Goal: Task Accomplishment & Management: Use online tool/utility

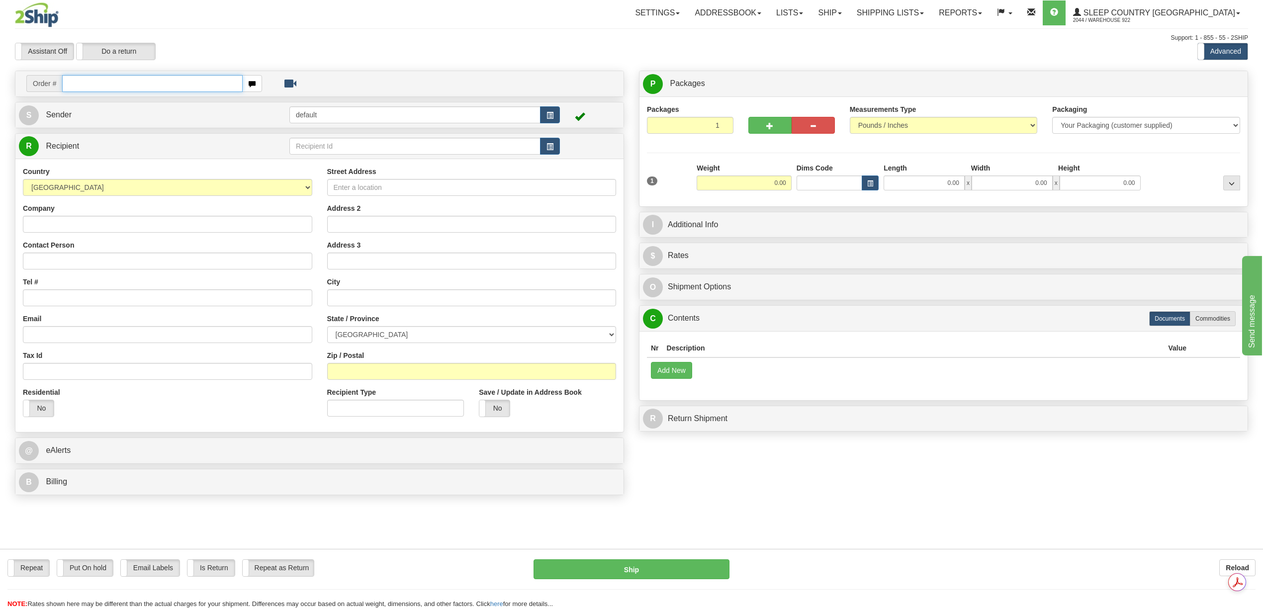
click at [92, 79] on input "text" at bounding box center [152, 83] width 180 height 17
paste input "9000H974254"
type input "9000H974254"
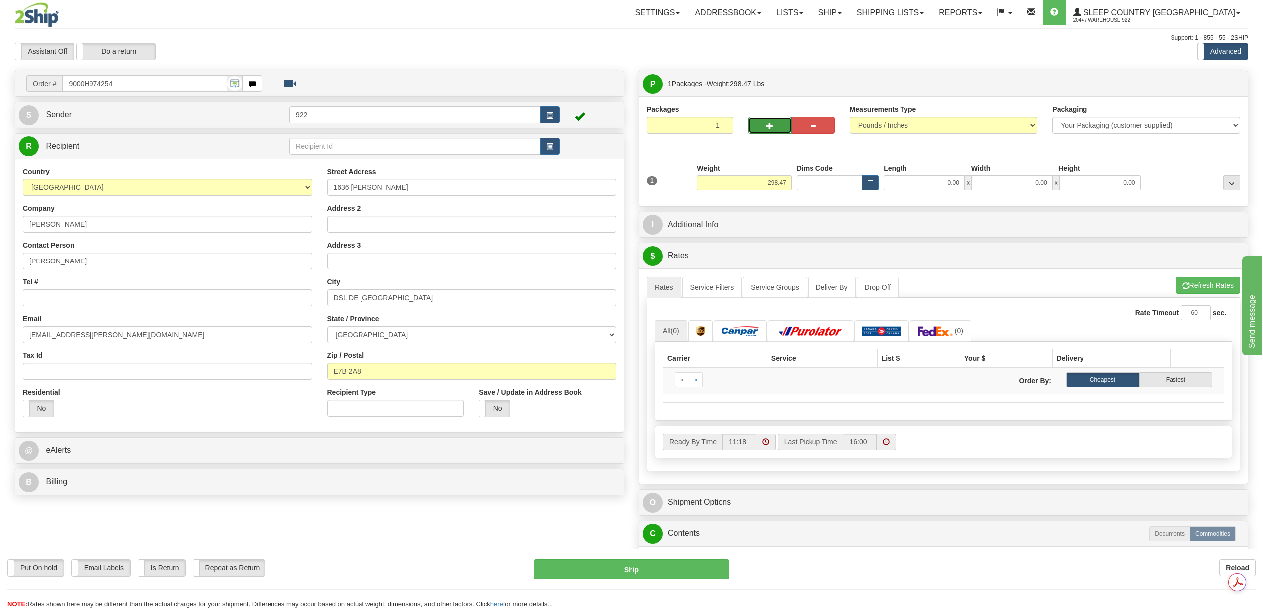
click at [768, 124] on span "button" at bounding box center [769, 126] width 7 height 6
type input "2"
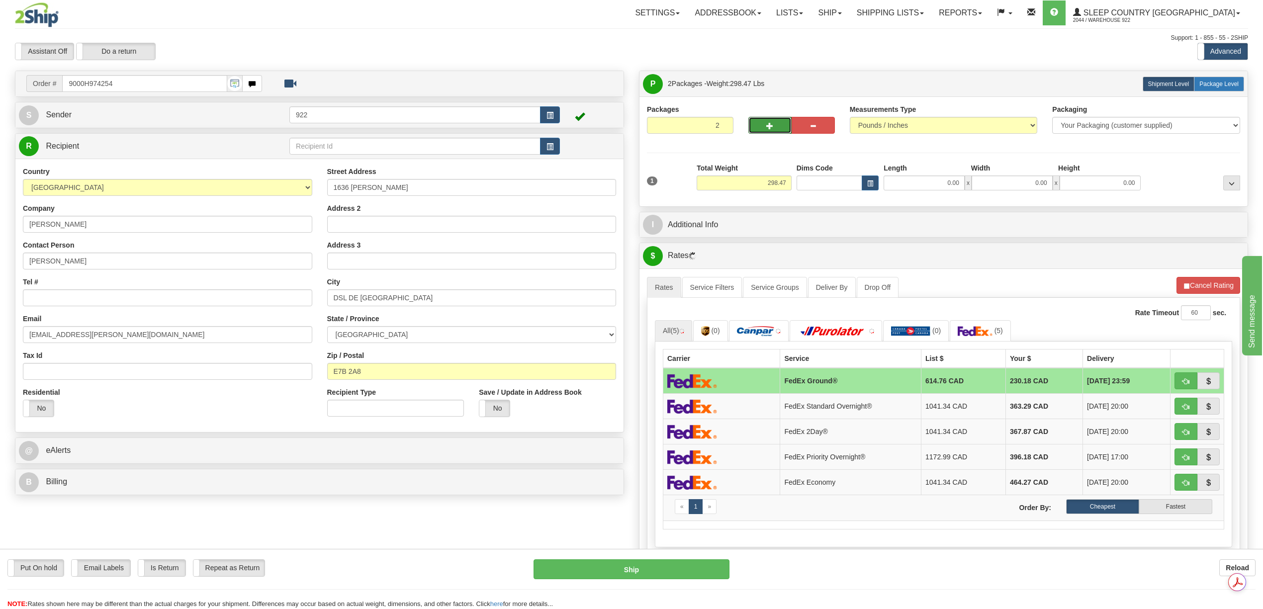
click at [1212, 86] on span "Package Level" at bounding box center [1218, 84] width 39 height 7
radio input "true"
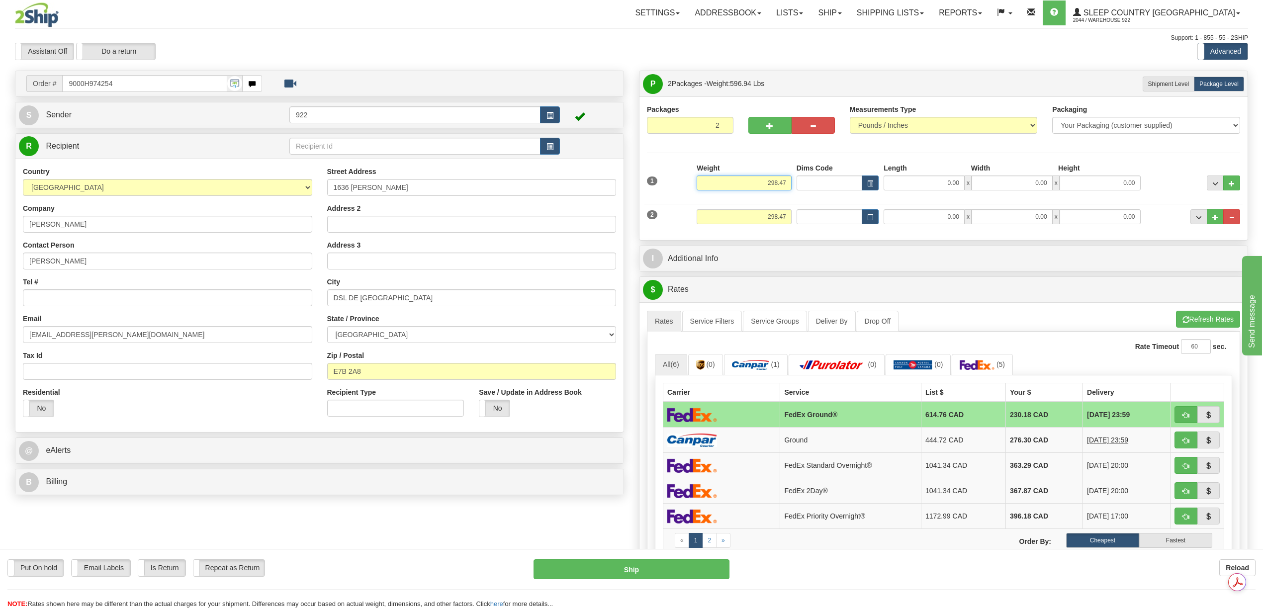
drag, startPoint x: 764, startPoint y: 182, endPoint x: 800, endPoint y: 182, distance: 36.3
click at [800, 182] on div "1 Weight 298.47 Dims Code x" at bounding box center [943, 180] width 598 height 35
type input "150.00"
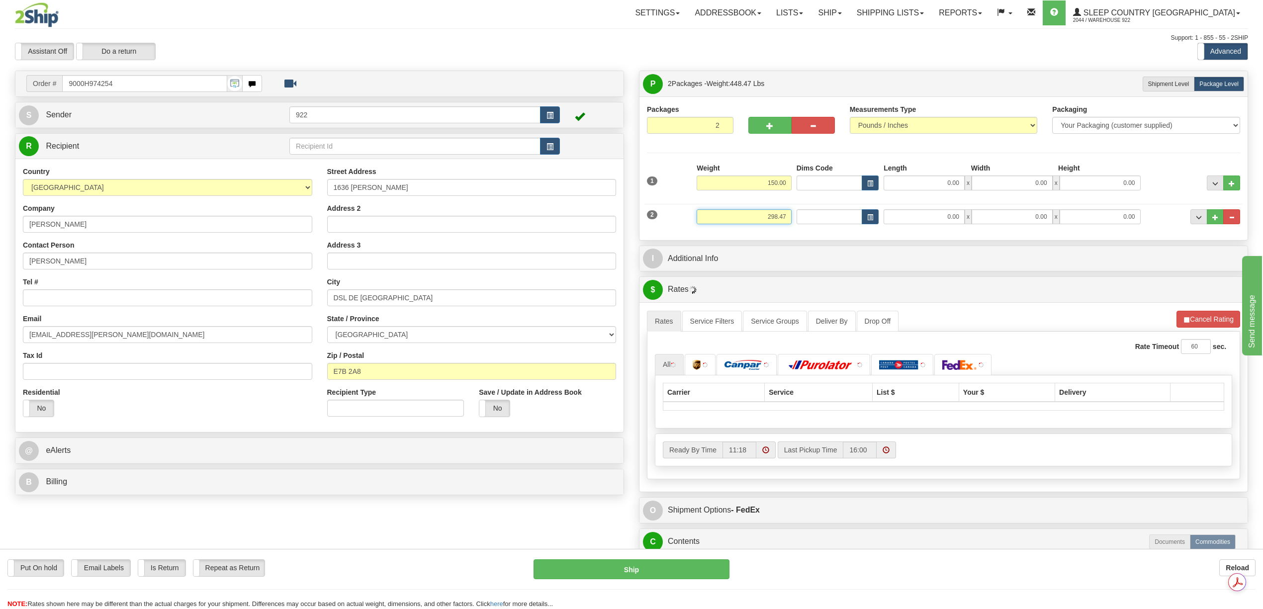
drag, startPoint x: 764, startPoint y: 215, endPoint x: 792, endPoint y: 219, distance: 28.6
click at [791, 218] on div "Weight 298.47" at bounding box center [744, 220] width 100 height 22
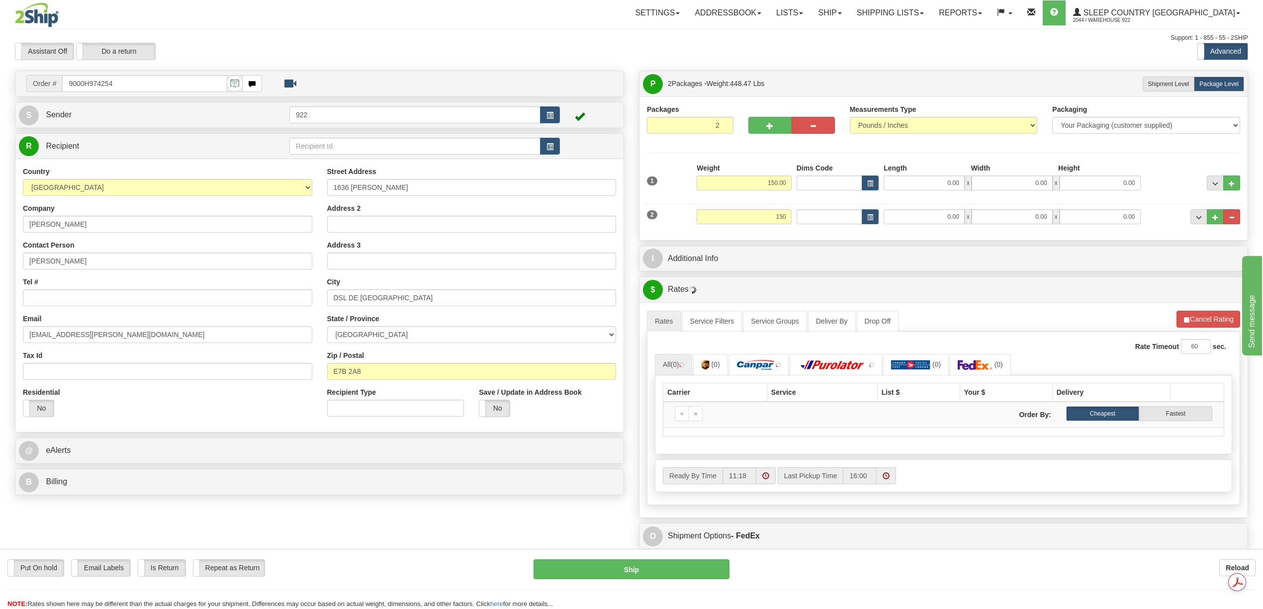
type input "150.00"
click at [868, 271] on div "I Additional Info" at bounding box center [943, 258] width 608 height 25
drag, startPoint x: 924, startPoint y: 187, endPoint x: 965, endPoint y: 188, distance: 41.8
click at [965, 188] on div "0.00 x 0.00 x 0.00" at bounding box center [1011, 182] width 257 height 15
type input "41.00"
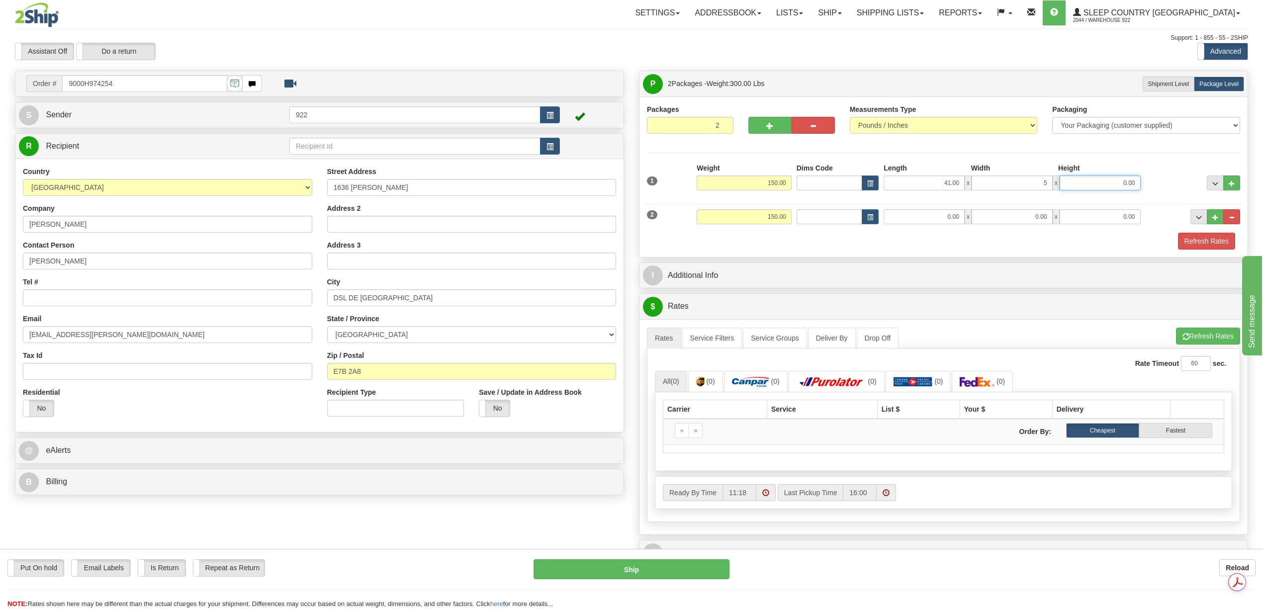
type input "5.00"
type input "31.00"
drag, startPoint x: 943, startPoint y: 217, endPoint x: 963, endPoint y: 217, distance: 20.9
click at [963, 217] on input "0.00" at bounding box center [923, 216] width 81 height 15
type input "41.00"
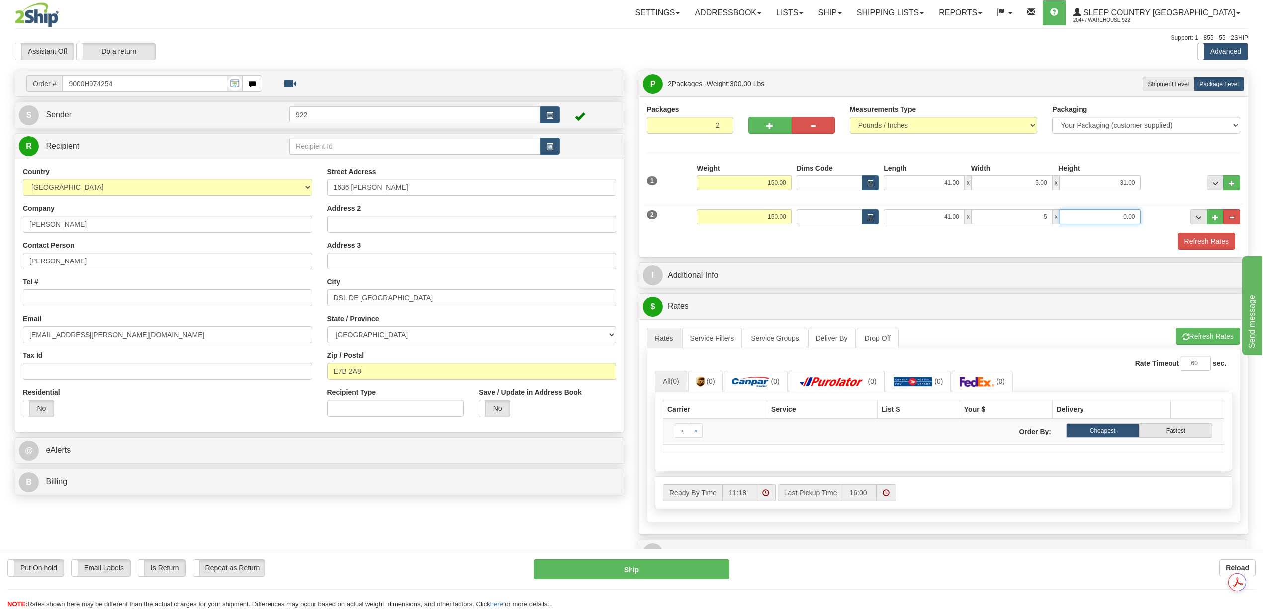
type input "5.00"
type input "31.00"
click at [1198, 244] on button "Refresh Rates" at bounding box center [1206, 241] width 57 height 17
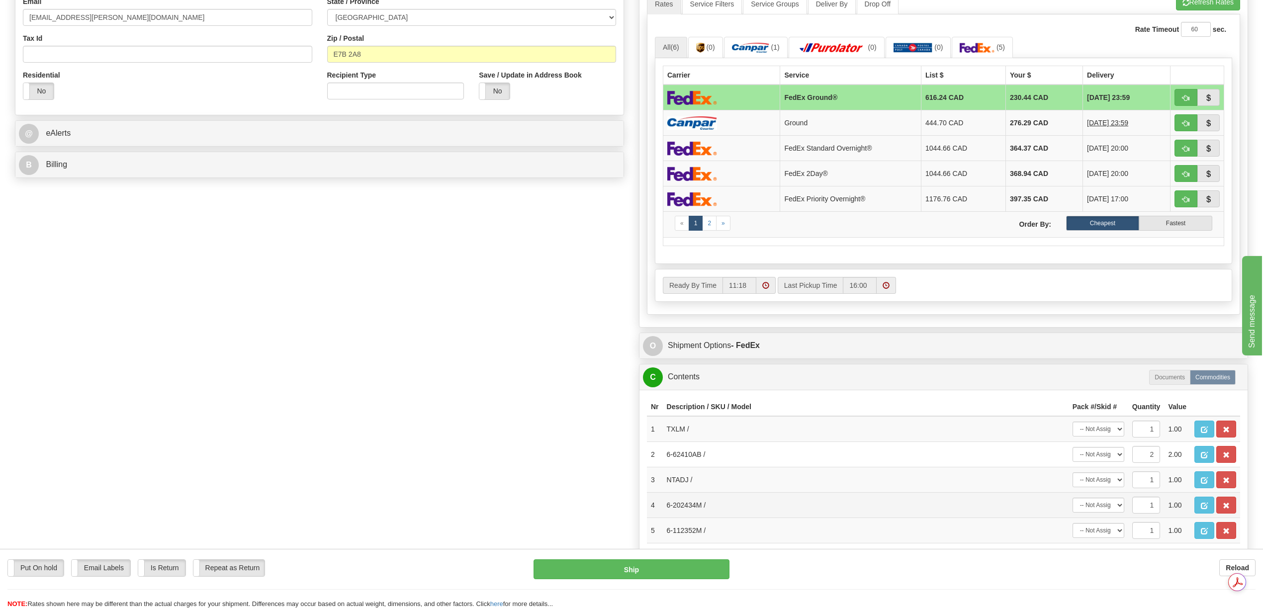
scroll to position [398, 0]
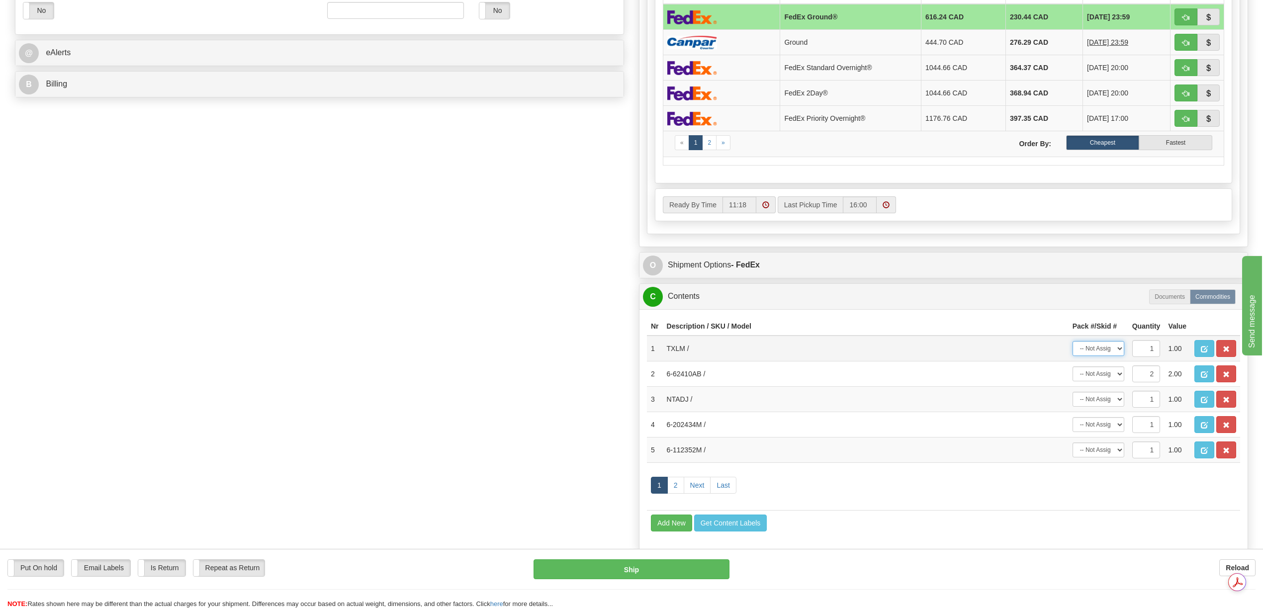
click at [1118, 356] on select "-- Not Assigned -- Package 1 Package 2" at bounding box center [1098, 348] width 52 height 15
drag, startPoint x: 1028, startPoint y: 368, endPoint x: 1034, endPoint y: 368, distance: 6.0
click at [1028, 361] on td "TXLM /" at bounding box center [866, 349] width 406 height 26
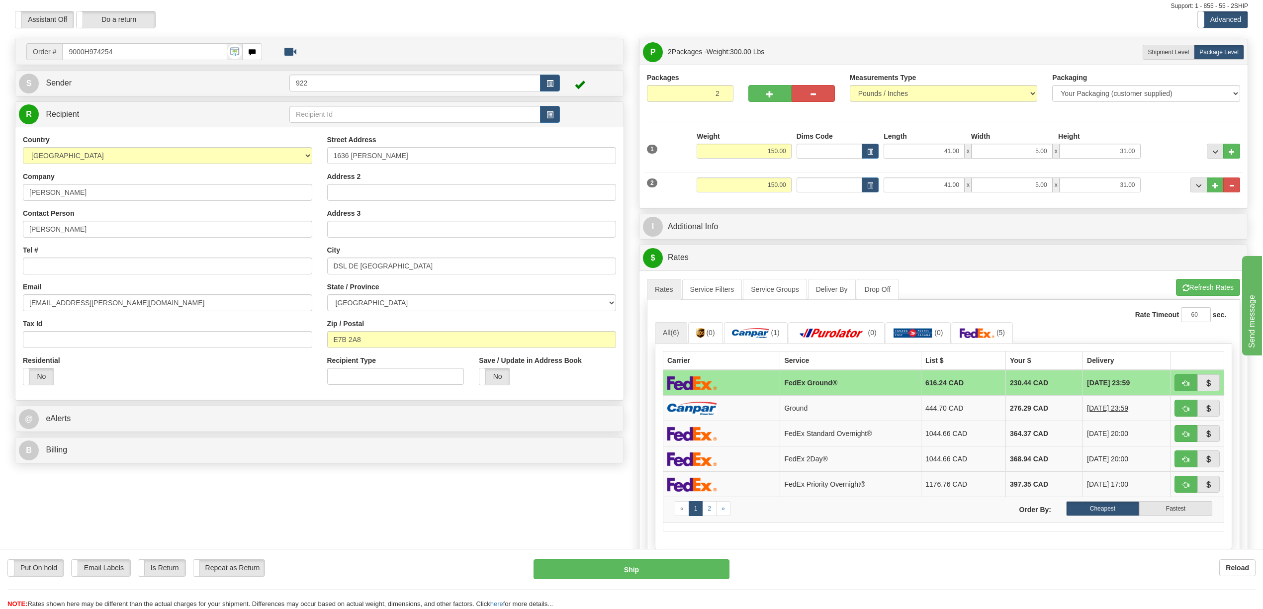
scroll to position [0, 0]
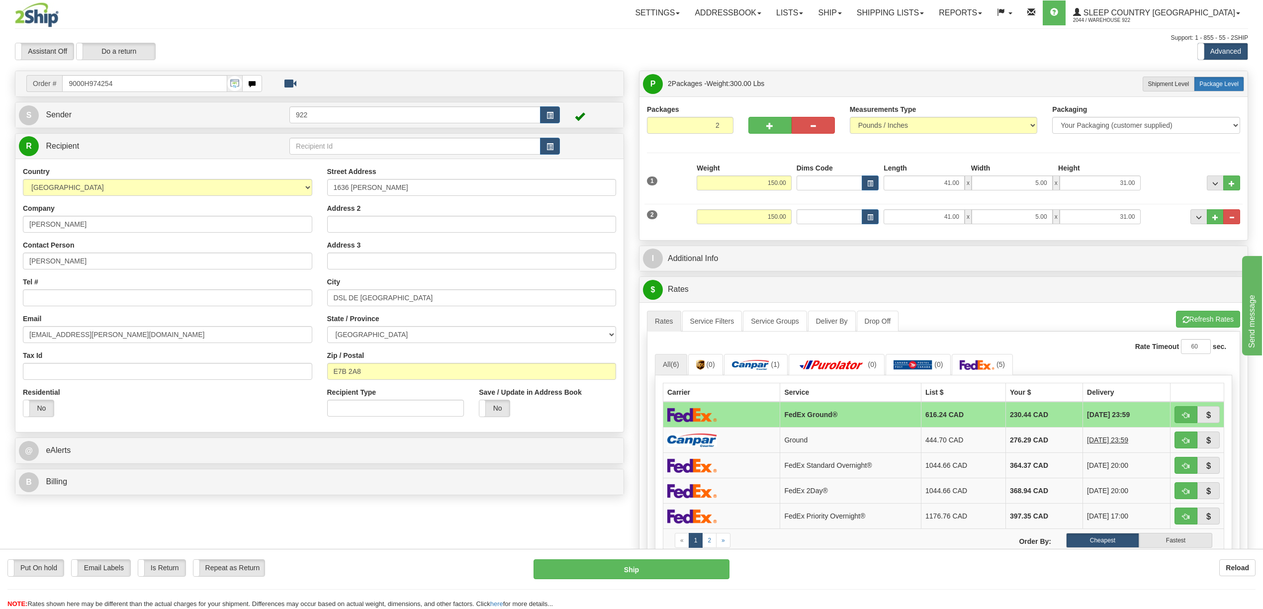
click at [1206, 86] on span "Package Level" at bounding box center [1218, 84] width 39 height 7
click at [770, 132] on button "button" at bounding box center [769, 125] width 43 height 17
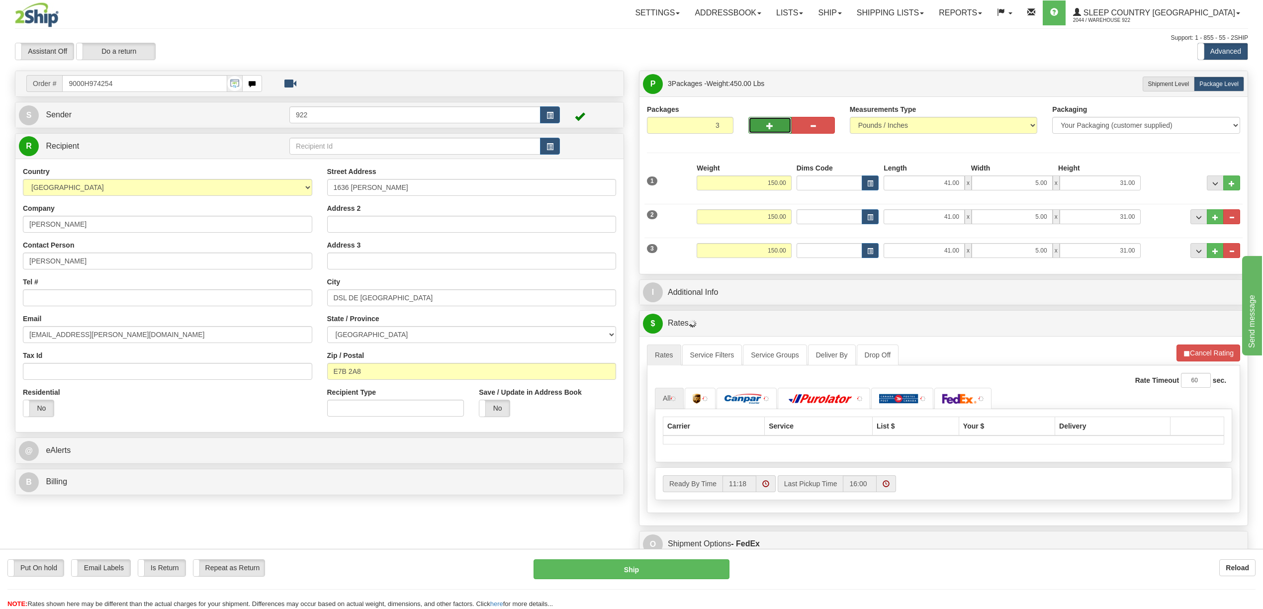
click at [770, 132] on button "button" at bounding box center [769, 125] width 43 height 17
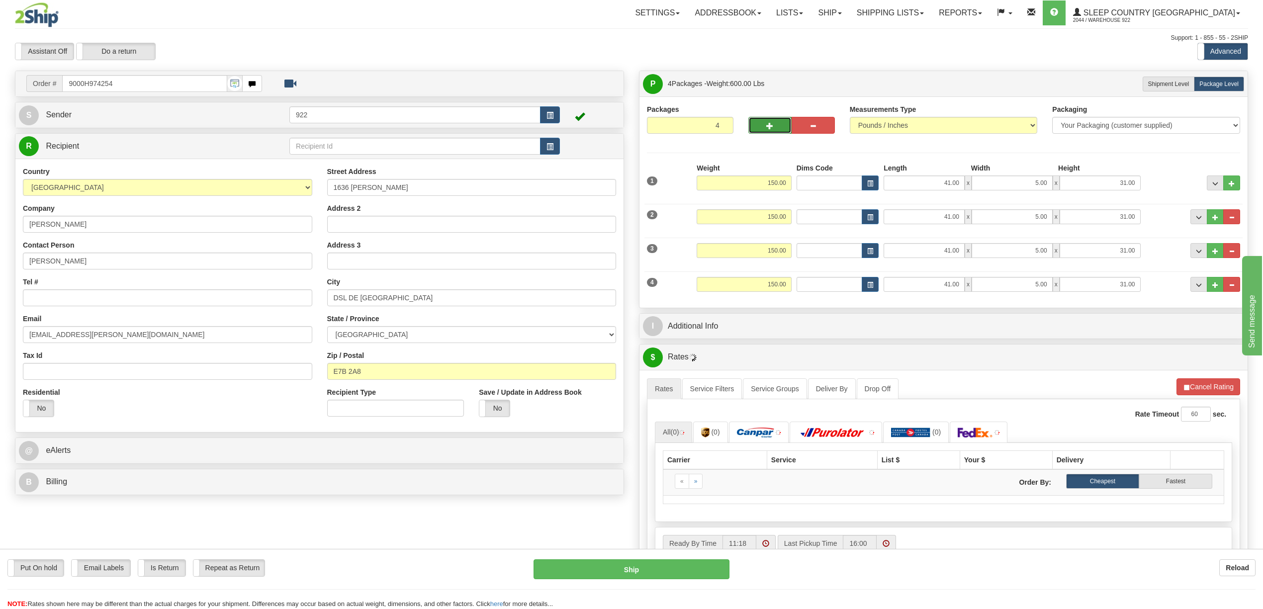
click at [770, 132] on button "button" at bounding box center [769, 125] width 43 height 17
type input "5"
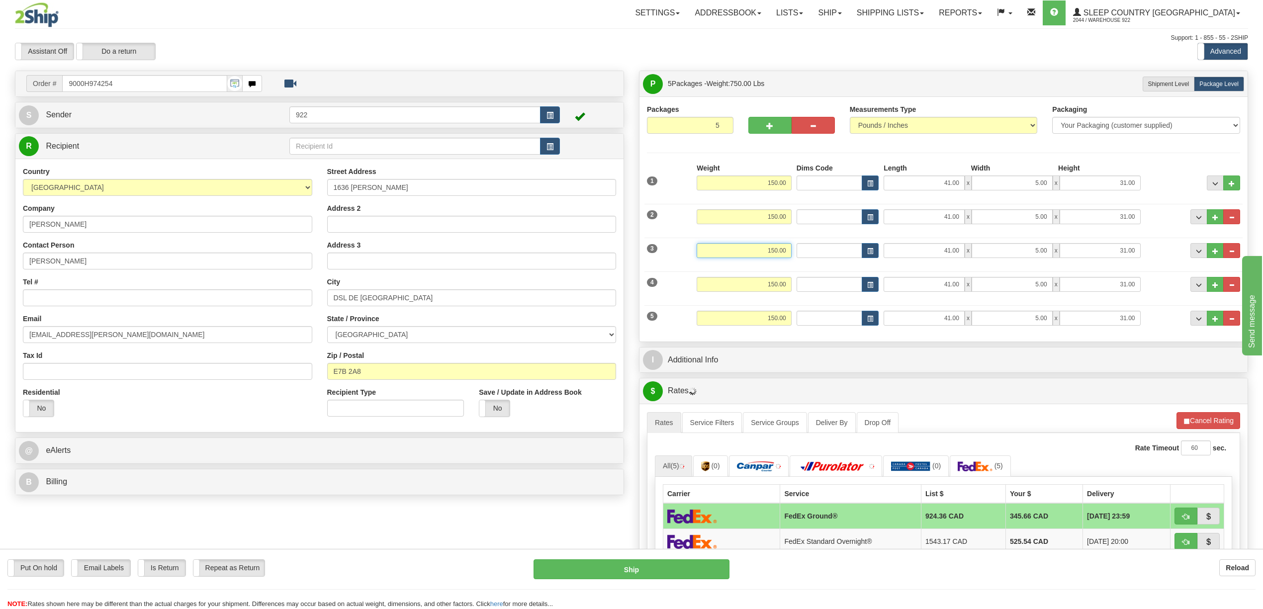
drag, startPoint x: 758, startPoint y: 250, endPoint x: 796, endPoint y: 250, distance: 38.3
click at [796, 250] on div "3 Weight 150.00 Dims Code Length Width 41.00" at bounding box center [943, 249] width 598 height 33
type input "40.00"
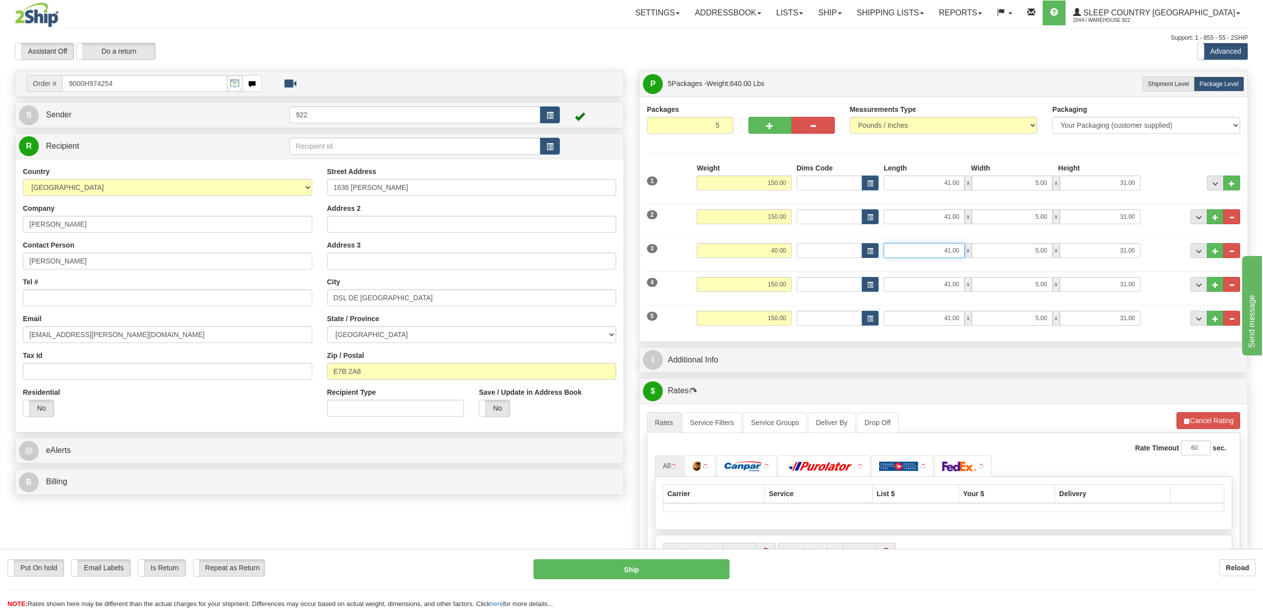
drag, startPoint x: 944, startPoint y: 251, endPoint x: 965, endPoint y: 253, distance: 22.0
click at [965, 253] on div "41.00 x 5.00 x 31.00" at bounding box center [1011, 250] width 257 height 15
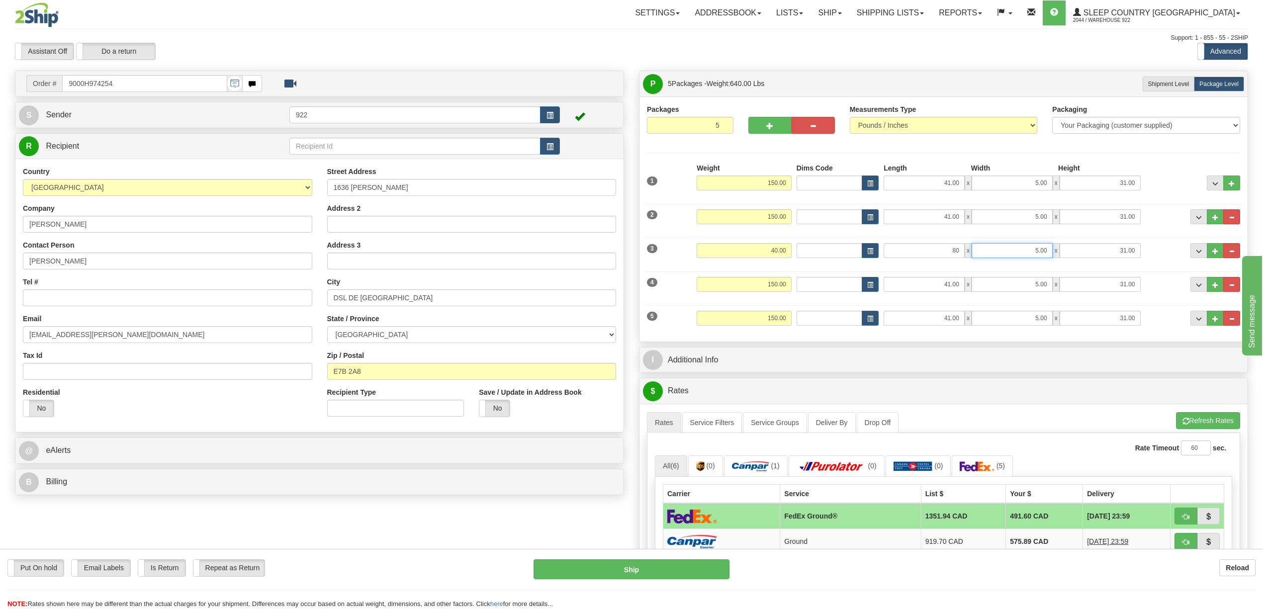
type input "80.00"
click at [1031, 248] on input "5.00" at bounding box center [1011, 250] width 81 height 15
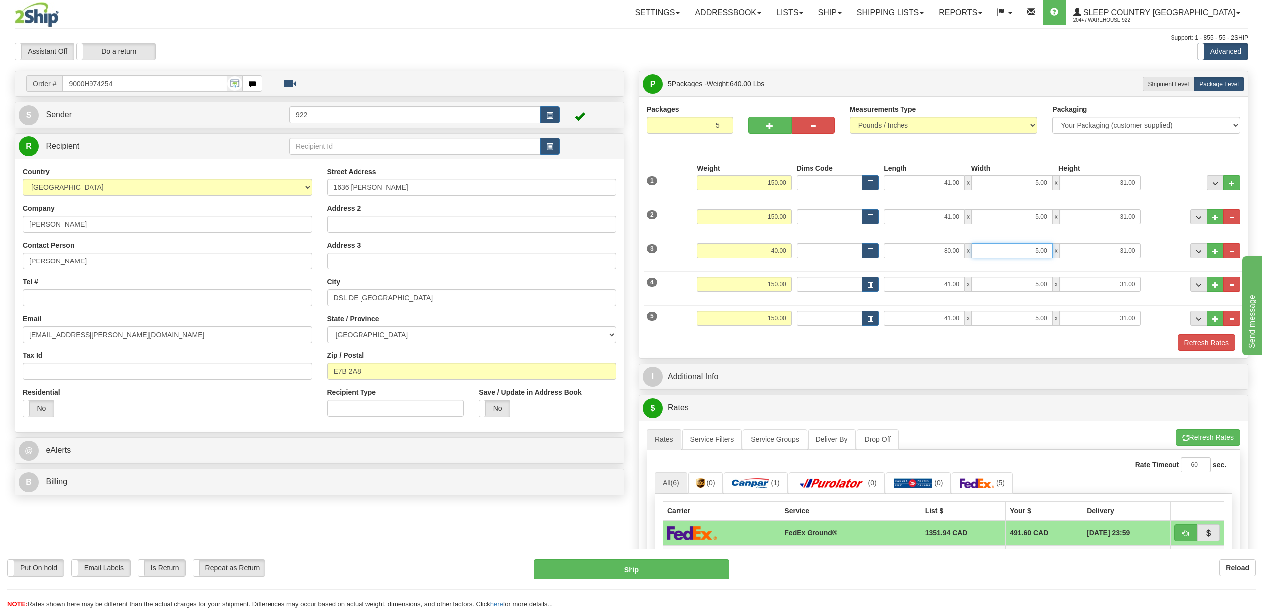
drag, startPoint x: 1031, startPoint y: 251, endPoint x: 1055, endPoint y: 251, distance: 24.4
click at [1055, 251] on div "80.00 x 5.00 x 31.00" at bounding box center [1011, 250] width 257 height 15
drag, startPoint x: 1107, startPoint y: 249, endPoint x: 1153, endPoint y: 251, distance: 46.8
click at [1153, 251] on div "3 Weight 40.00 Dims Code Length Width Height" at bounding box center [943, 249] width 598 height 33
drag, startPoint x: 1027, startPoint y: 254, endPoint x: 1047, endPoint y: 254, distance: 19.9
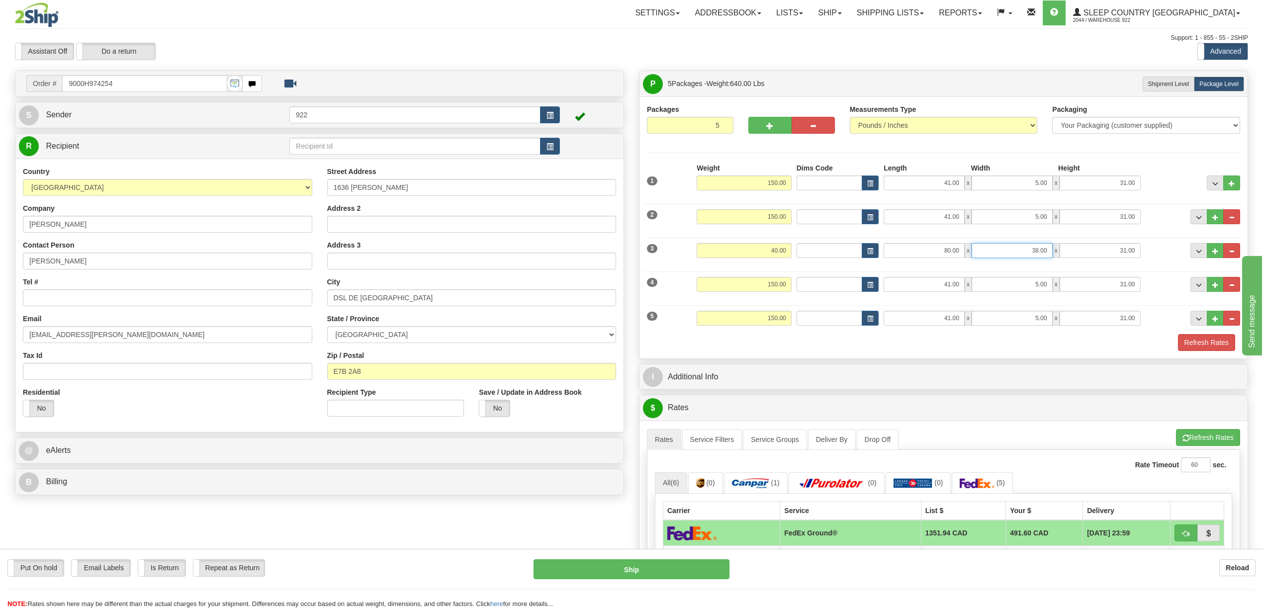
click at [1047, 254] on input "38.00" at bounding box center [1011, 250] width 81 height 15
type input "12.00"
type input "38.00"
click at [1073, 366] on div "I Additional Info" at bounding box center [943, 376] width 608 height 25
drag, startPoint x: 932, startPoint y: 250, endPoint x: 959, endPoint y: 251, distance: 27.4
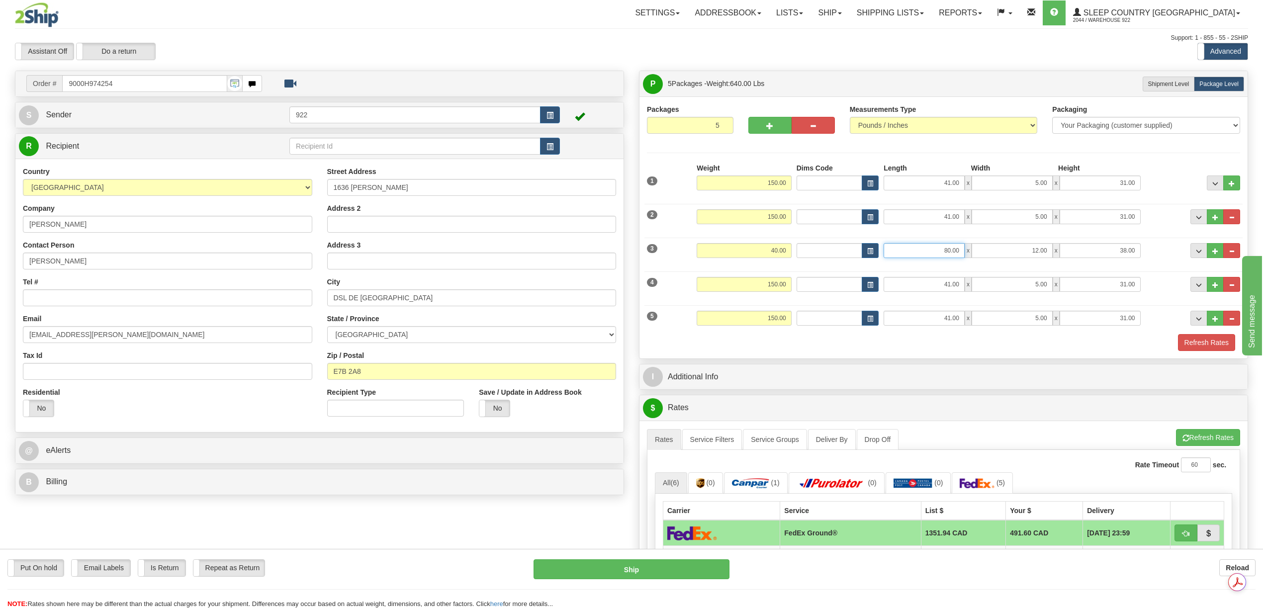
click at [959, 251] on input "80.00" at bounding box center [923, 250] width 81 height 15
drag, startPoint x: 935, startPoint y: 286, endPoint x: 968, endPoint y: 285, distance: 33.8
click at [968, 285] on div "41.00 x 5.00 x 31.00" at bounding box center [1011, 284] width 257 height 15
type input "80.00"
type input "12.00"
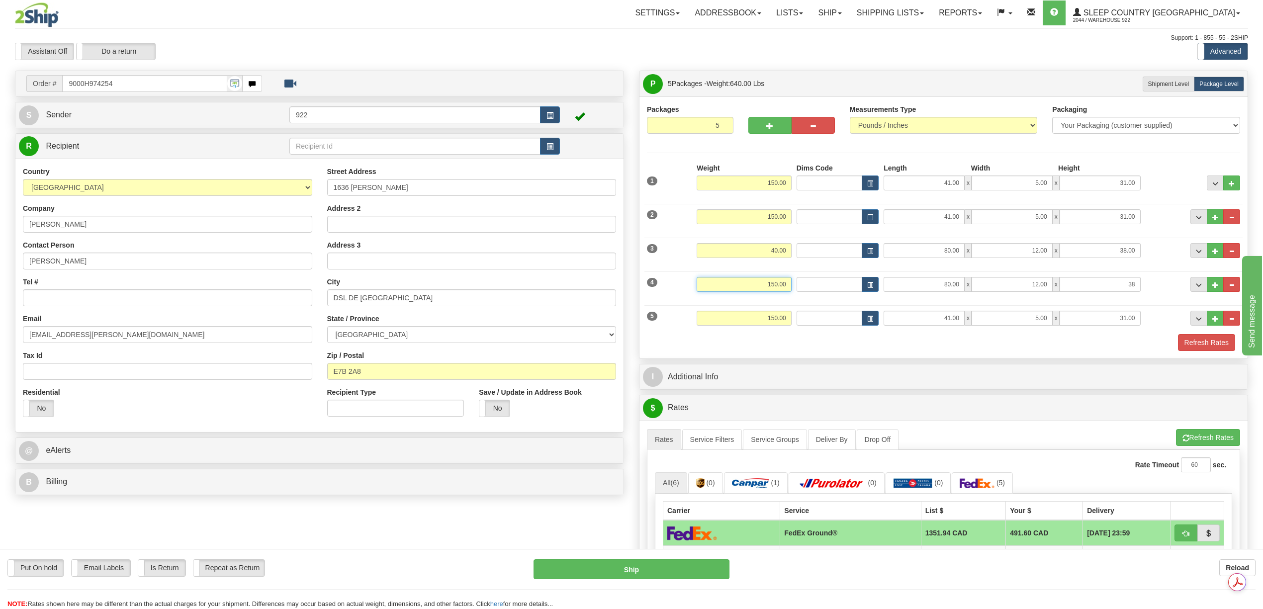
type input "38.00"
drag, startPoint x: 758, startPoint y: 282, endPoint x: 805, endPoint y: 283, distance: 47.2
click at [805, 283] on div "4 Weight 150.00 Dims Code Length Width 80.00" at bounding box center [943, 282] width 598 height 33
type input "40.00"
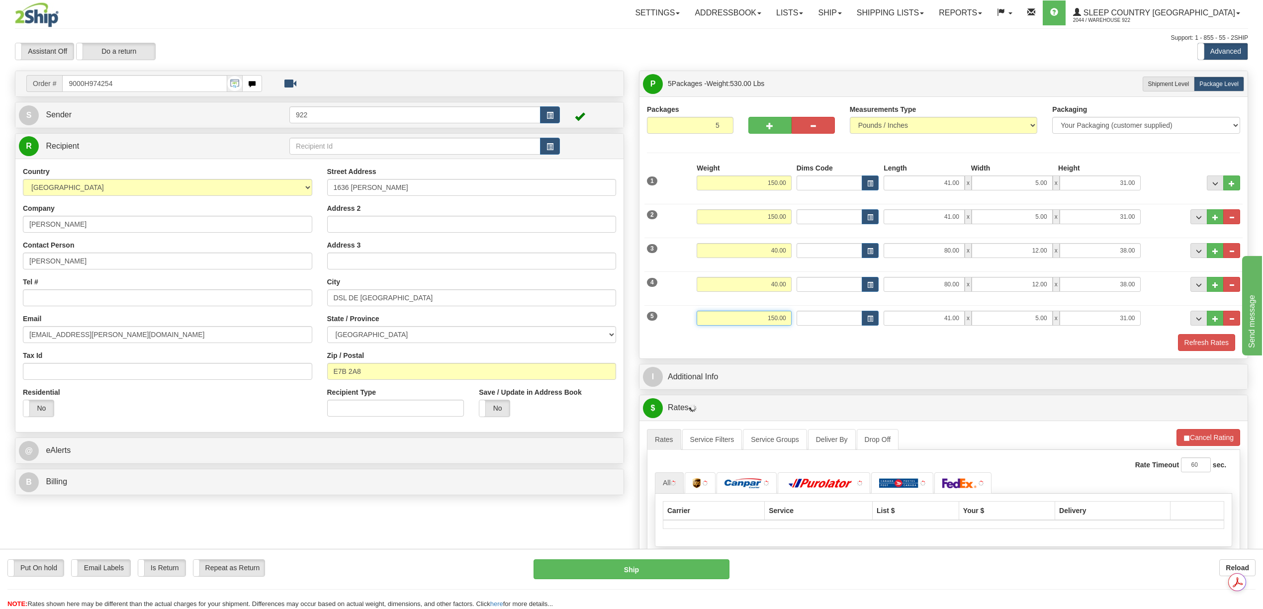
drag, startPoint x: 763, startPoint y: 321, endPoint x: 790, endPoint y: 321, distance: 27.3
click at [790, 321] on input "150.00" at bounding box center [743, 318] width 95 height 15
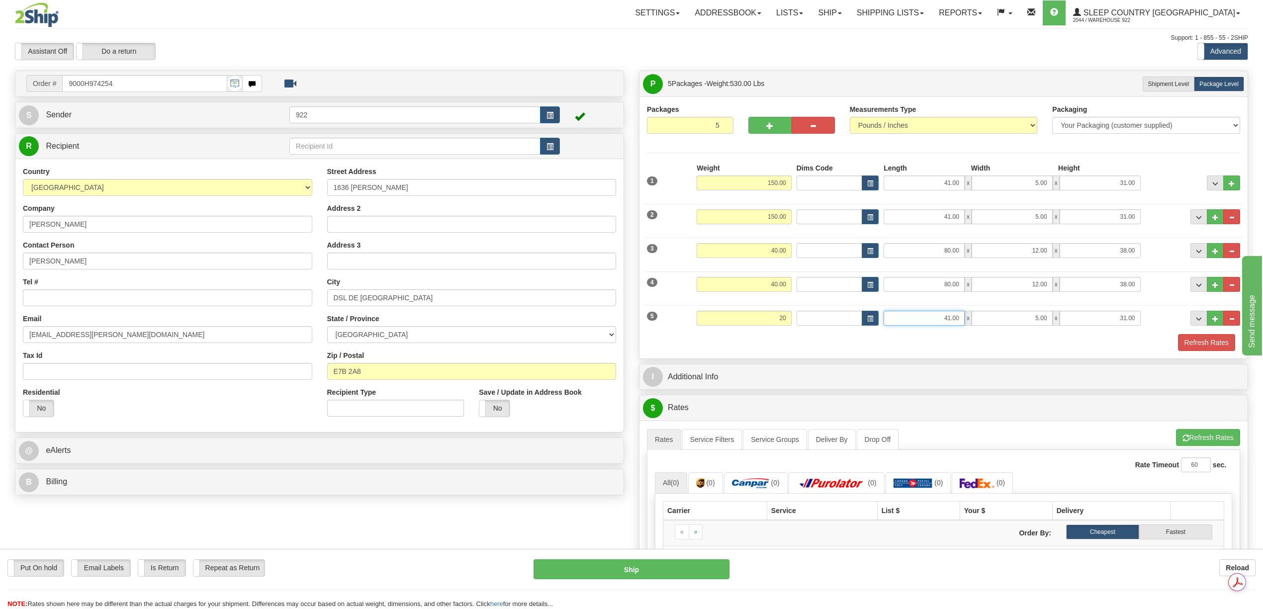
type input "20.00"
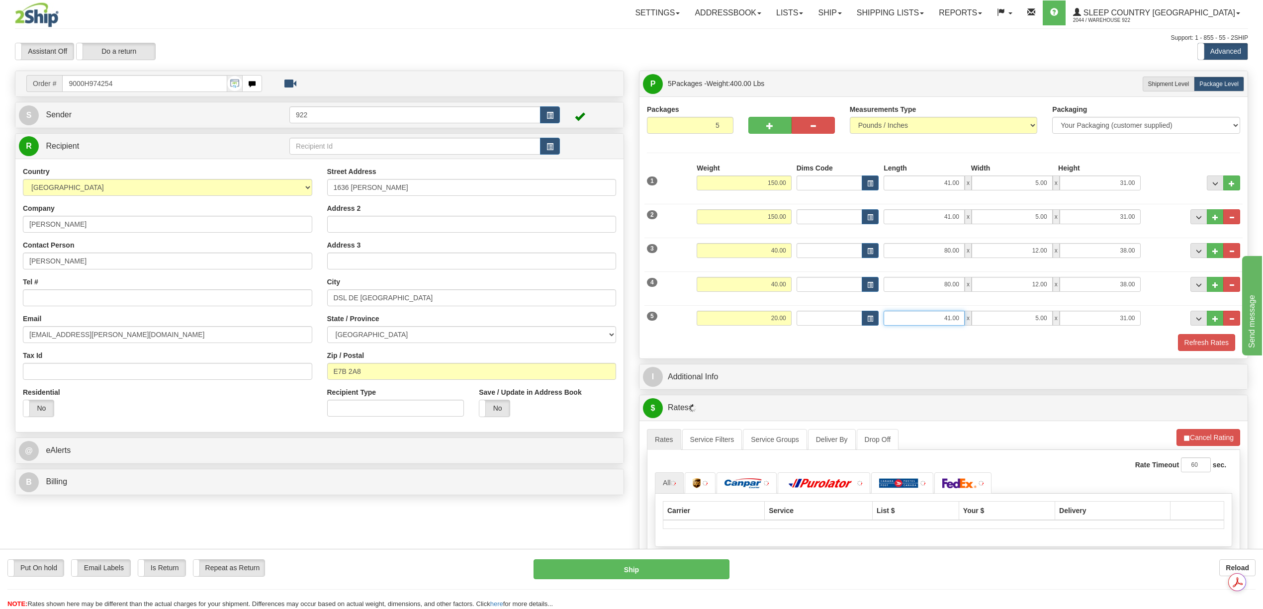
drag, startPoint x: 933, startPoint y: 322, endPoint x: 957, endPoint y: 326, distance: 24.7
click at [957, 326] on input "41.00" at bounding box center [923, 318] width 81 height 15
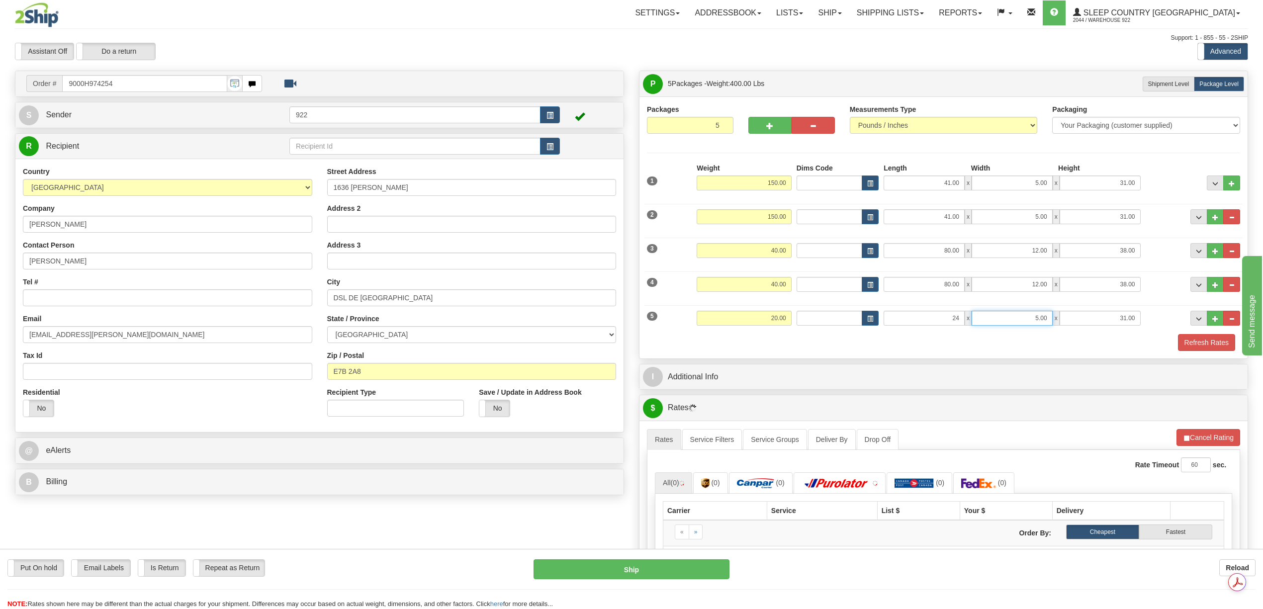
type input "24.00"
drag, startPoint x: 1031, startPoint y: 317, endPoint x: 1062, endPoint y: 317, distance: 31.3
click at [1062, 317] on div "24.00 x 5.00 x 31.00" at bounding box center [1011, 318] width 257 height 15
type input "12.00"
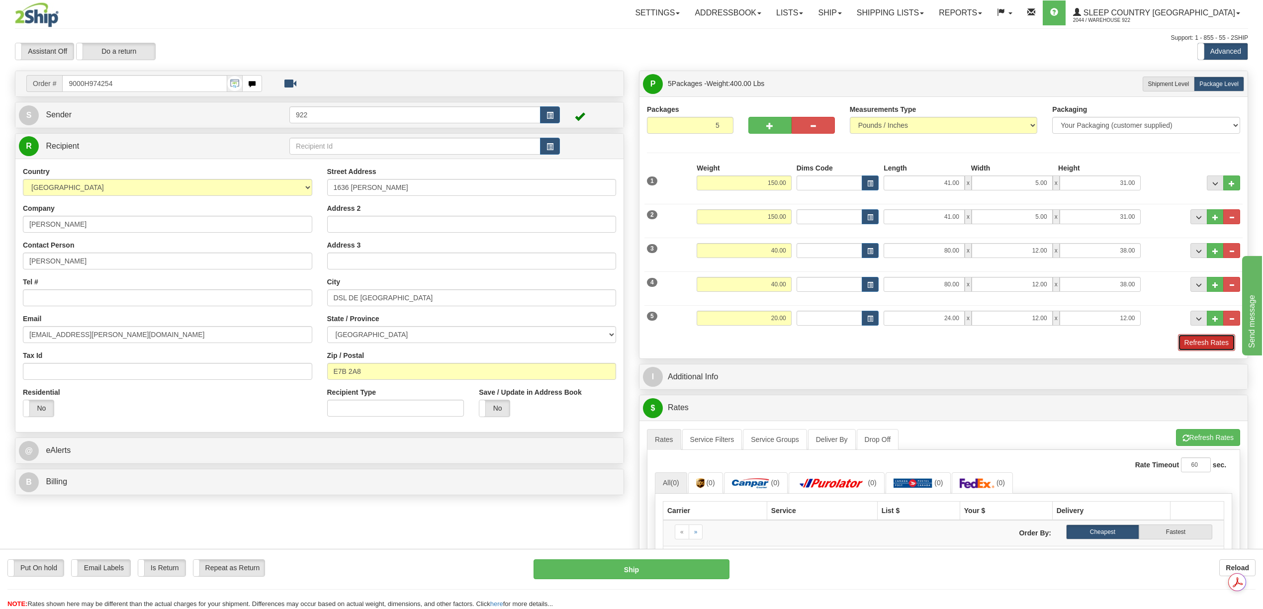
drag, startPoint x: 1197, startPoint y: 339, endPoint x: 1189, endPoint y: 346, distance: 10.6
click at [1198, 340] on button "Refresh Rates" at bounding box center [1206, 342] width 57 height 17
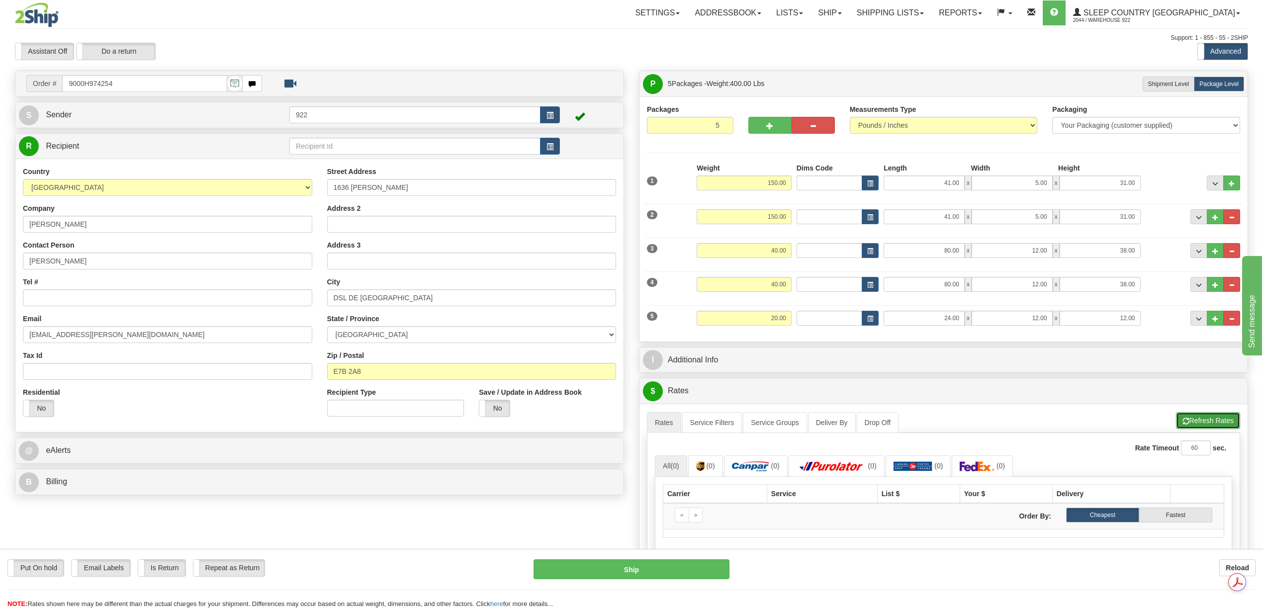
click at [1211, 429] on button "Refresh Rates" at bounding box center [1208, 420] width 64 height 17
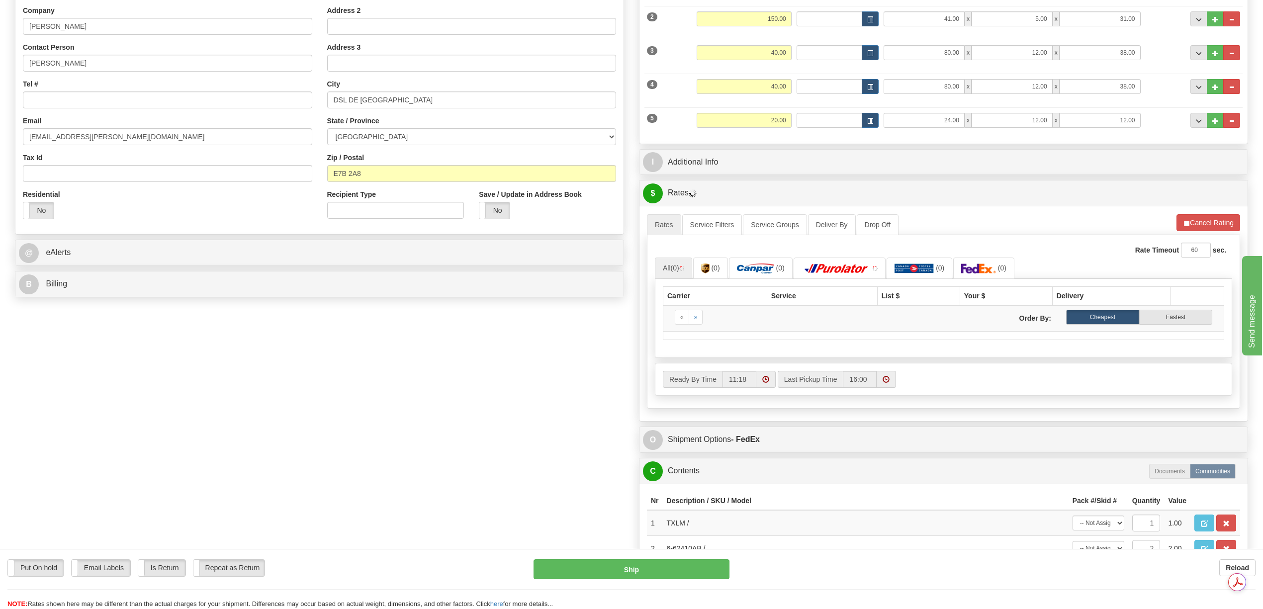
scroll to position [199, 0]
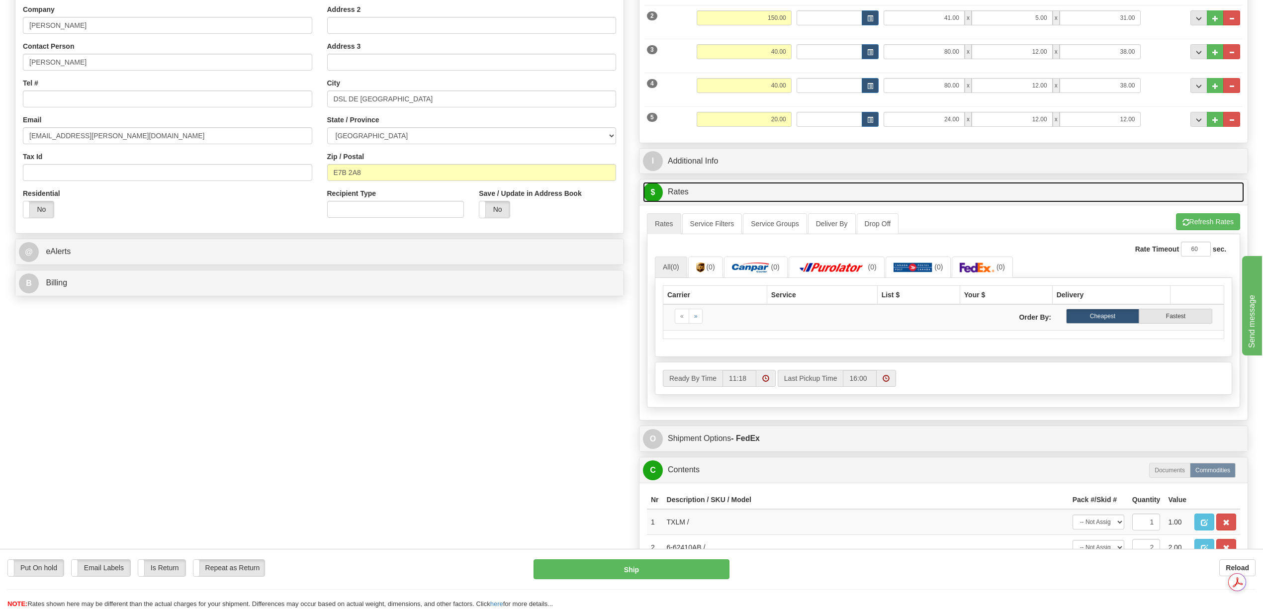
click at [1062, 193] on link "$ Rates" at bounding box center [943, 192] width 601 height 20
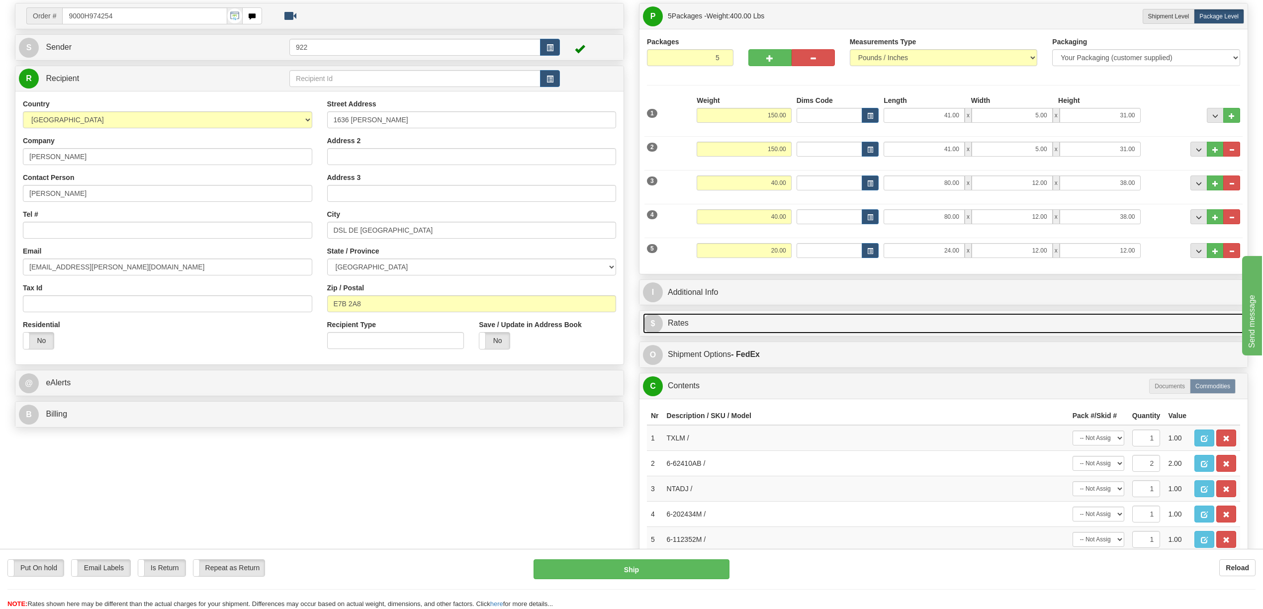
scroll to position [66, 0]
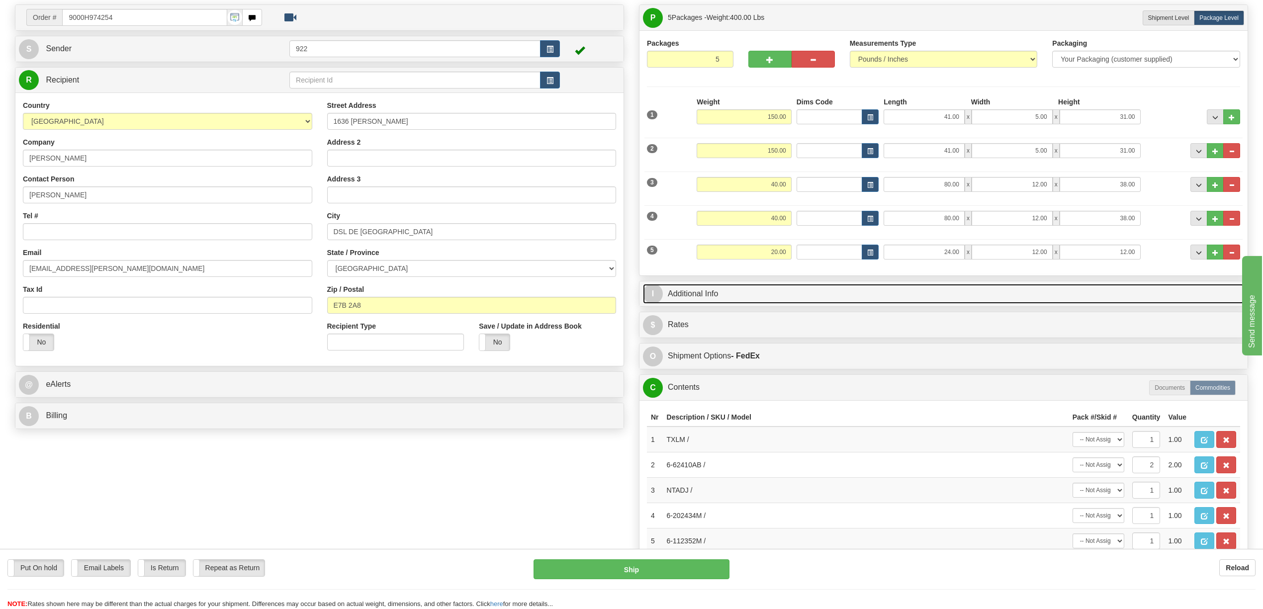
click at [710, 299] on link "I Additional Info" at bounding box center [943, 294] width 601 height 20
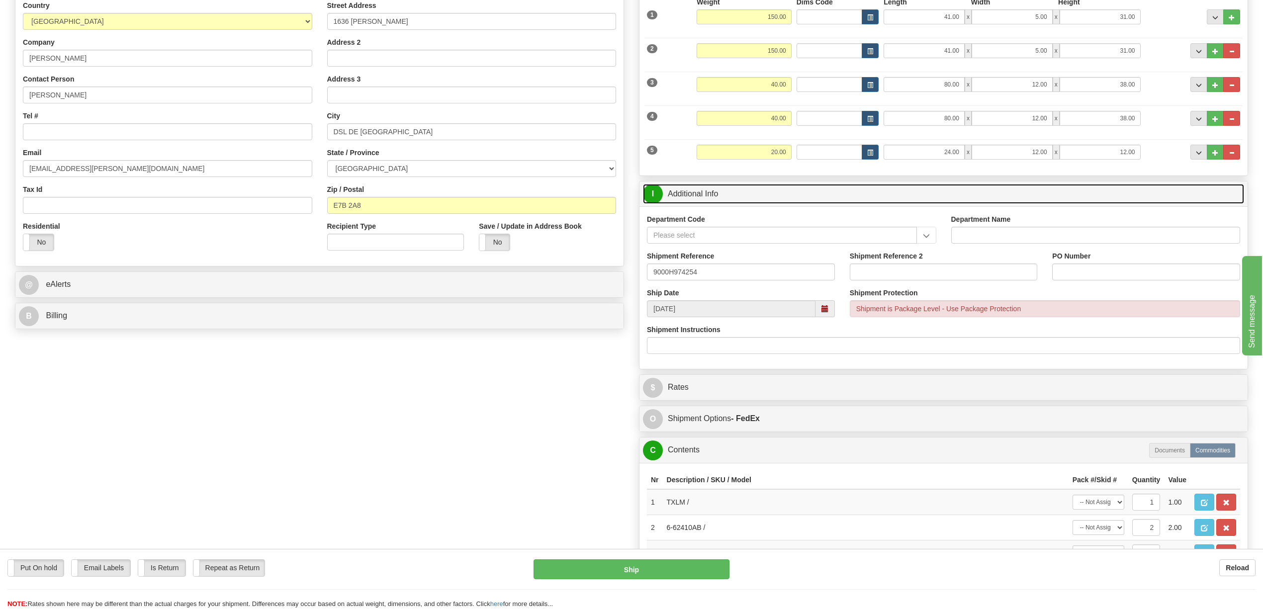
scroll to position [199, 0]
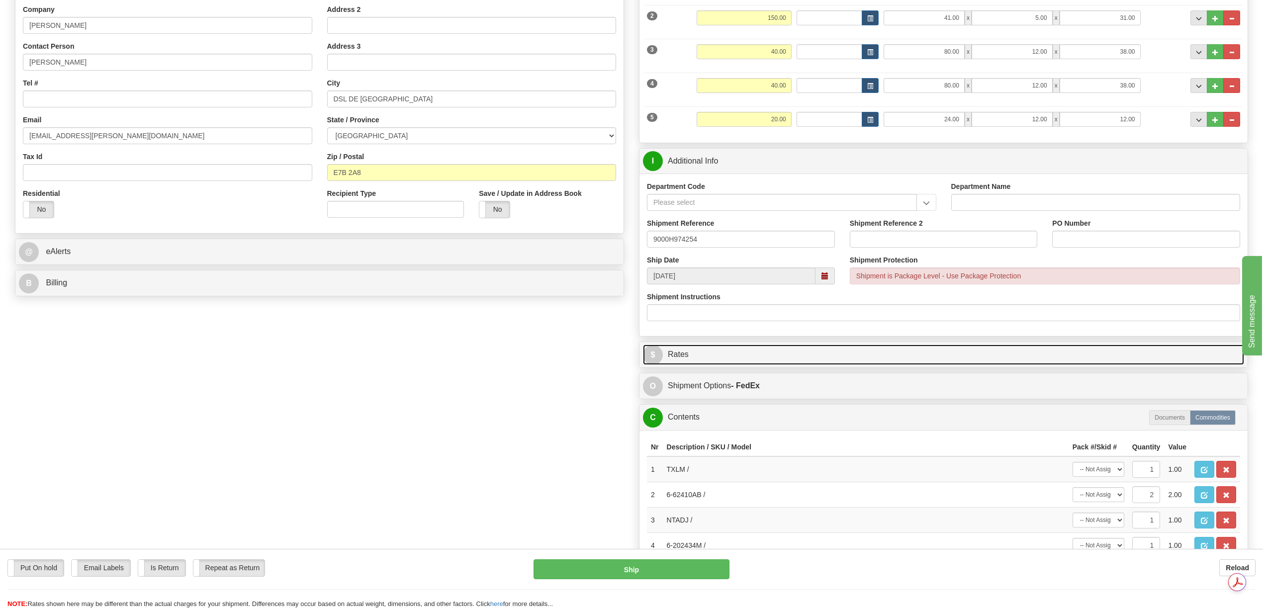
click at [692, 360] on link "$ Rates" at bounding box center [943, 355] width 601 height 20
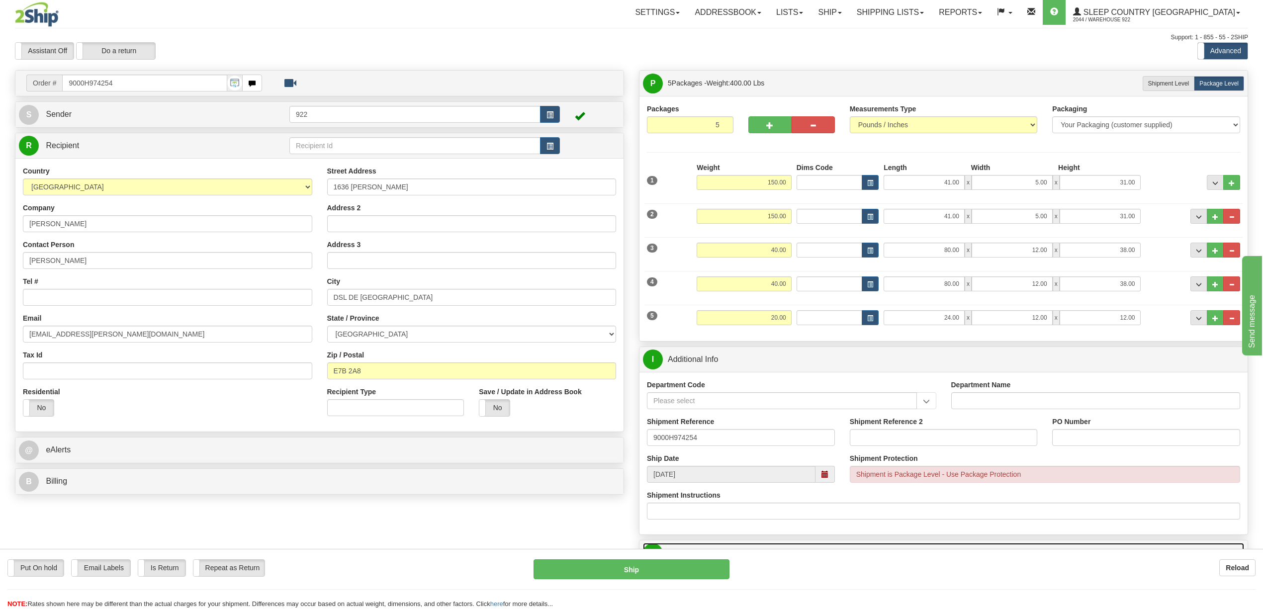
scroll to position [0, 0]
drag, startPoint x: 108, startPoint y: 82, endPoint x: 20, endPoint y: 82, distance: 88.0
click at [20, 82] on div "Order # 9000H974254" at bounding box center [144, 83] width 251 height 17
paste input "I0424"
type input "9000I042454"
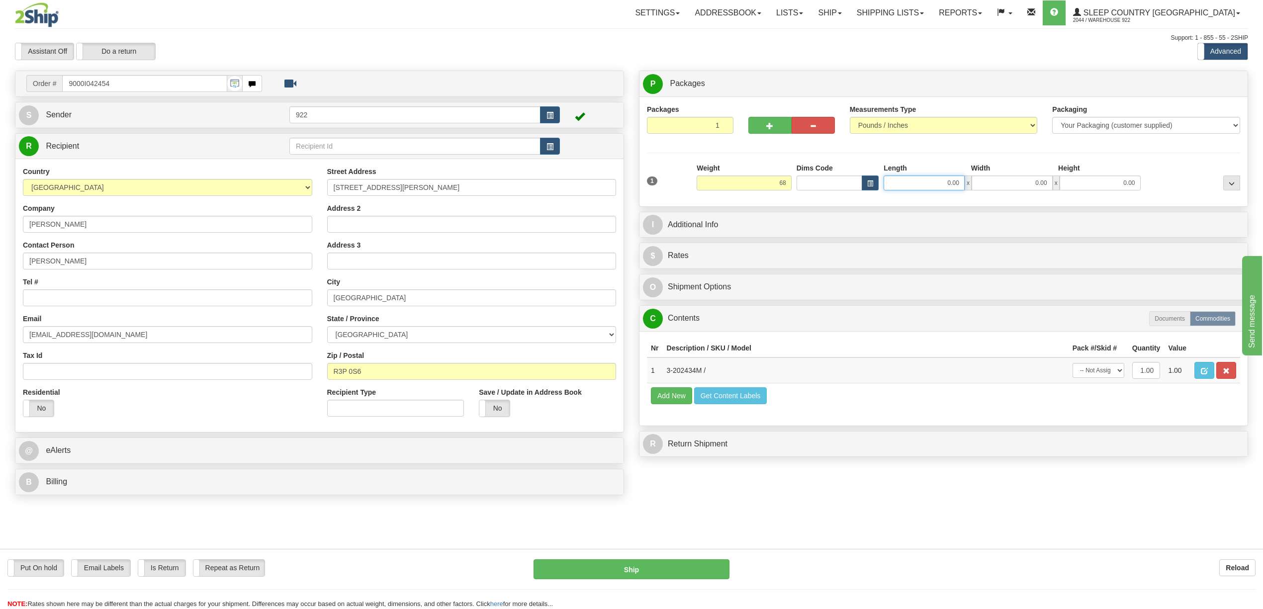
click at [932, 187] on input "0.00" at bounding box center [923, 182] width 81 height 15
type input "68.00"
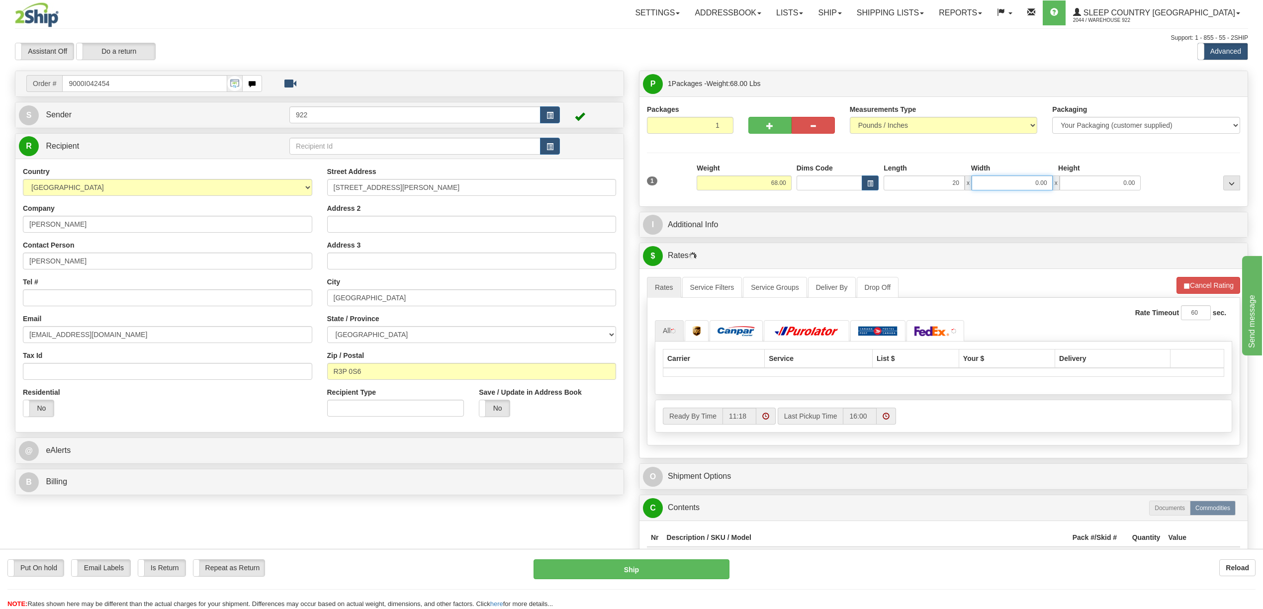
type input "20.00"
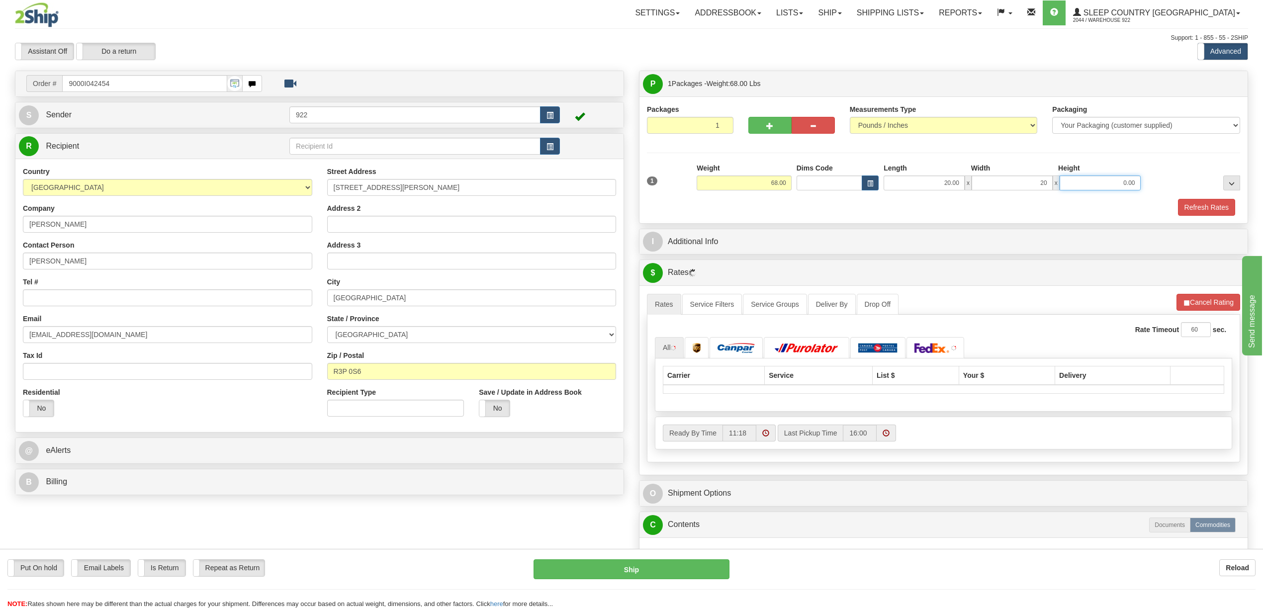
type input "20.00"
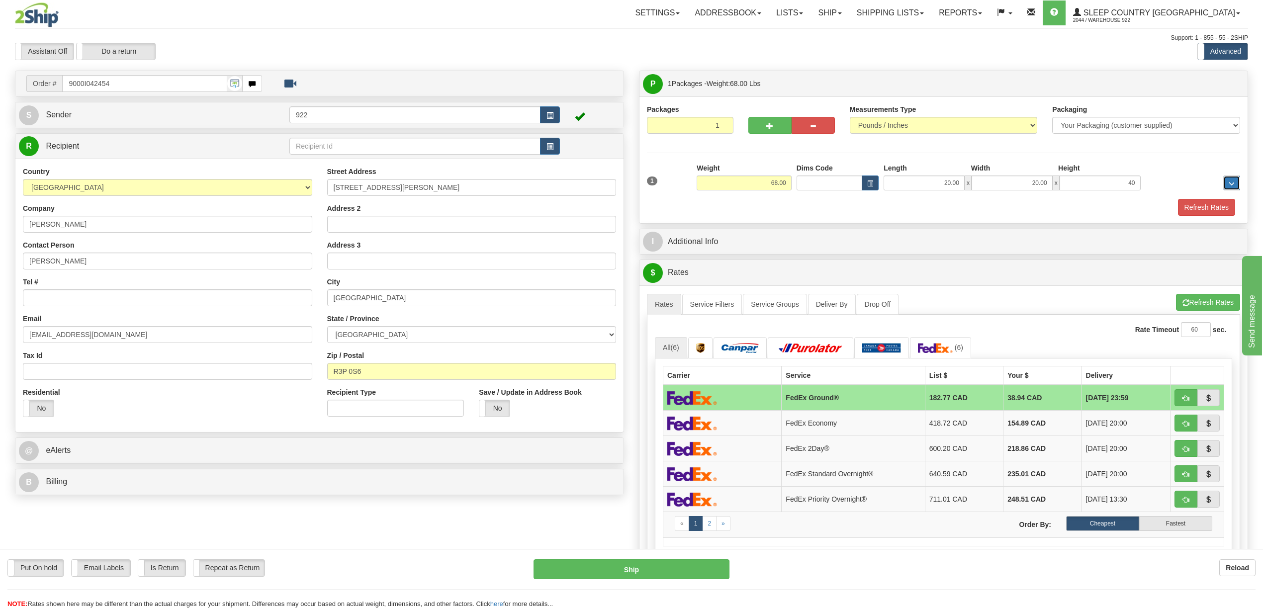
type input "40.00"
click at [1208, 213] on button "Refresh Rates" at bounding box center [1206, 207] width 57 height 17
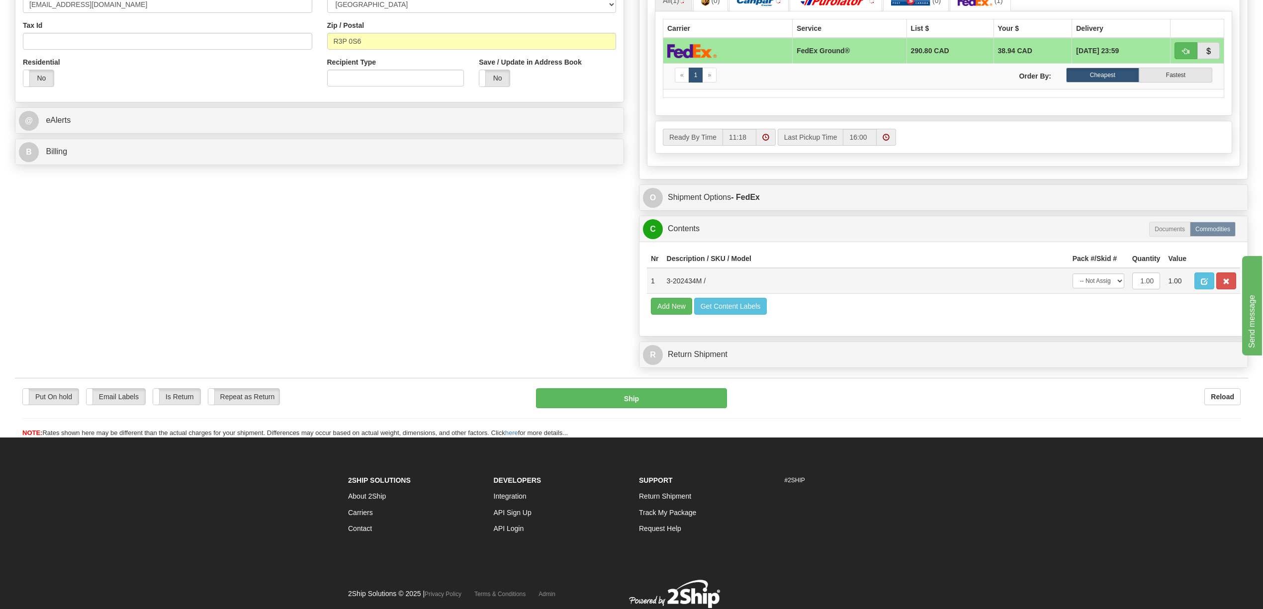
scroll to position [331, 0]
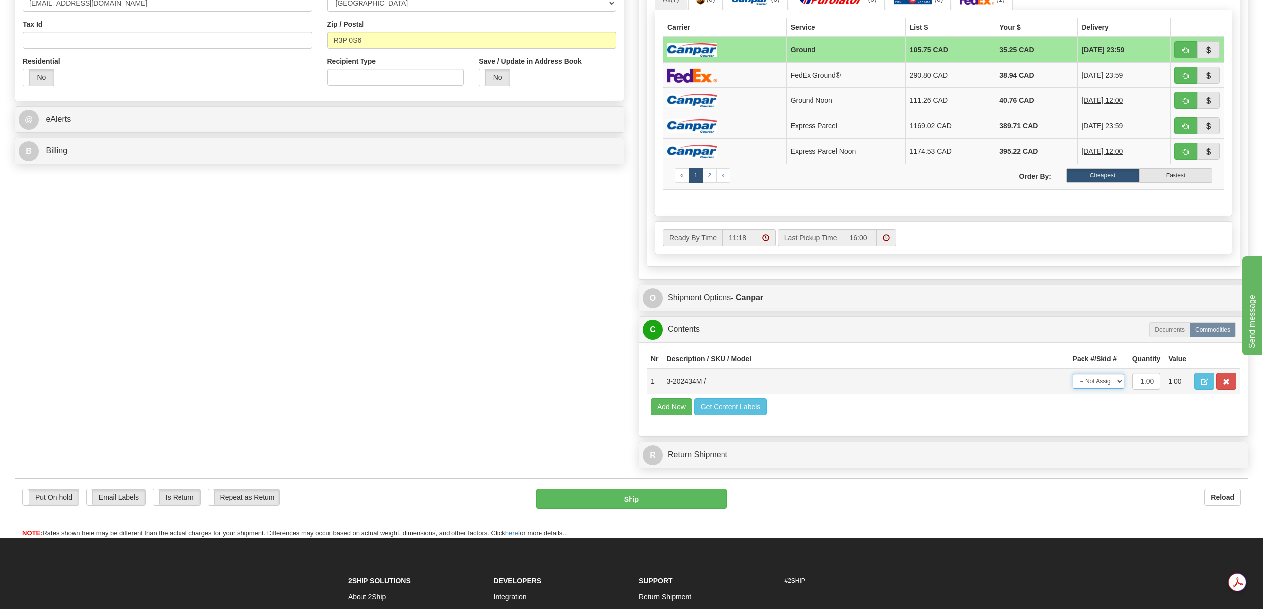
click at [1120, 389] on select "-- Not Assigned -- Package 1" at bounding box center [1098, 381] width 52 height 15
select select "0"
click at [1072, 389] on select "-- Not Assigned -- Package 1" at bounding box center [1098, 381] width 52 height 15
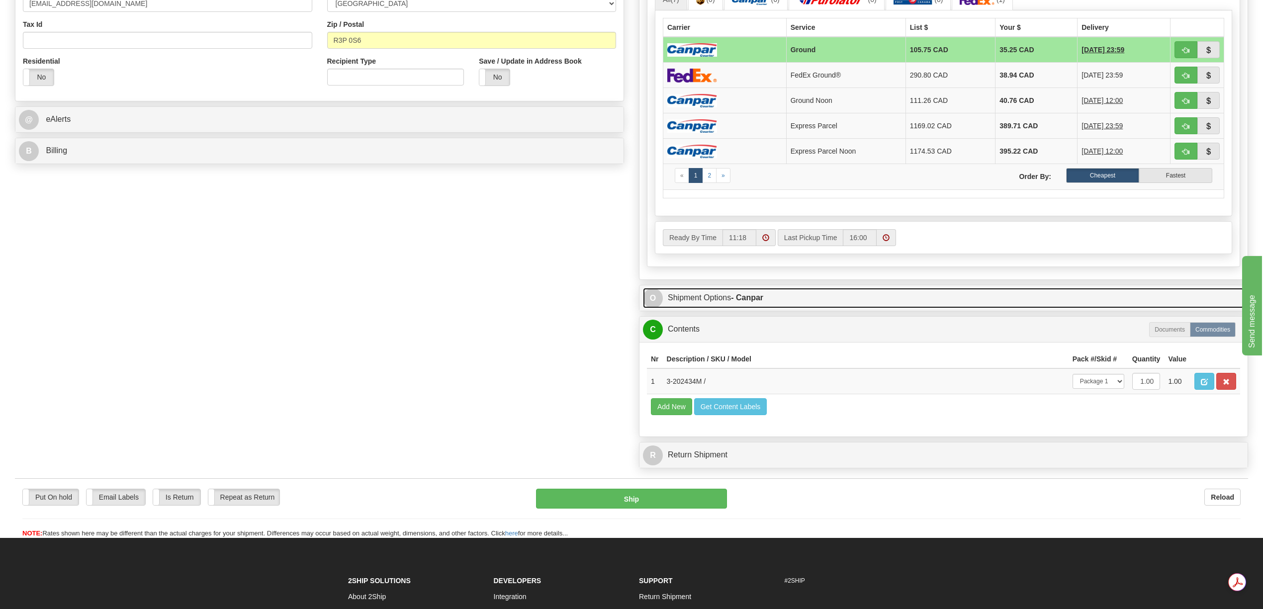
click at [754, 299] on link "O Shipment Options - Canpar" at bounding box center [943, 298] width 601 height 20
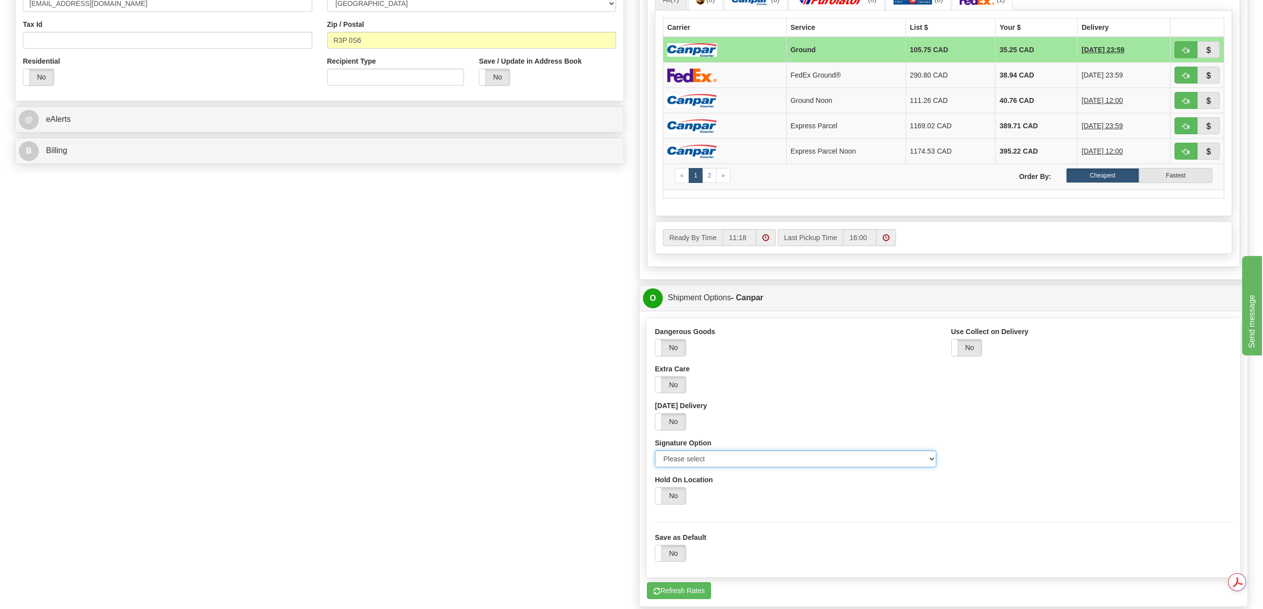
drag, startPoint x: 671, startPoint y: 464, endPoint x: 685, endPoint y: 466, distance: 14.1
click at [671, 464] on select "Please select No Signature Required Signature Required Adult Signature" at bounding box center [795, 458] width 281 height 17
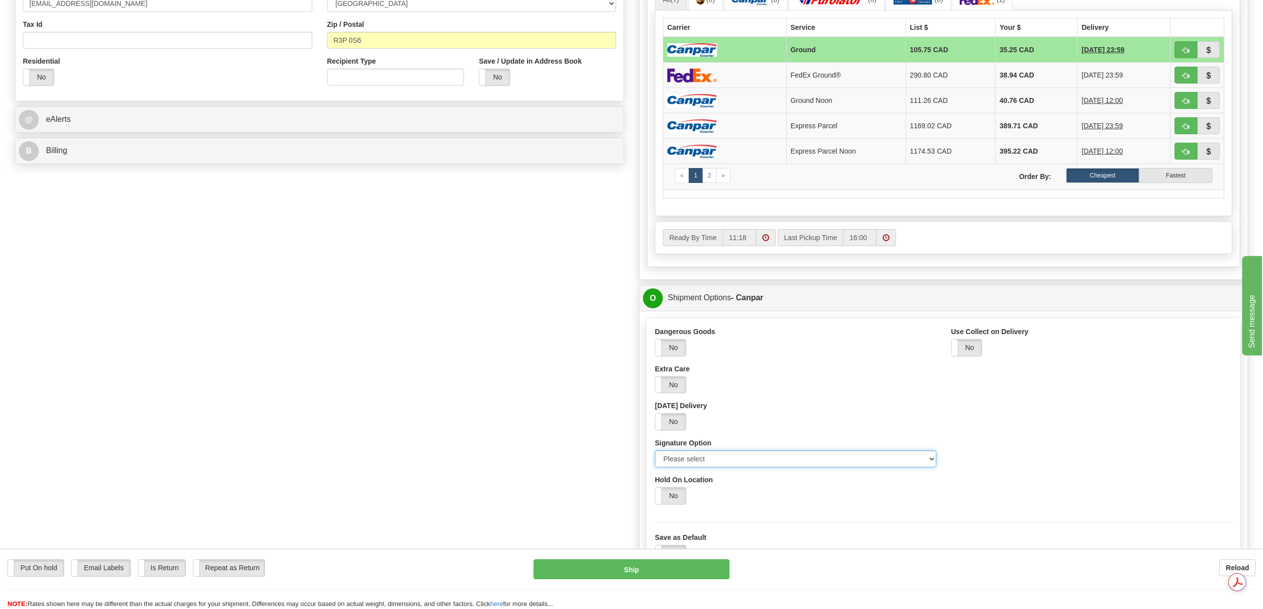
select select "2"
click at [655, 458] on select "Please select No Signature Required Signature Required Adult Signature" at bounding box center [795, 458] width 281 height 17
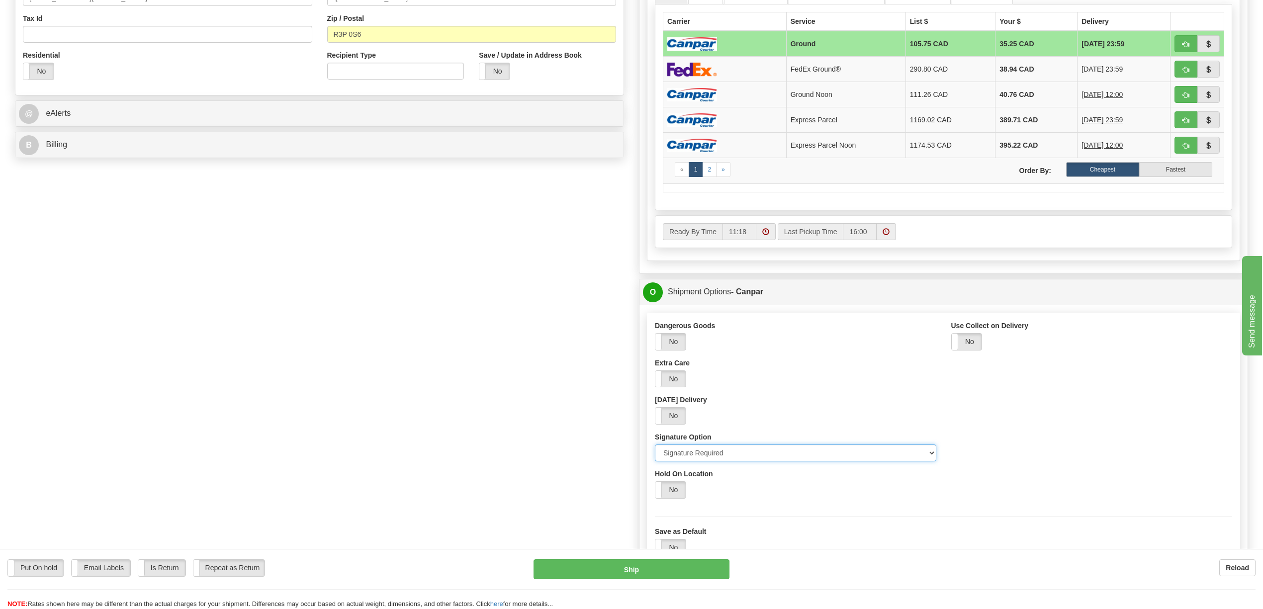
scroll to position [265, 0]
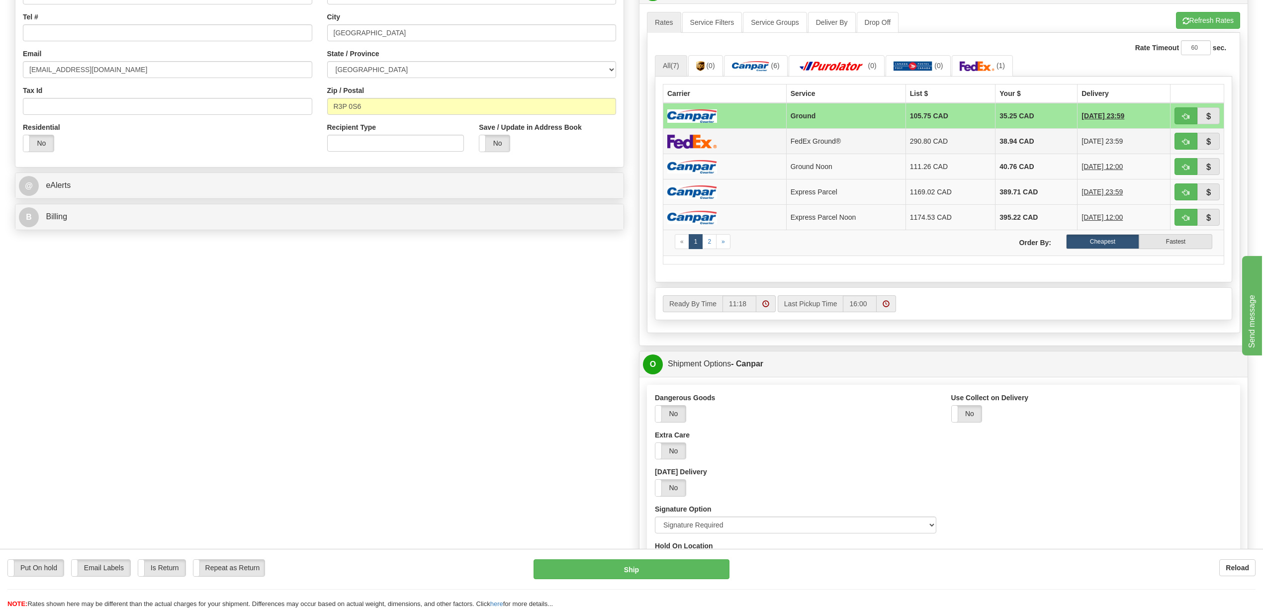
click at [999, 146] on td "38.94 CAD" at bounding box center [1036, 141] width 82 height 25
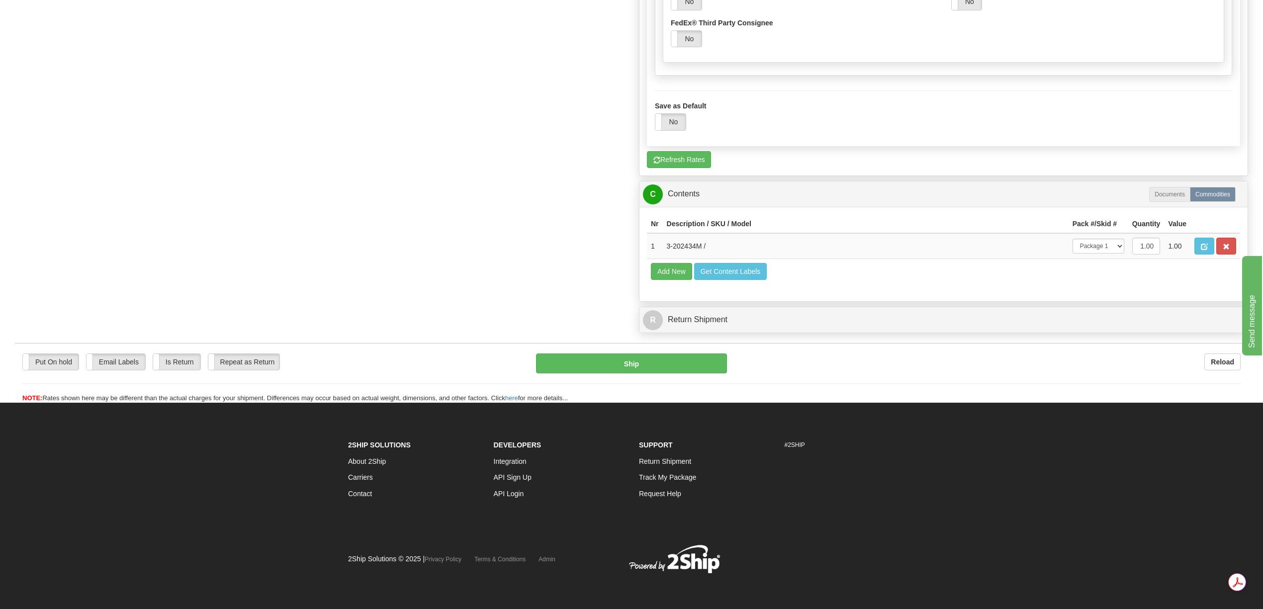
scroll to position [862, 0]
click at [651, 373] on button "Ship" at bounding box center [631, 363] width 190 height 20
type input "92"
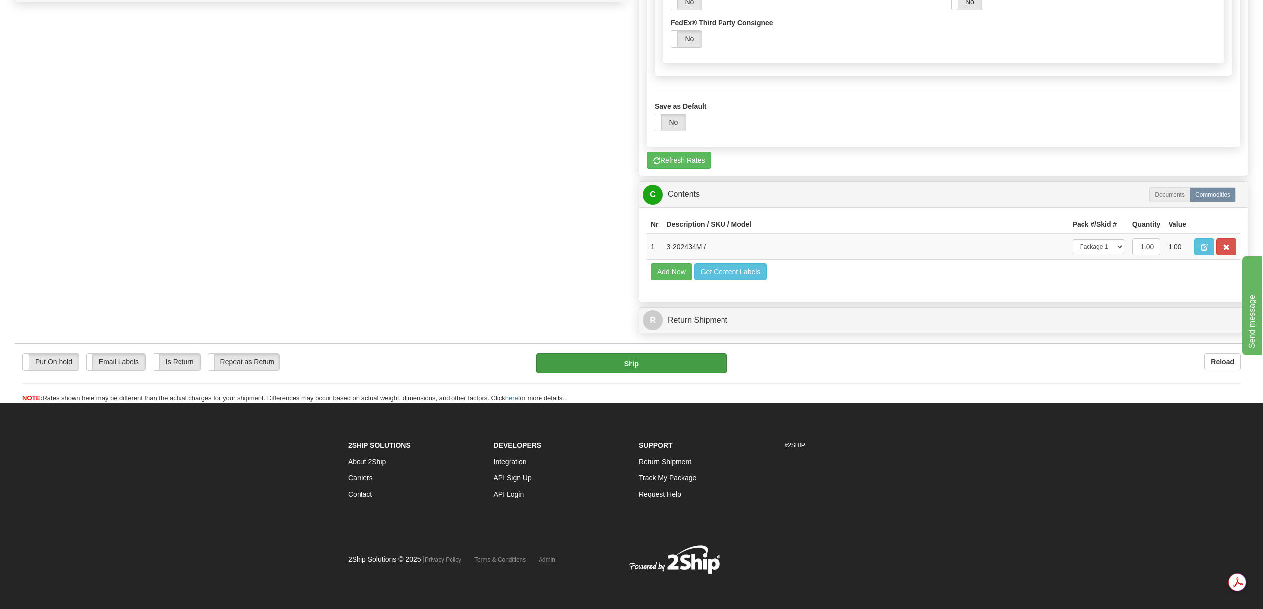
scroll to position [515, 0]
click at [663, 373] on button "Ship" at bounding box center [631, 363] width 190 height 20
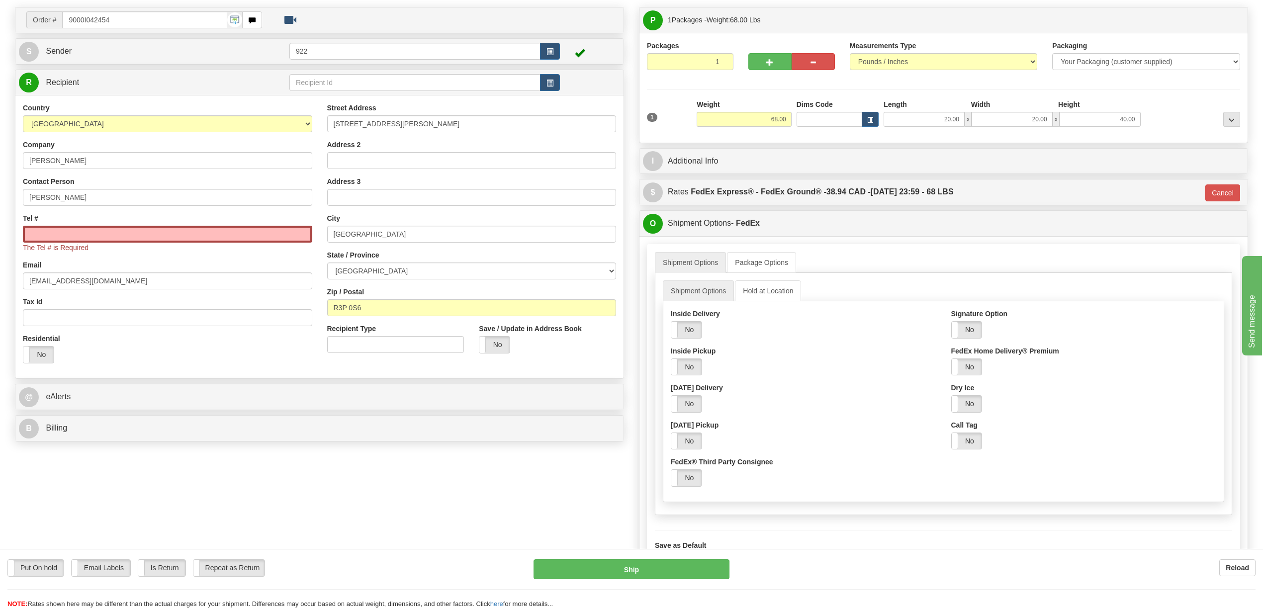
scroll to position [0, 0]
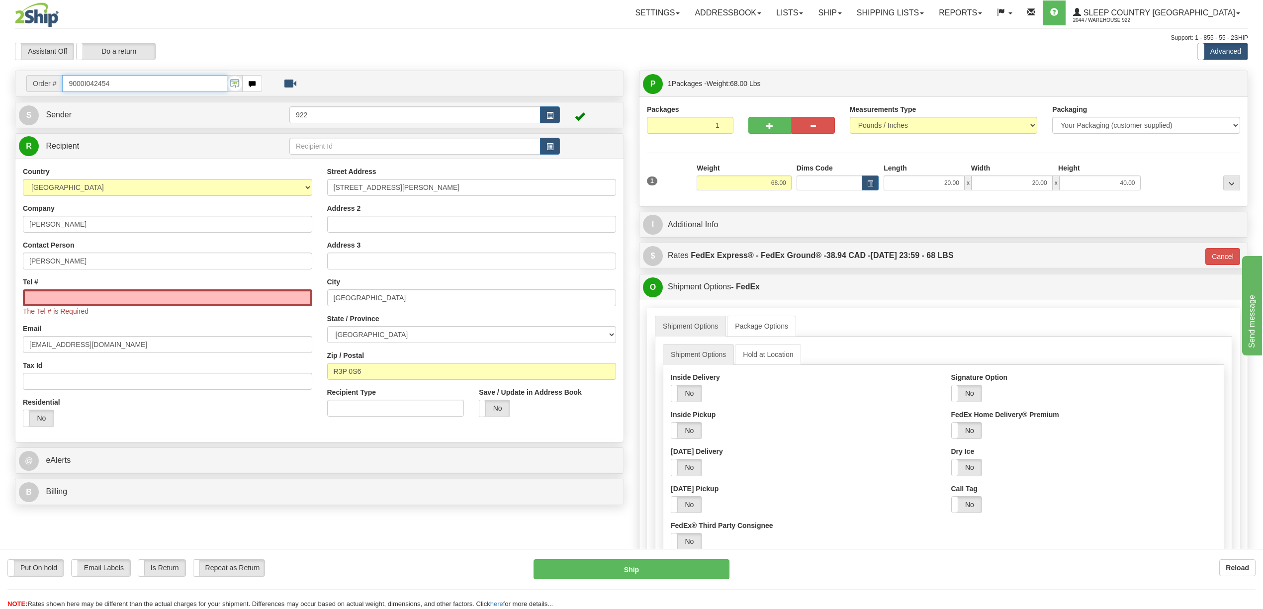
drag, startPoint x: 121, startPoint y: 86, endPoint x: 30, endPoint y: 86, distance: 91.5
click at [30, 86] on div "Order # 9000I042454" at bounding box center [144, 83] width 236 height 17
click at [108, 301] on input "Tel #" at bounding box center [167, 297] width 289 height 17
paste input "204 299-9124"
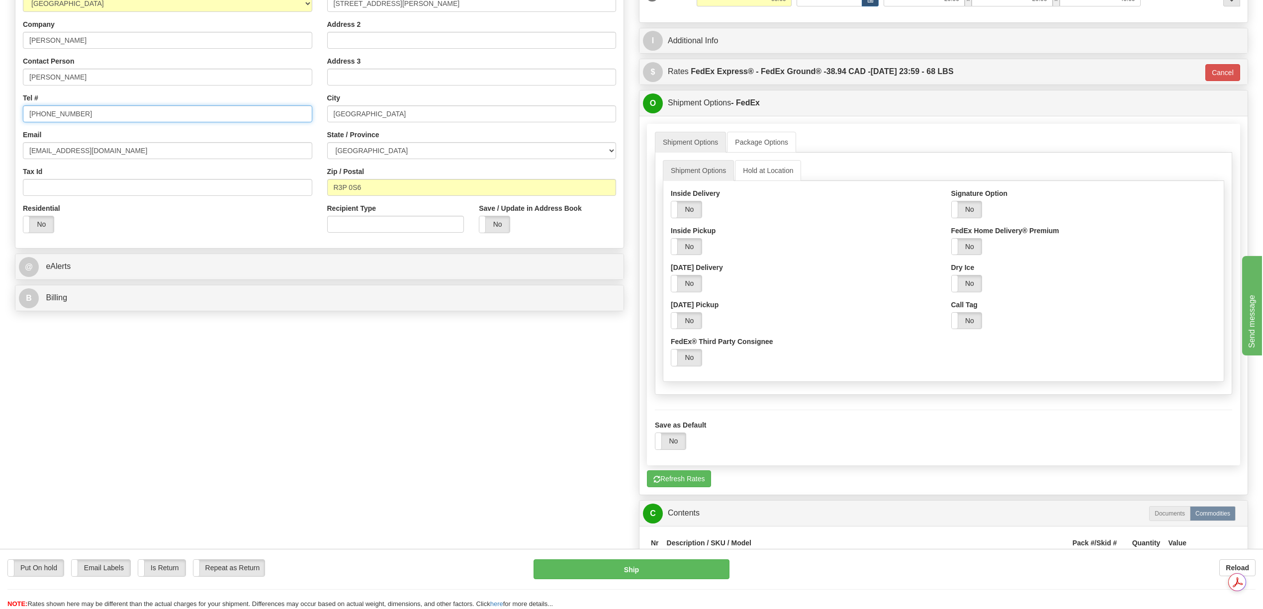
scroll to position [199, 0]
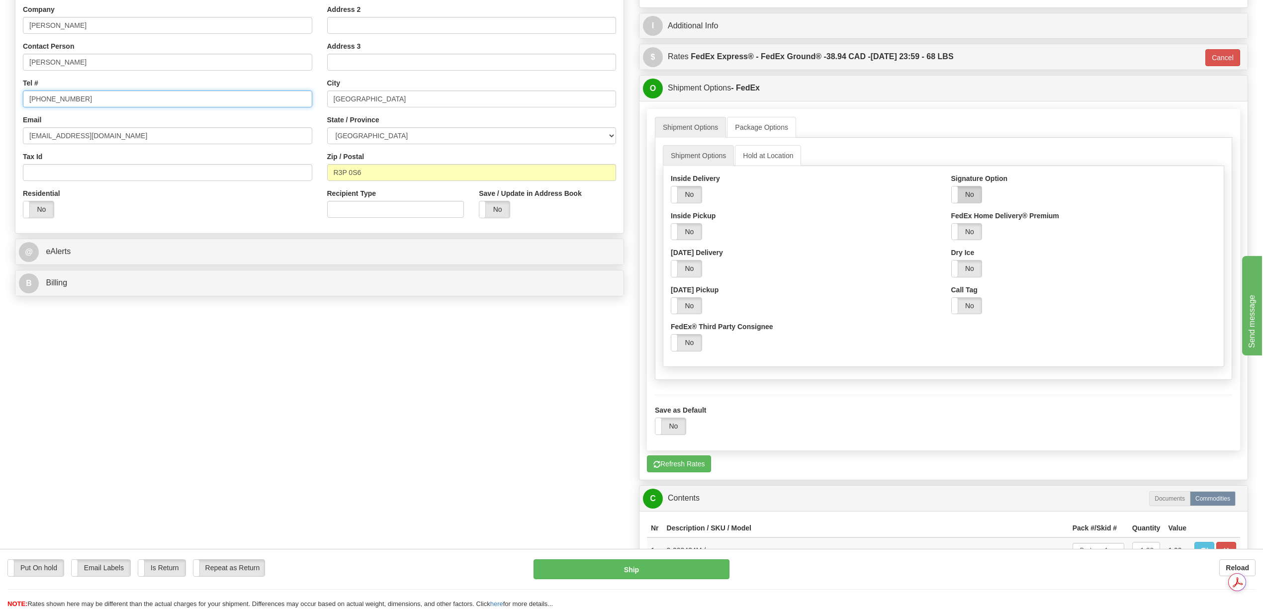
type input "204 299-9124"
click at [966, 199] on label "No" at bounding box center [966, 194] width 30 height 16
drag, startPoint x: 1065, startPoint y: 238, endPoint x: 1060, endPoint y: 241, distance: 5.4
click at [1065, 238] on select "Adult Direct Indirect No Signature Required Service Default" at bounding box center [1013, 231] width 125 height 17
select select "2"
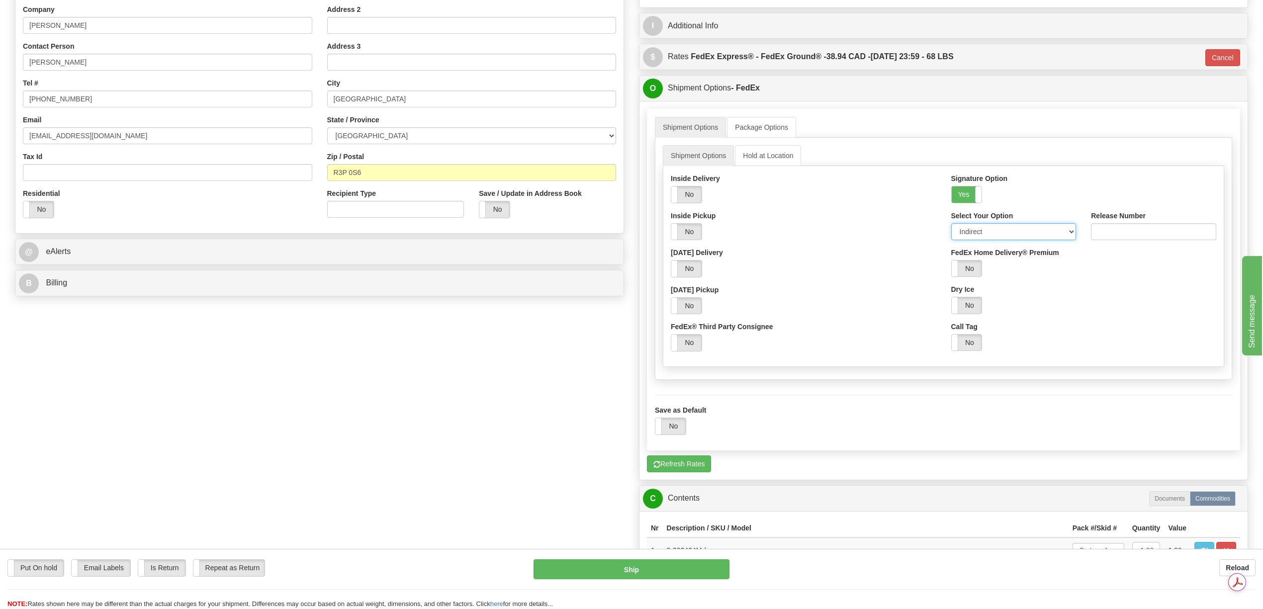
click at [951, 227] on select "Adult Direct Indirect No Signature Required Service Default" at bounding box center [1013, 231] width 125 height 17
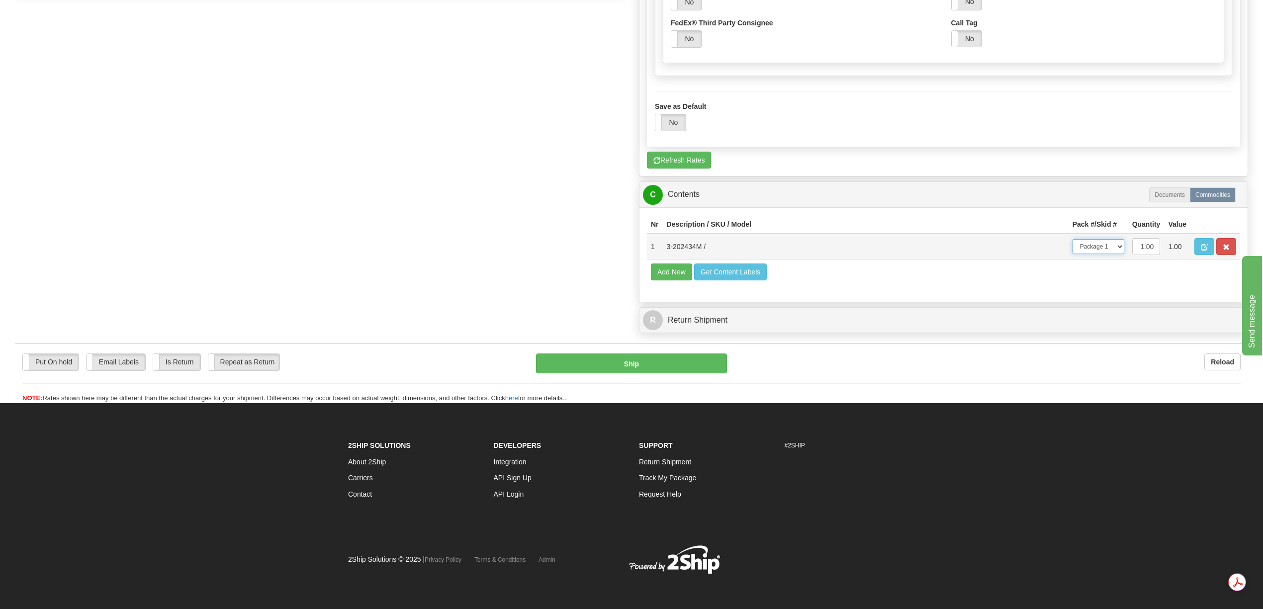
drag, startPoint x: 1118, startPoint y: 251, endPoint x: 1116, endPoint y: 257, distance: 6.0
click at [1118, 251] on select "-- Not Assigned -- Package 1" at bounding box center [1098, 246] width 52 height 15
click at [1072, 243] on select "-- Not Assigned -- Package 1" at bounding box center [1098, 246] width 52 height 15
click at [641, 373] on button "Ship" at bounding box center [631, 363] width 190 height 20
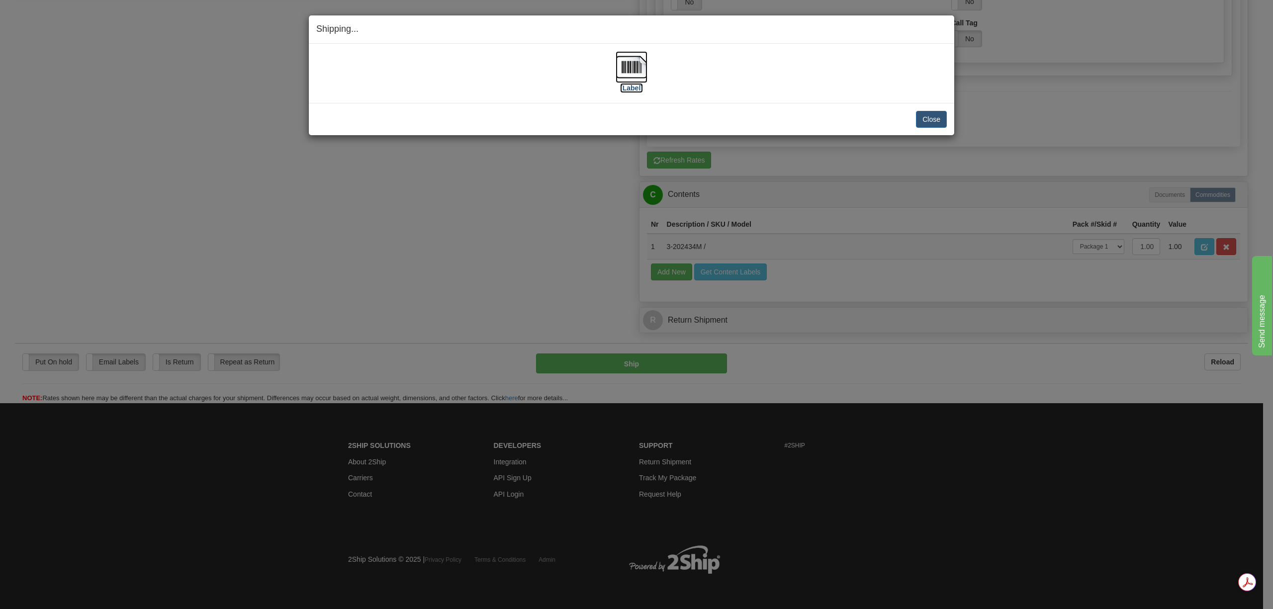
click at [623, 70] on img at bounding box center [631, 67] width 32 height 32
click at [935, 124] on button "Close" at bounding box center [931, 119] width 31 height 17
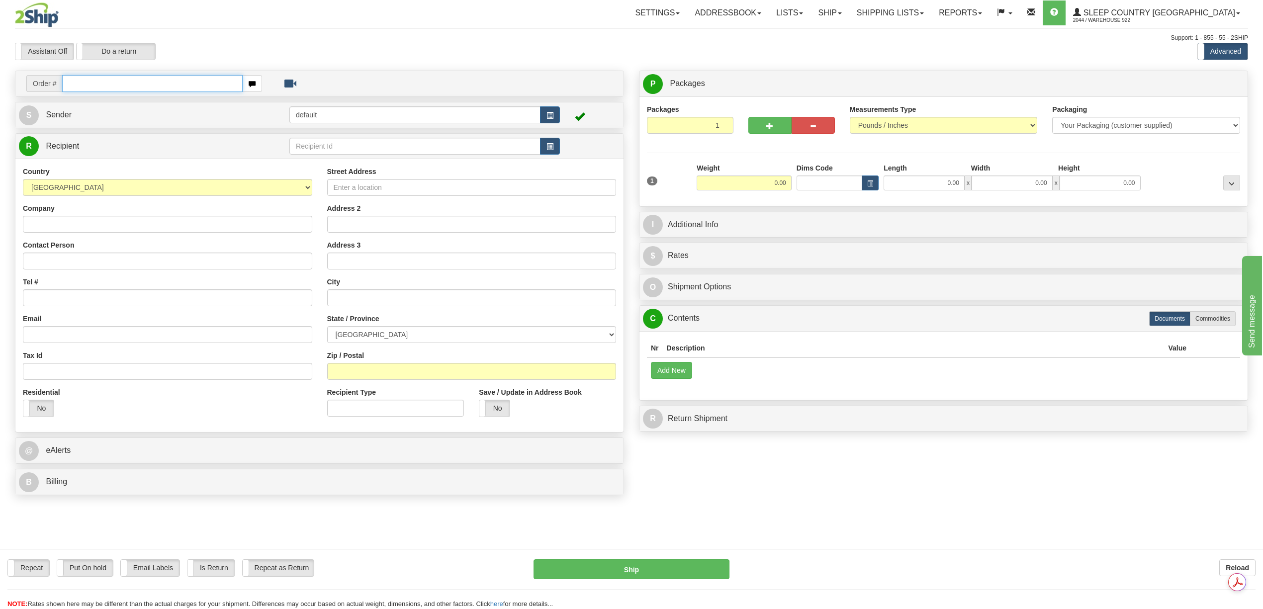
click at [80, 80] on input "text" at bounding box center [152, 83] width 180 height 17
paste input "9000I045391"
type input "9000I045391"
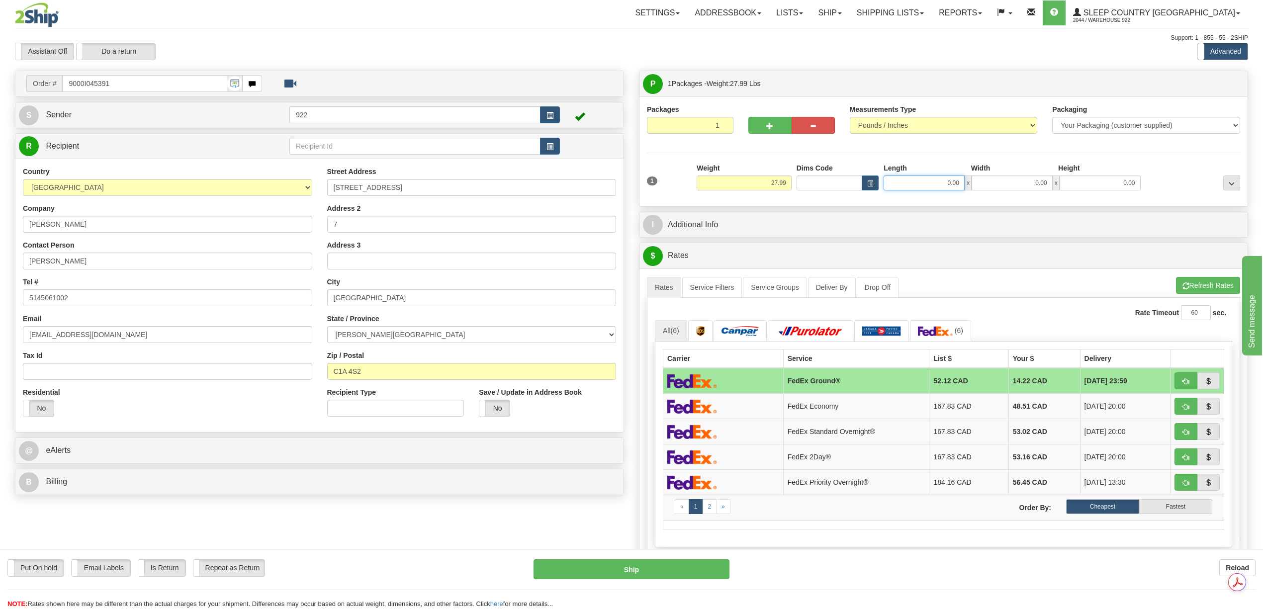
click at [941, 185] on input "0.00" at bounding box center [923, 182] width 81 height 15
type input "20.00"
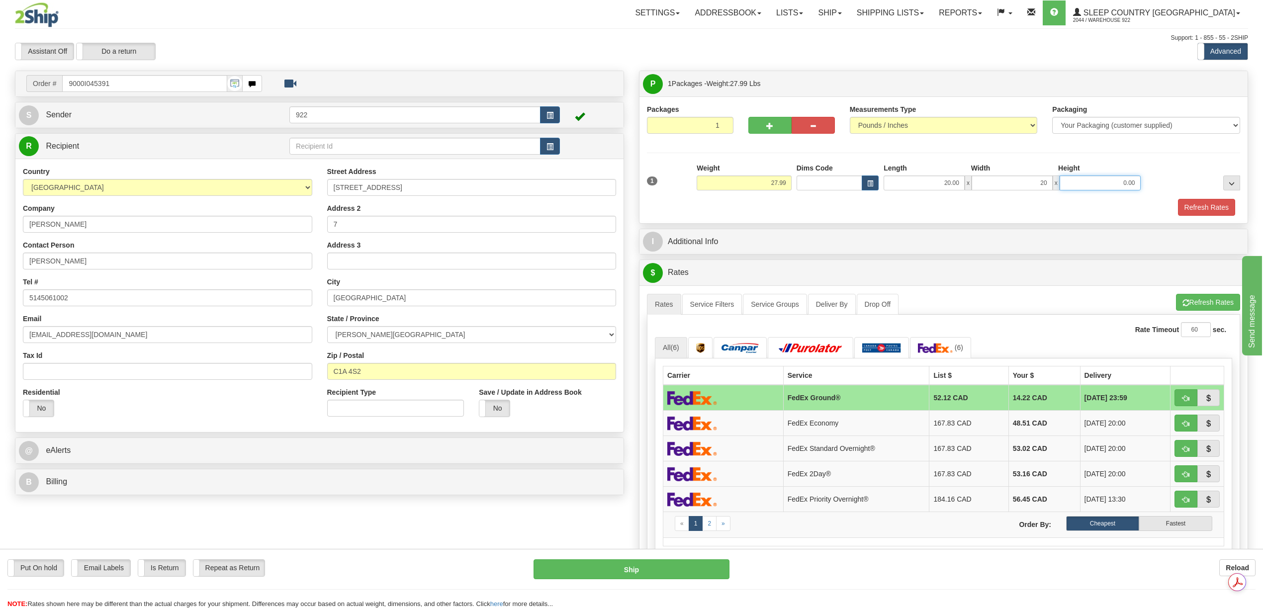
type input "20.00"
type input "40.00"
click at [1204, 199] on div "Packaging Your Packaging (customer supplied) Envelope (carrier supplied) Pack (…" at bounding box center [968, 198] width 548 height 0
click at [1204, 208] on button "Refresh Rates" at bounding box center [1206, 207] width 57 height 17
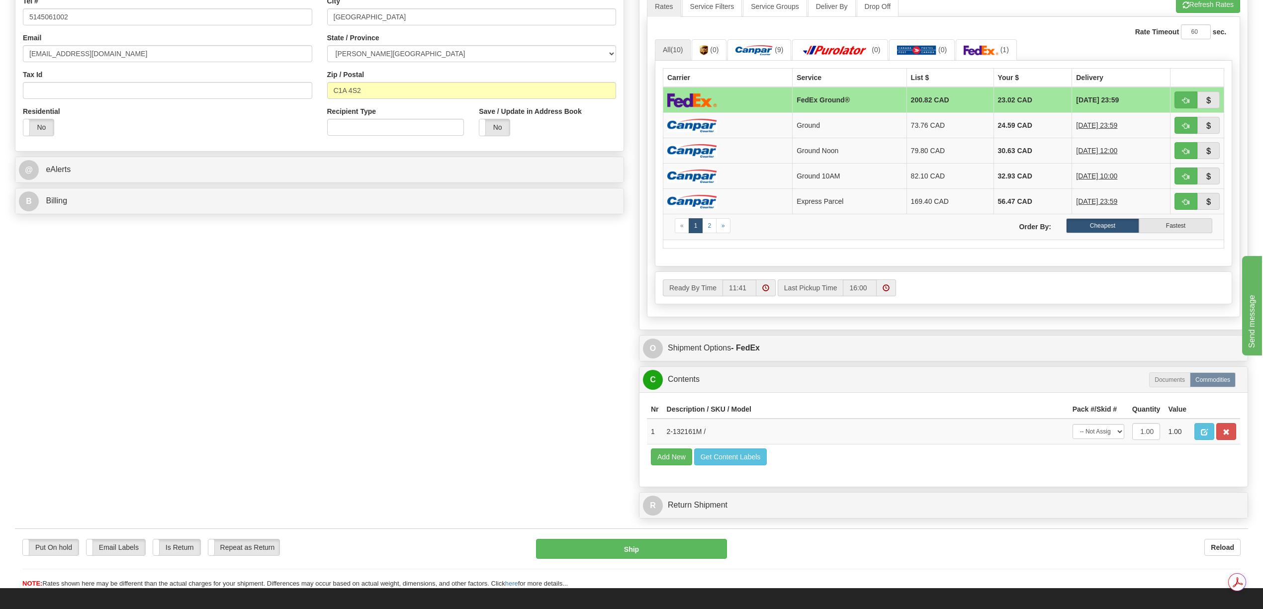
scroll to position [199, 0]
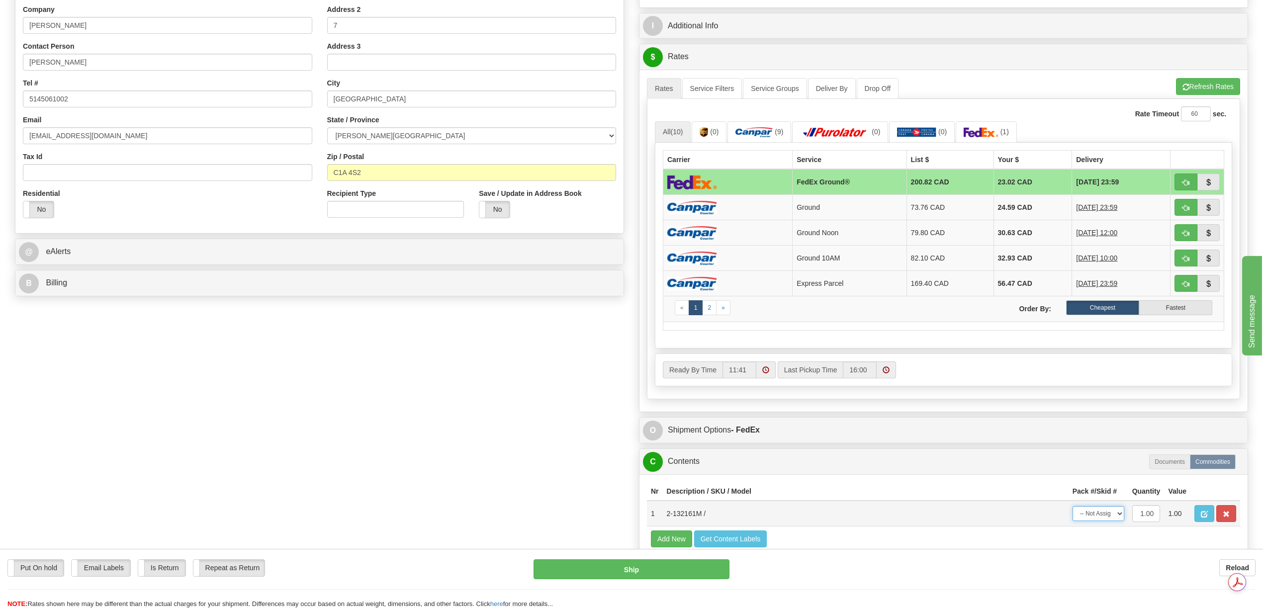
click at [1119, 521] on select "-- Not Assigned -- Package 1" at bounding box center [1098, 513] width 52 height 15
select select "0"
click at [1072, 521] on select "-- Not Assigned -- Package 1" at bounding box center [1098, 513] width 52 height 15
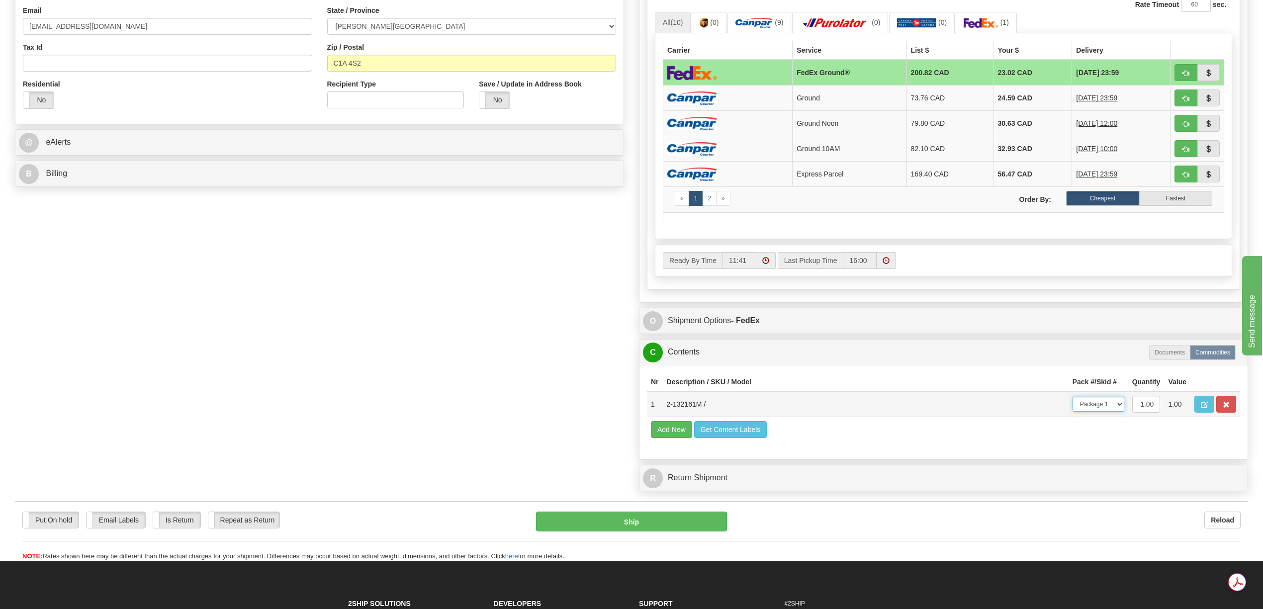
scroll to position [331, 0]
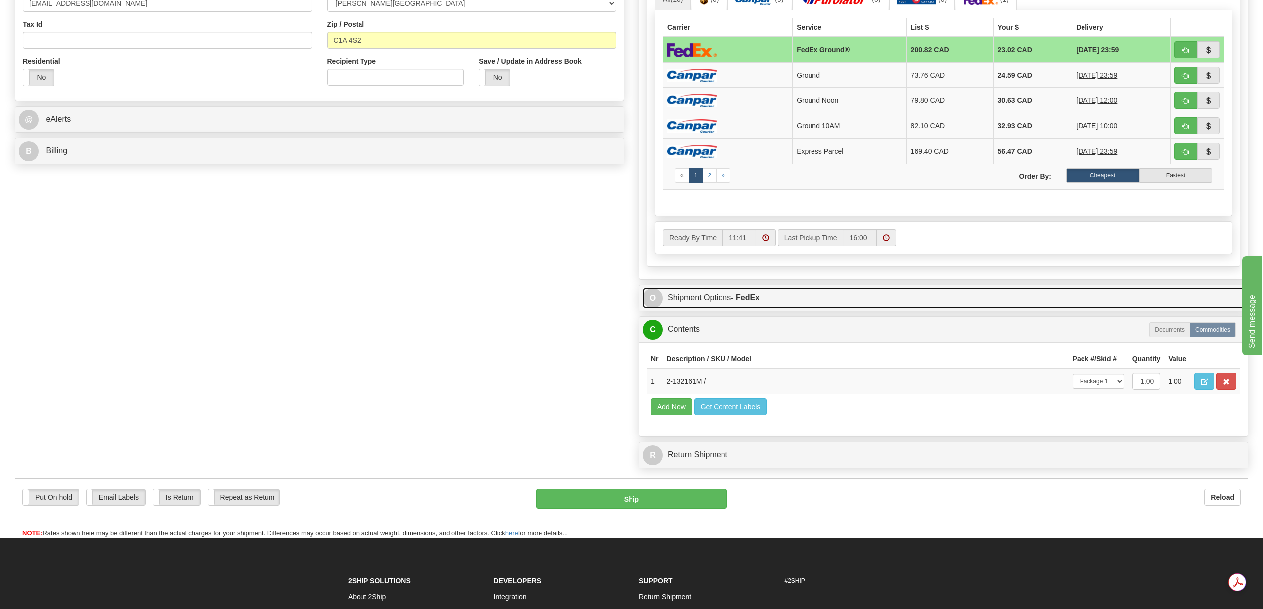
click at [729, 298] on link "O Shipment Options - FedEx" at bounding box center [943, 298] width 601 height 20
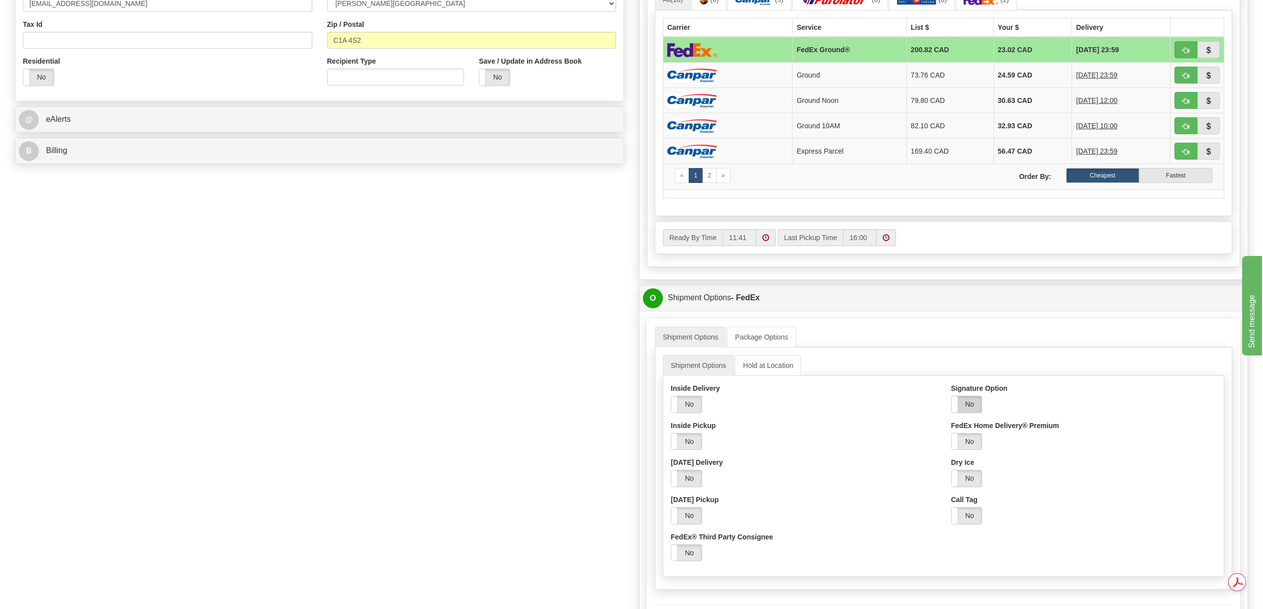
click at [964, 410] on label "No" at bounding box center [966, 404] width 30 height 16
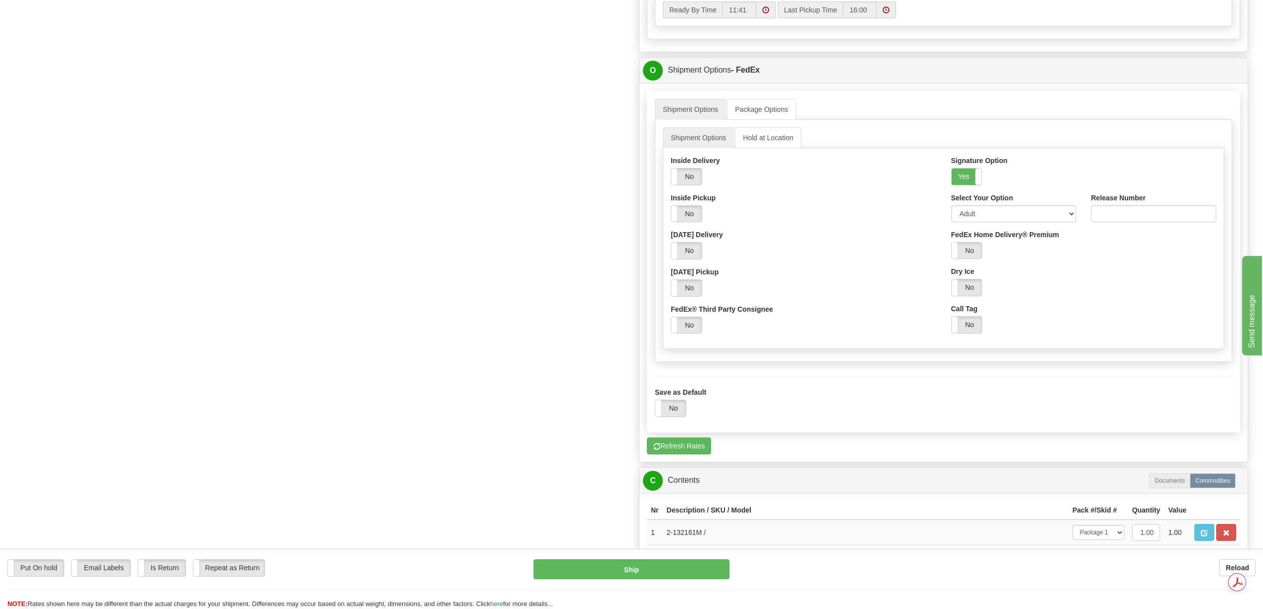
scroll to position [597, 0]
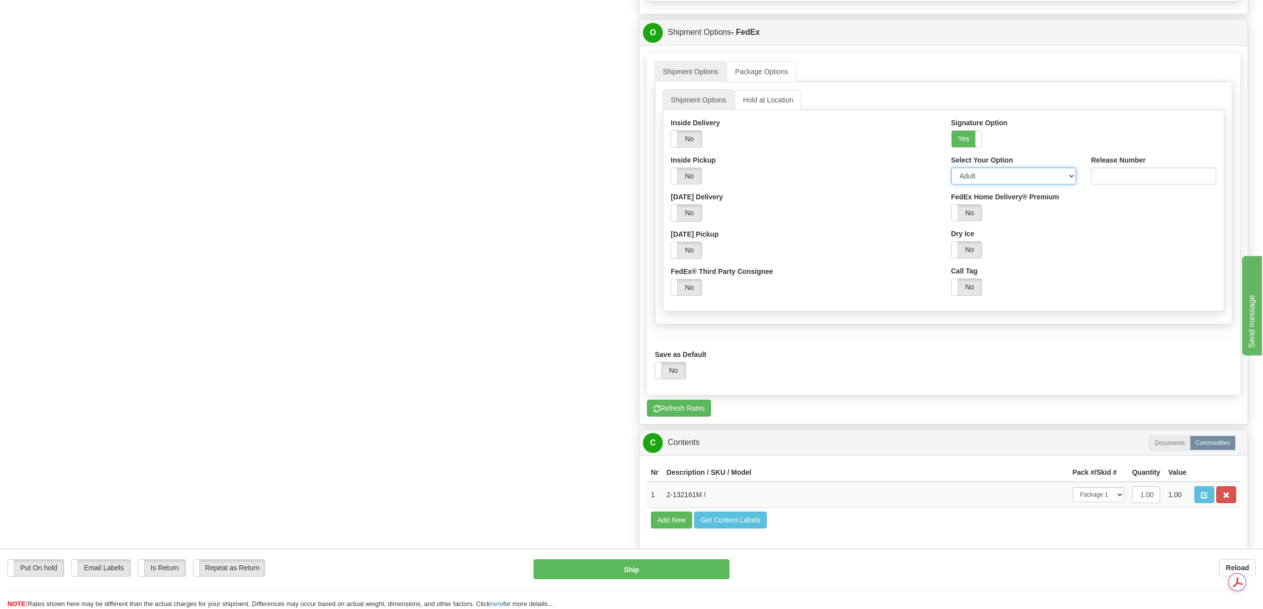
click at [1064, 177] on select "Adult Direct Indirect No Signature Required Service Default" at bounding box center [1013, 176] width 125 height 17
select select "2"
click at [951, 176] on select "Adult Direct Indirect No Signature Required Service Default" at bounding box center [1013, 176] width 125 height 17
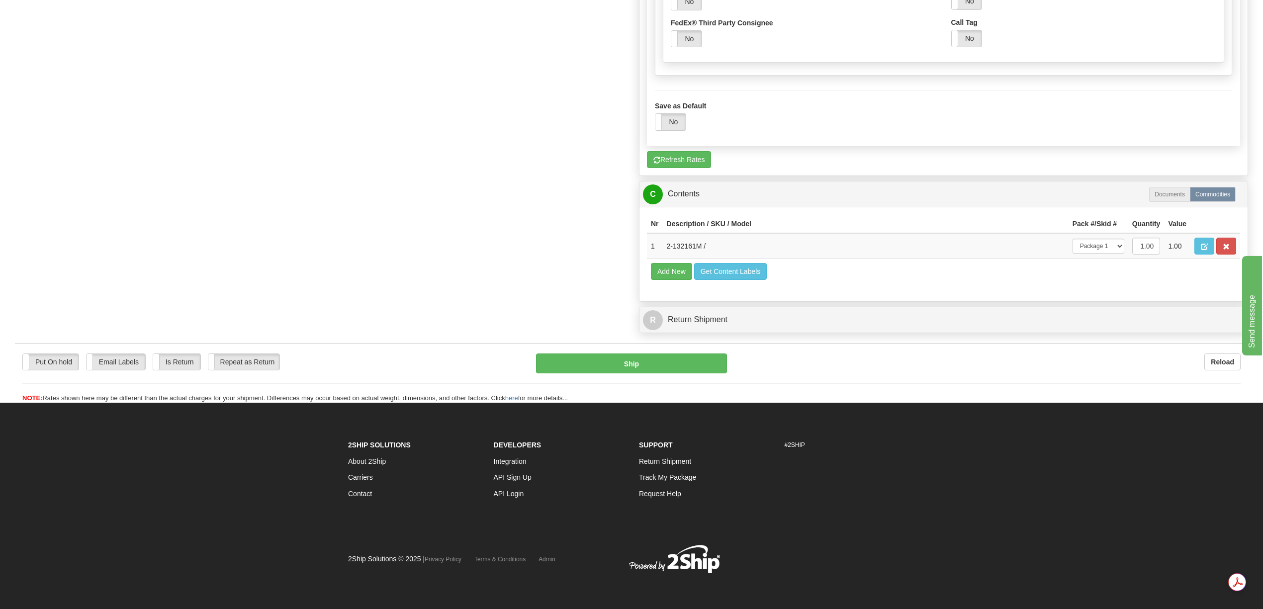
scroll to position [874, 0]
click at [663, 350] on div "Put On hold Put On hold Email Labels Email Labels Edit Is Return Is Return Repe…" at bounding box center [631, 373] width 1233 height 60
click at [661, 361] on button "Ship" at bounding box center [631, 363] width 190 height 20
type input "92"
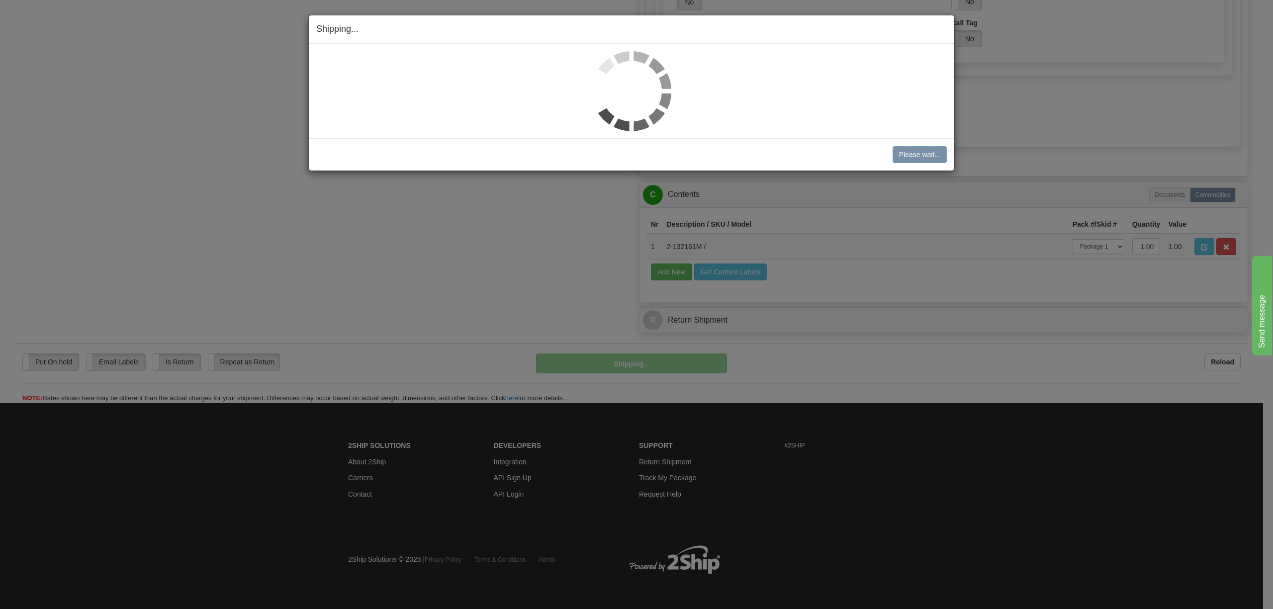
scroll to position [527, 0]
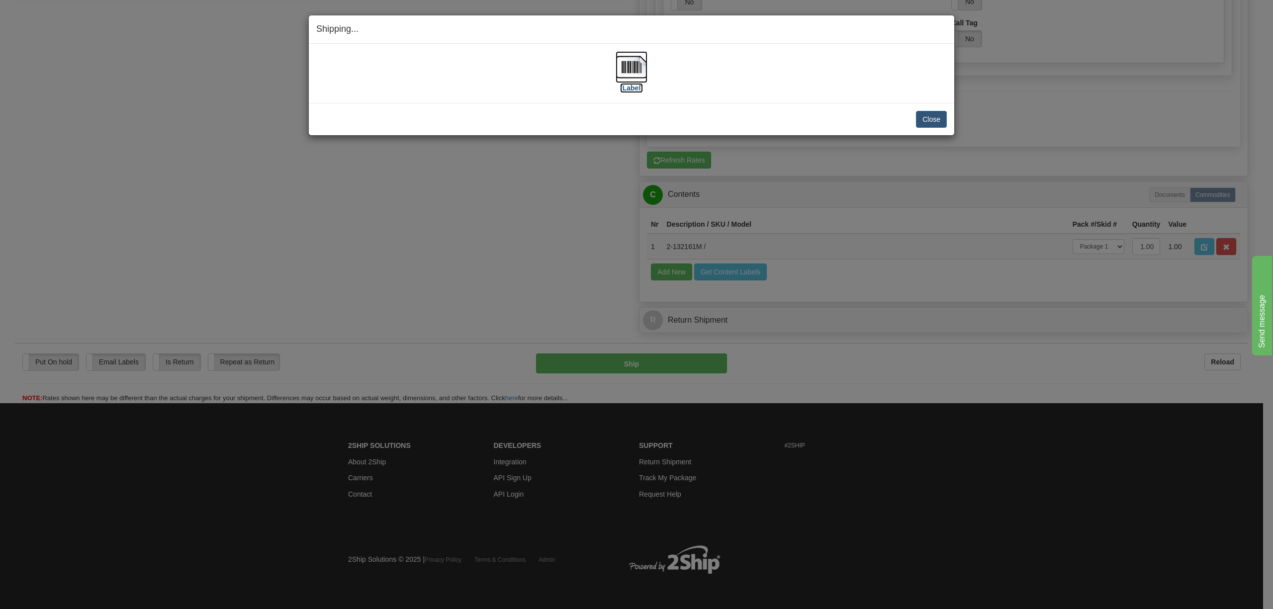
click at [629, 65] on img at bounding box center [631, 67] width 32 height 32
click at [936, 116] on button "Close" at bounding box center [931, 119] width 31 height 17
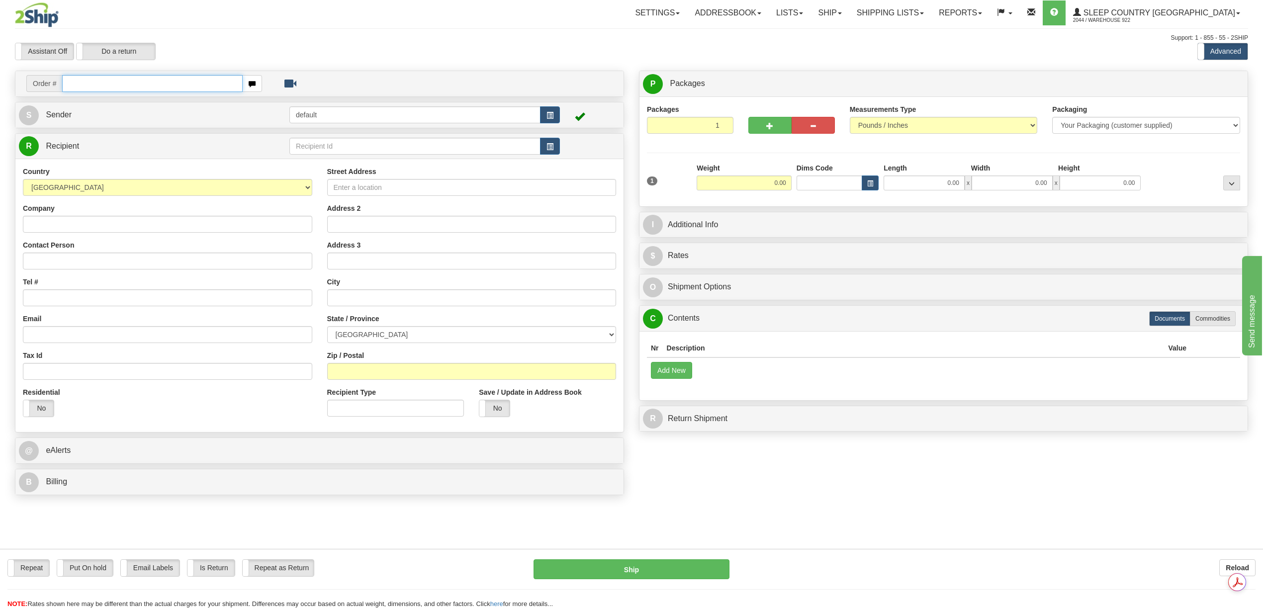
click at [129, 83] on input "text" at bounding box center [152, 83] width 180 height 17
paste input "9000I045507"
type input "9000I045507"
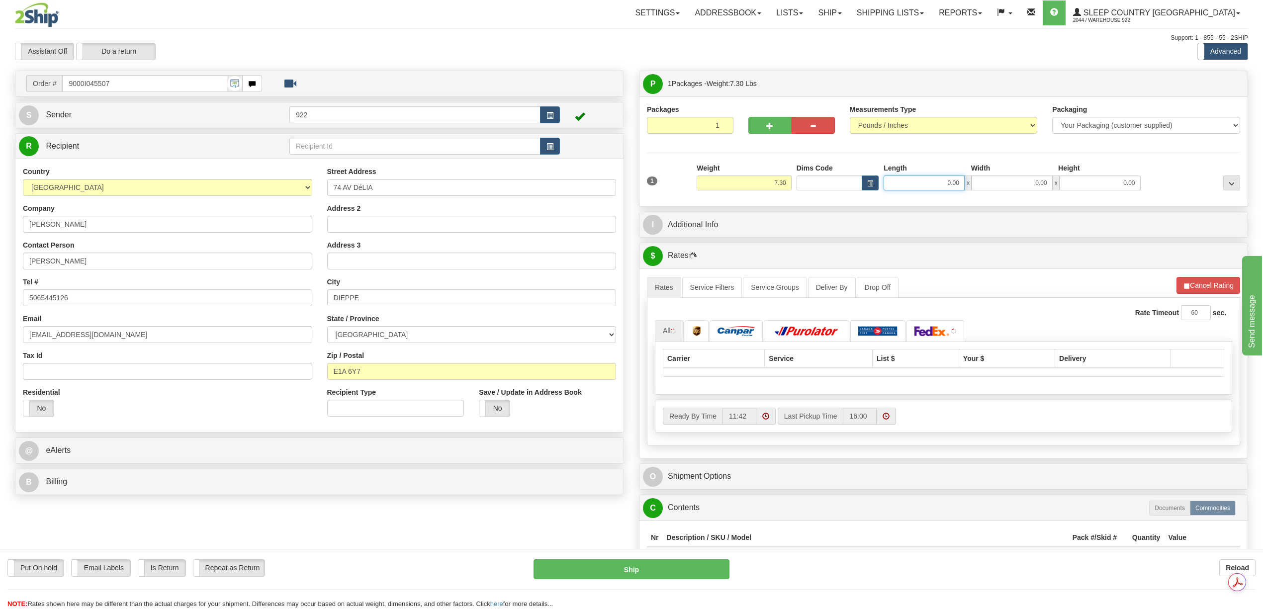
click at [939, 181] on input "0.00" at bounding box center [923, 182] width 81 height 15
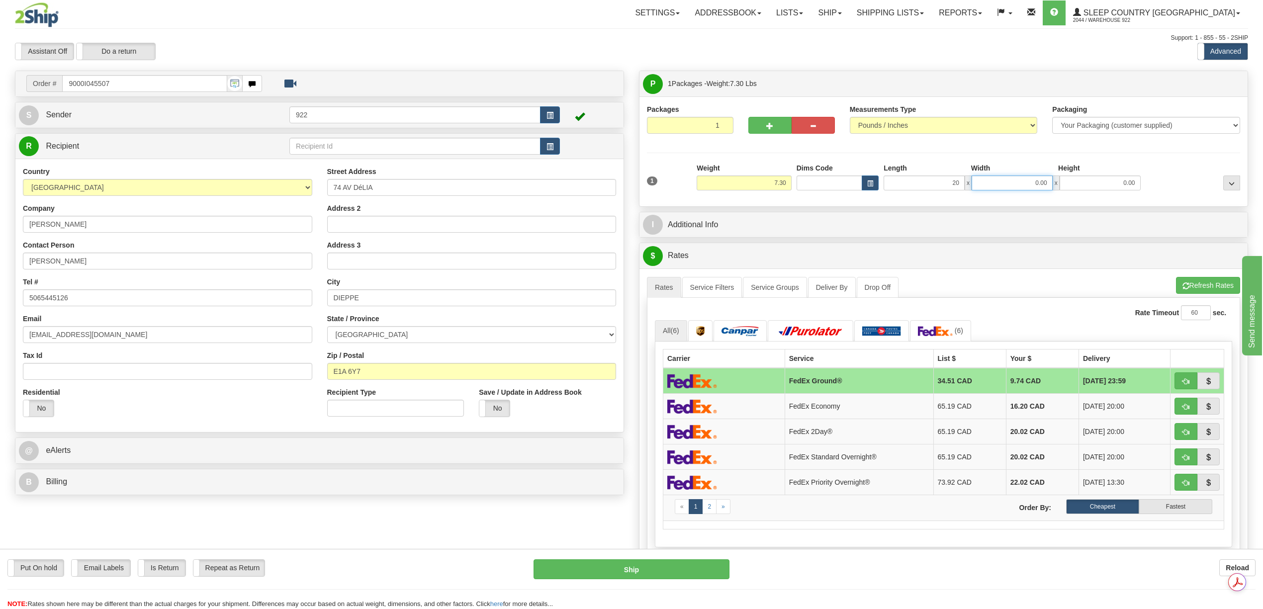
type input "20.00"
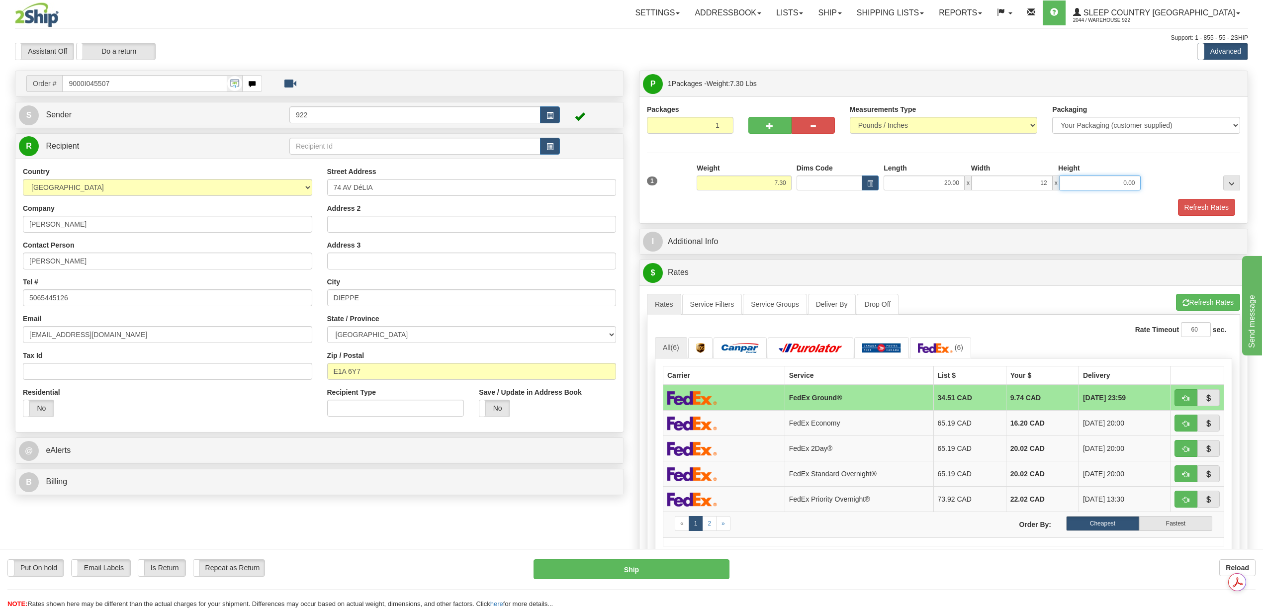
type input "12.00"
click at [1188, 204] on button "Refresh Rates" at bounding box center [1206, 207] width 57 height 17
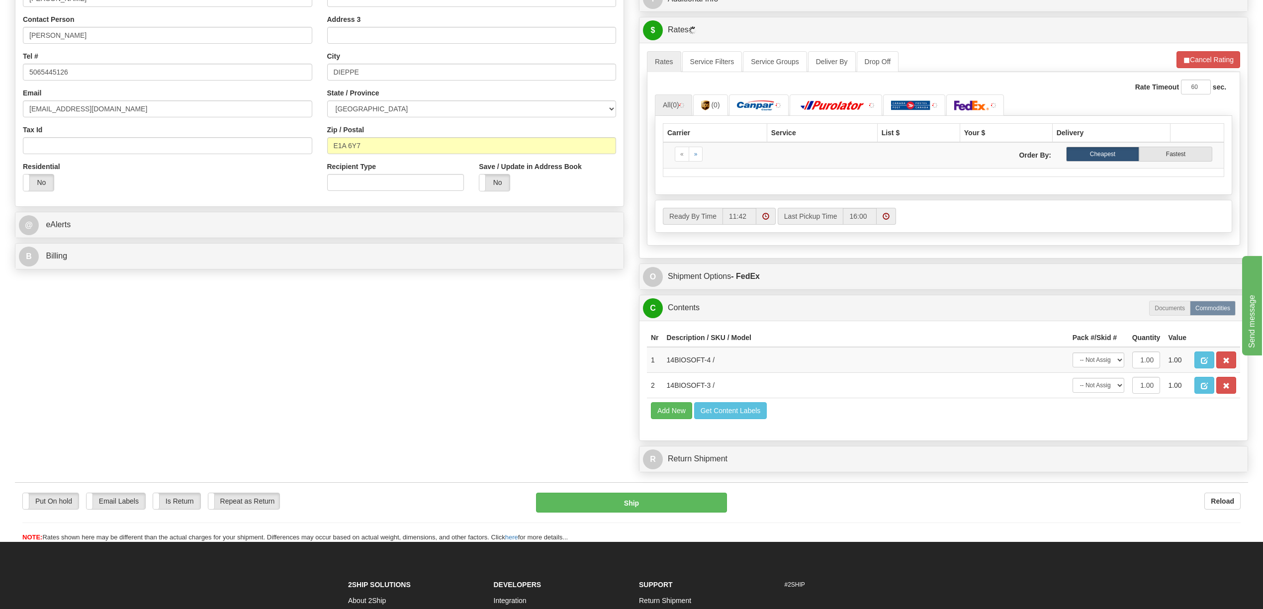
scroll to position [265, 0]
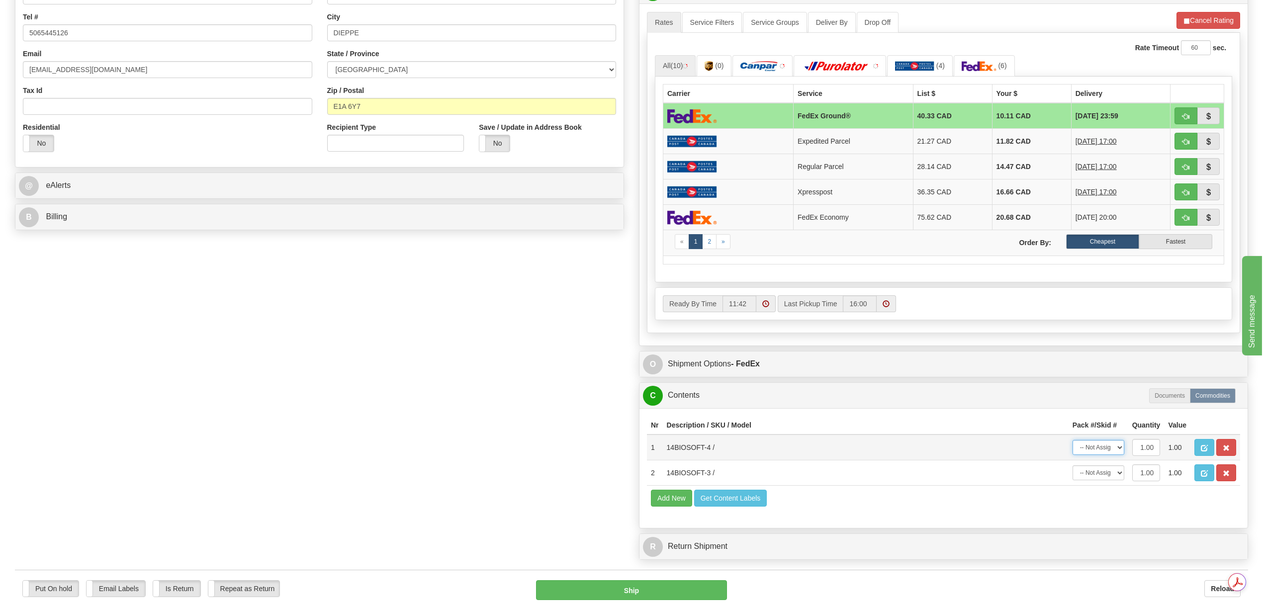
click at [1118, 455] on select "-- Not Assigned -- Package 1" at bounding box center [1098, 447] width 52 height 15
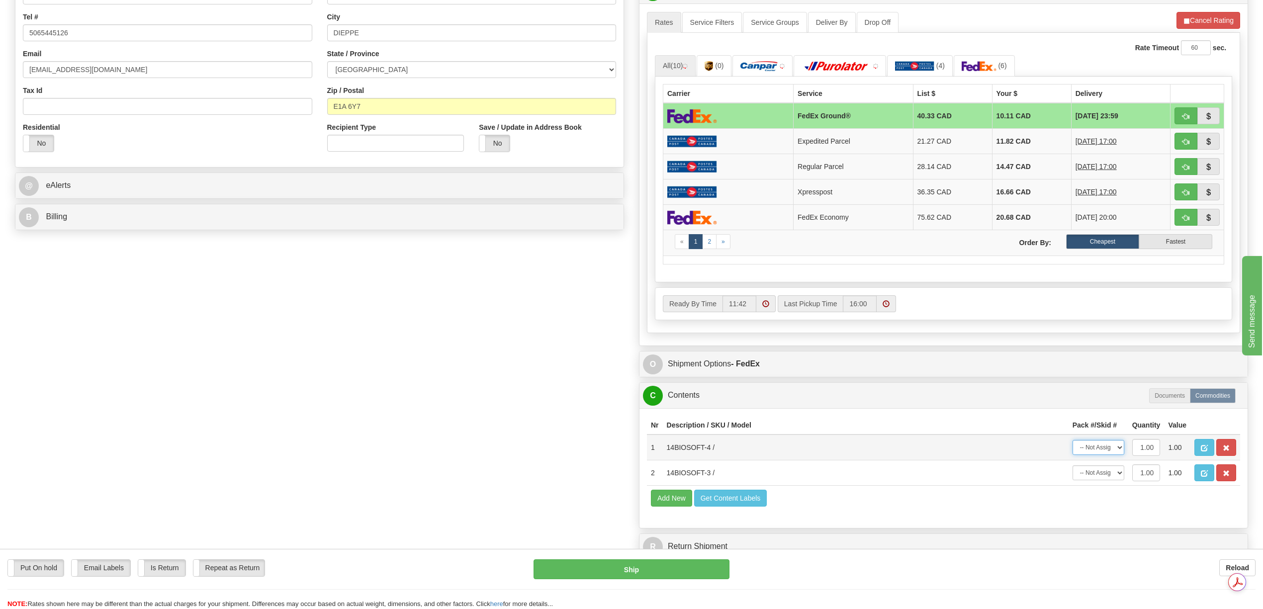
select select "0"
click at [1072, 455] on select "-- Not Assigned -- Package 1" at bounding box center [1098, 447] width 52 height 15
click at [1114, 480] on select "-- Not Assigned -- Package 1" at bounding box center [1098, 472] width 52 height 15
select select "0"
click at [1072, 480] on select "-- Not Assigned -- Package 1" at bounding box center [1098, 472] width 52 height 15
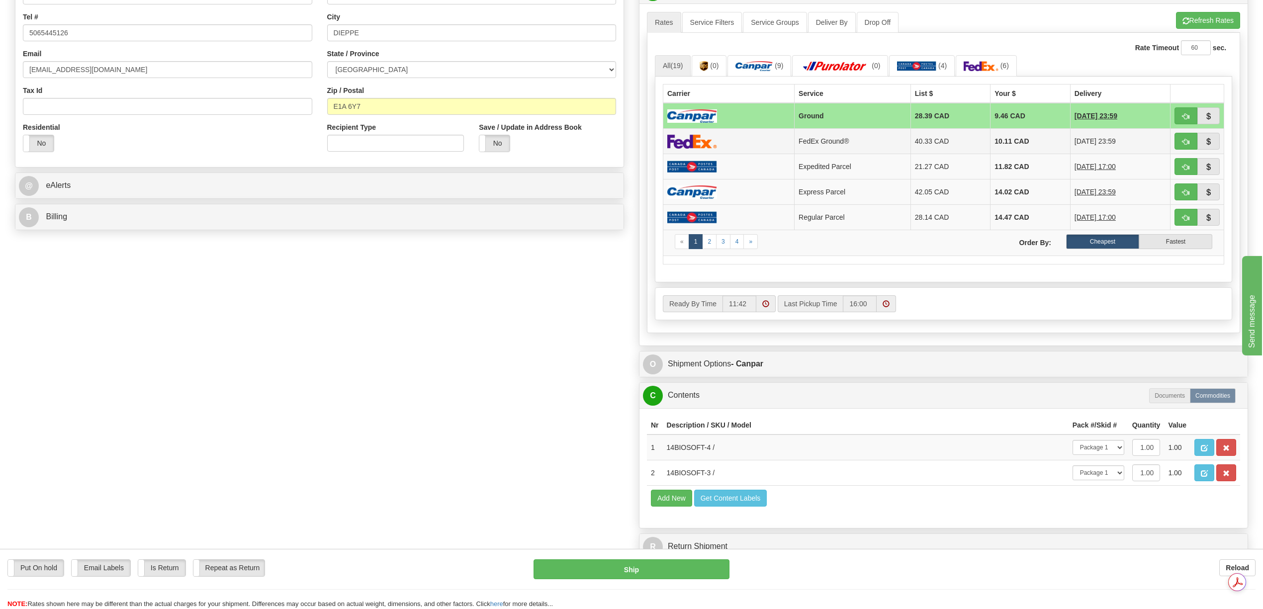
click at [990, 148] on td "10.11 CAD" at bounding box center [1030, 141] width 80 height 25
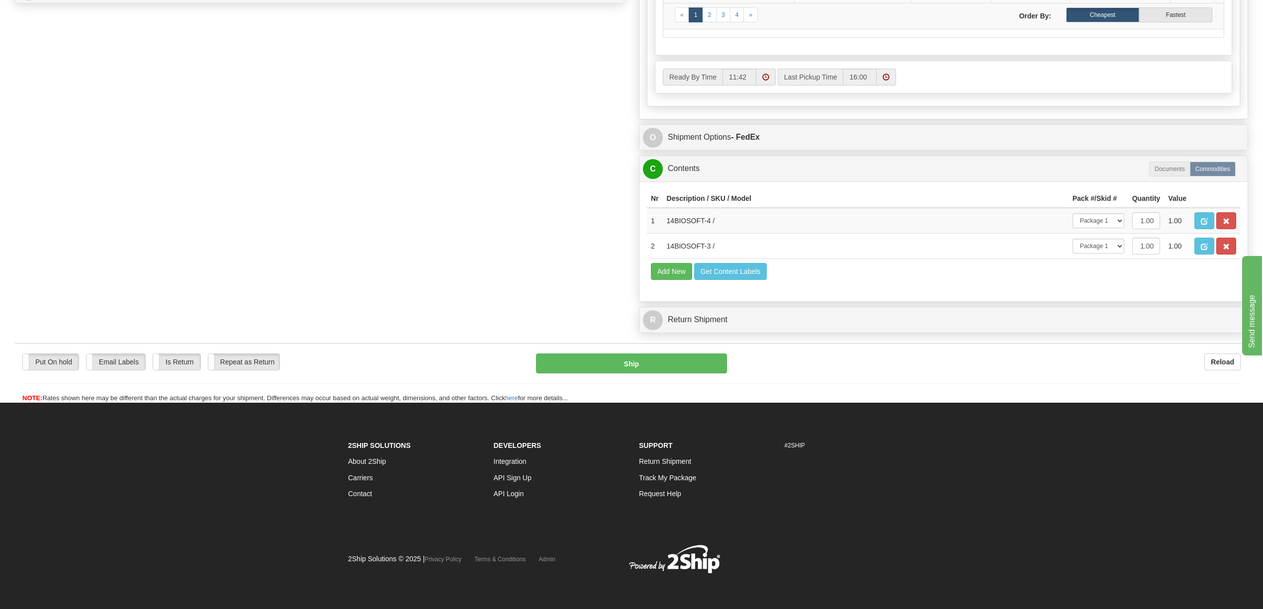
scroll to position [536, 0]
click at [699, 366] on button "Ship" at bounding box center [631, 363] width 190 height 20
type input "92"
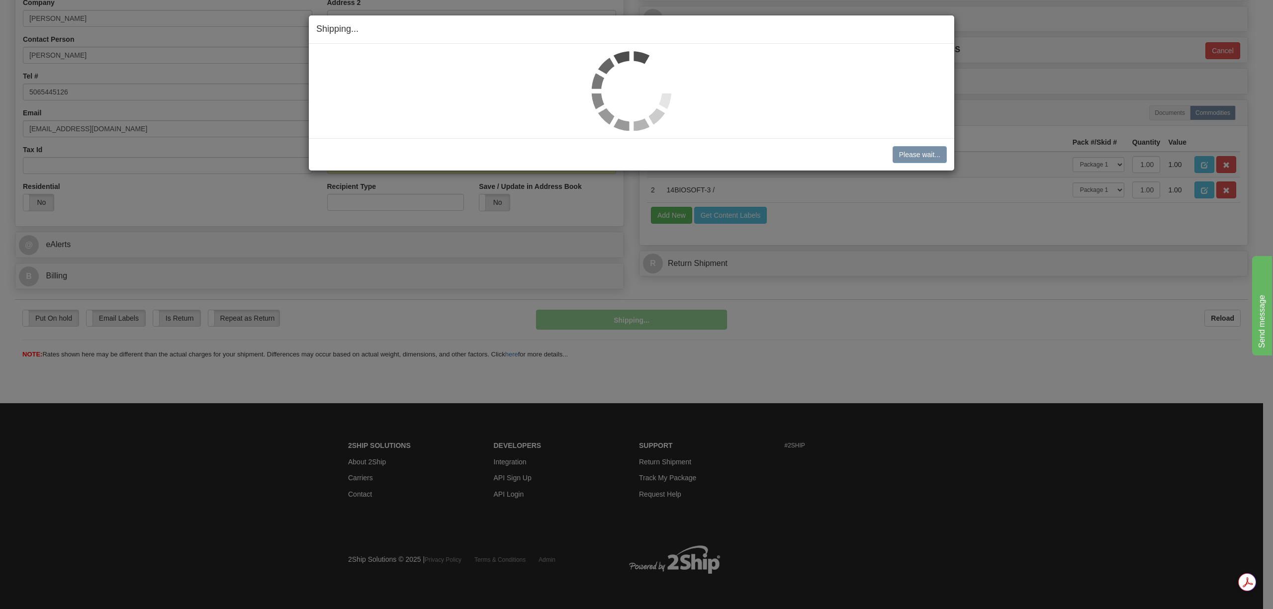
scroll to position [206, 0]
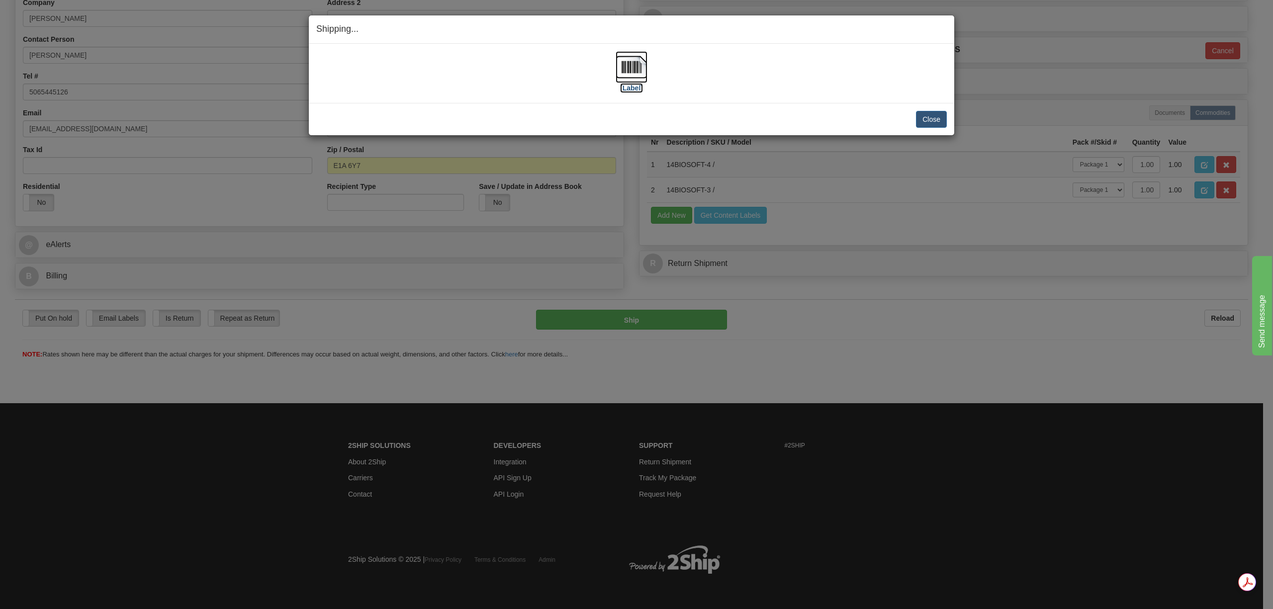
click at [633, 63] on img at bounding box center [631, 67] width 32 height 32
click at [921, 120] on button "Close" at bounding box center [931, 119] width 31 height 17
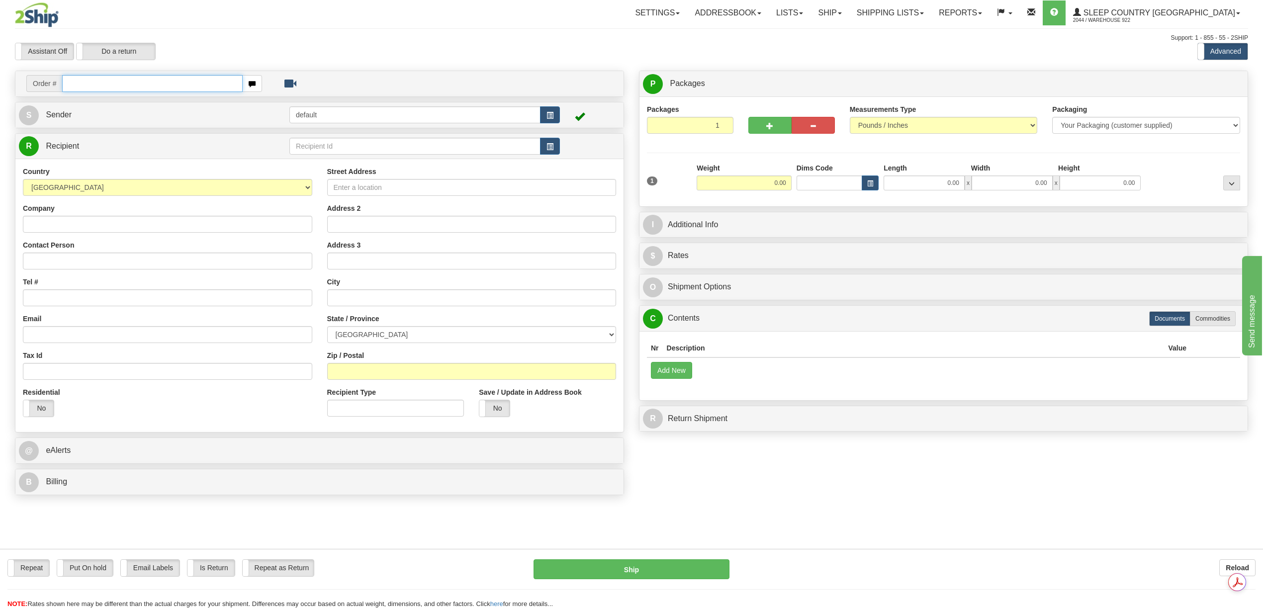
click at [93, 83] on input "text" at bounding box center [152, 83] width 180 height 17
paste input "9000I049997"
type input "9000I049997"
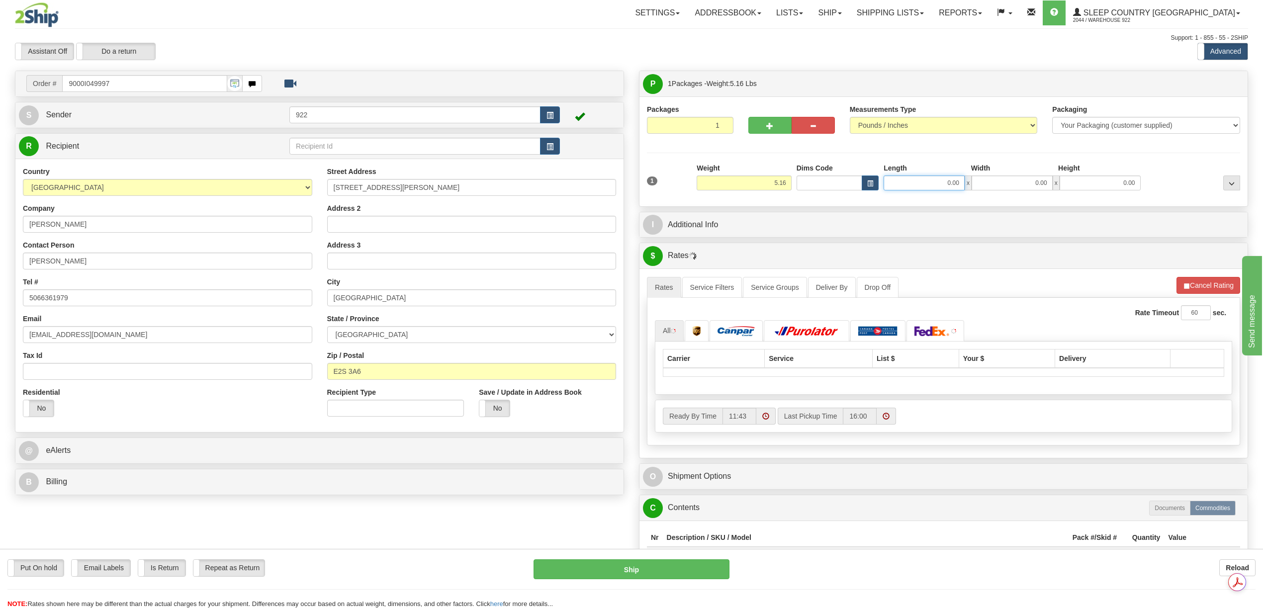
click at [949, 187] on input "0.00" at bounding box center [923, 182] width 81 height 15
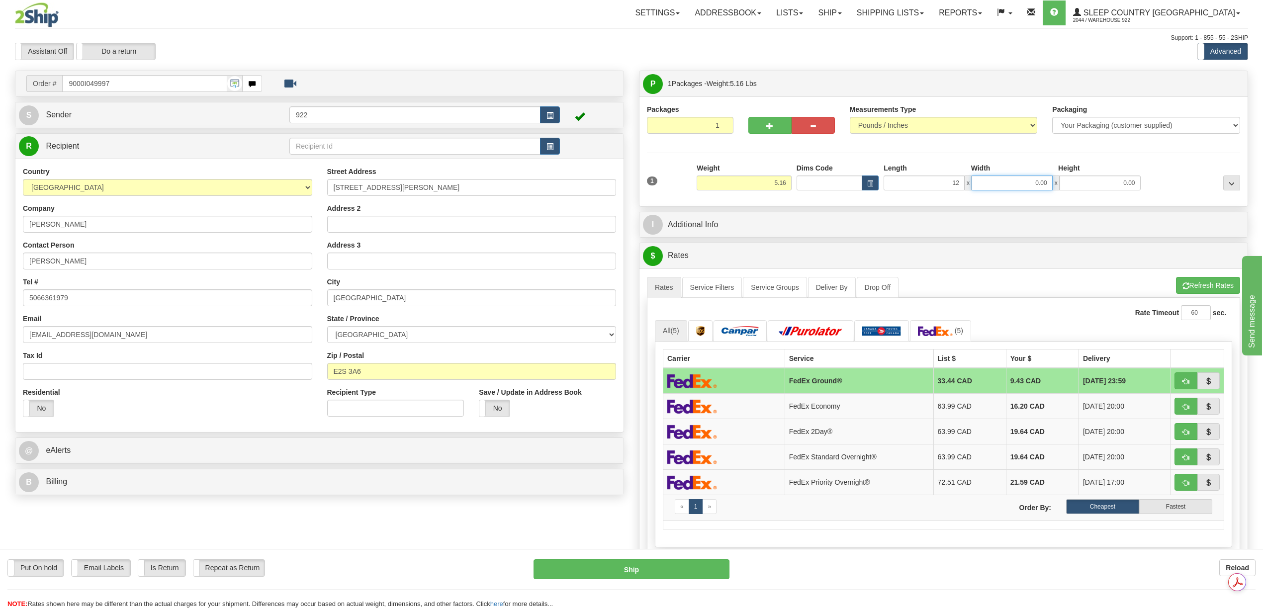
type input "12.00"
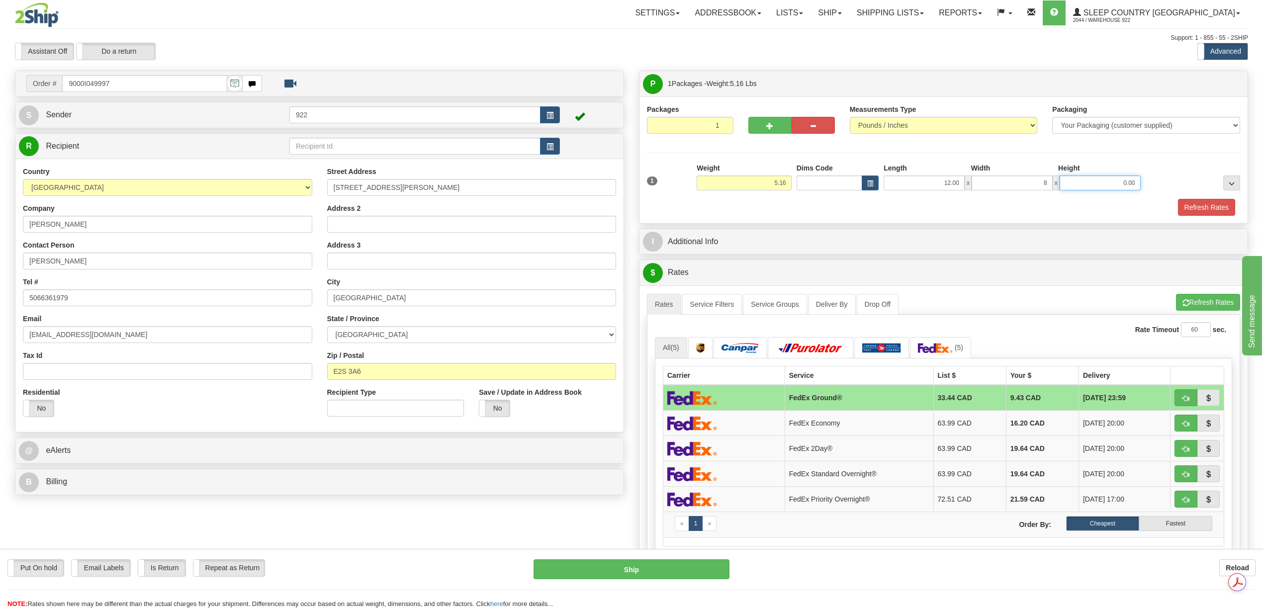
type input "8.00"
type input "12.00"
drag, startPoint x: 1120, startPoint y: 180, endPoint x: 1149, endPoint y: 185, distance: 30.3
click at [1149, 185] on div "1 Weight 5.16 Dims Code x x" at bounding box center [943, 180] width 598 height 35
type input "6.00"
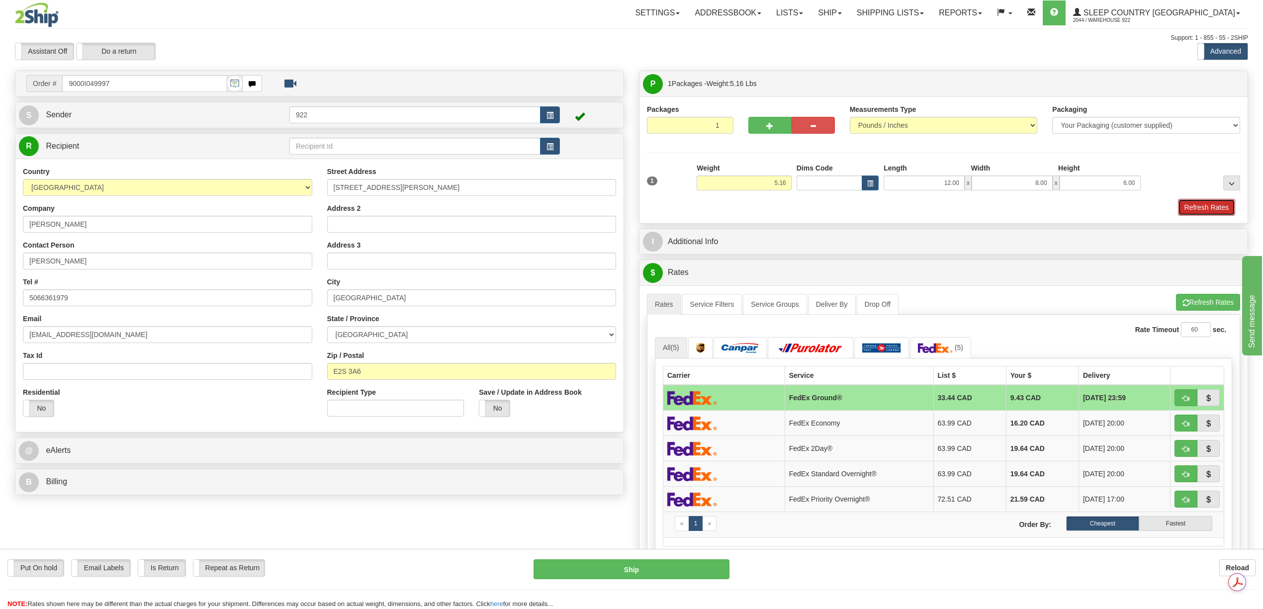
click at [1202, 213] on button "Refresh Rates" at bounding box center [1206, 207] width 57 height 17
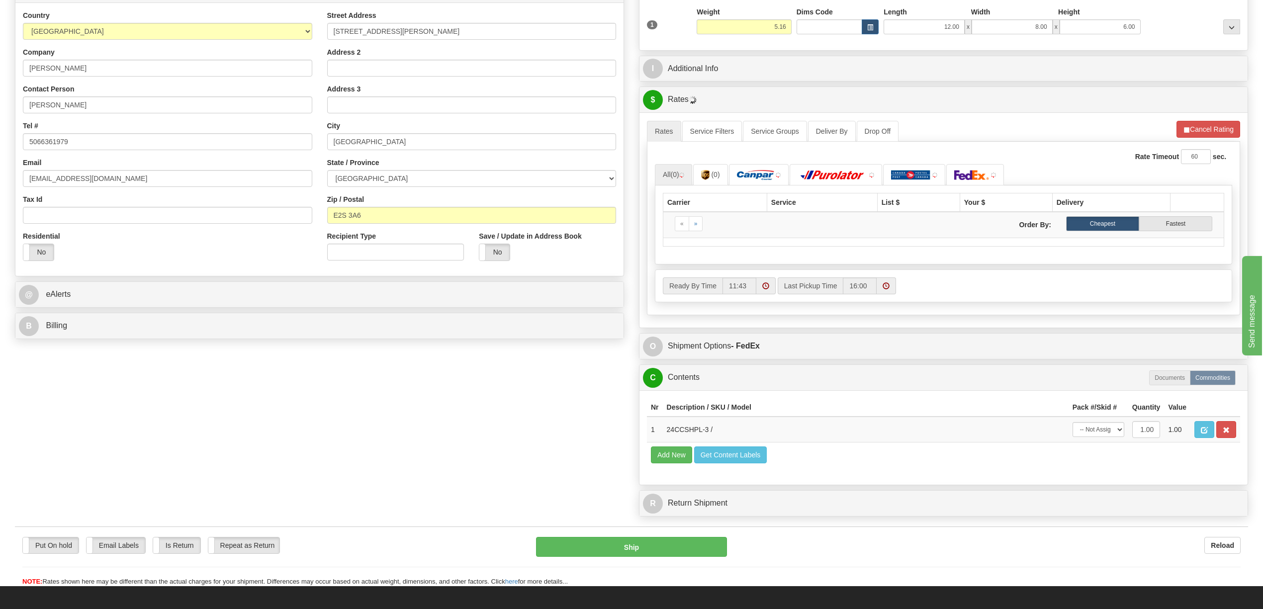
scroll to position [199, 0]
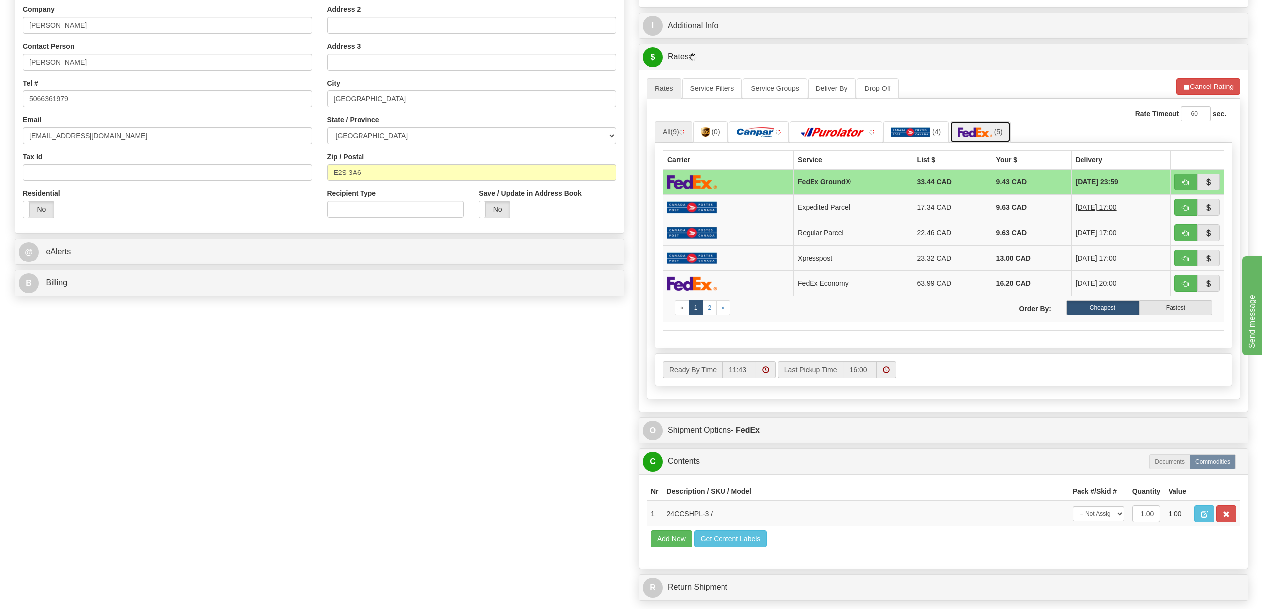
click at [976, 137] on img at bounding box center [974, 132] width 35 height 10
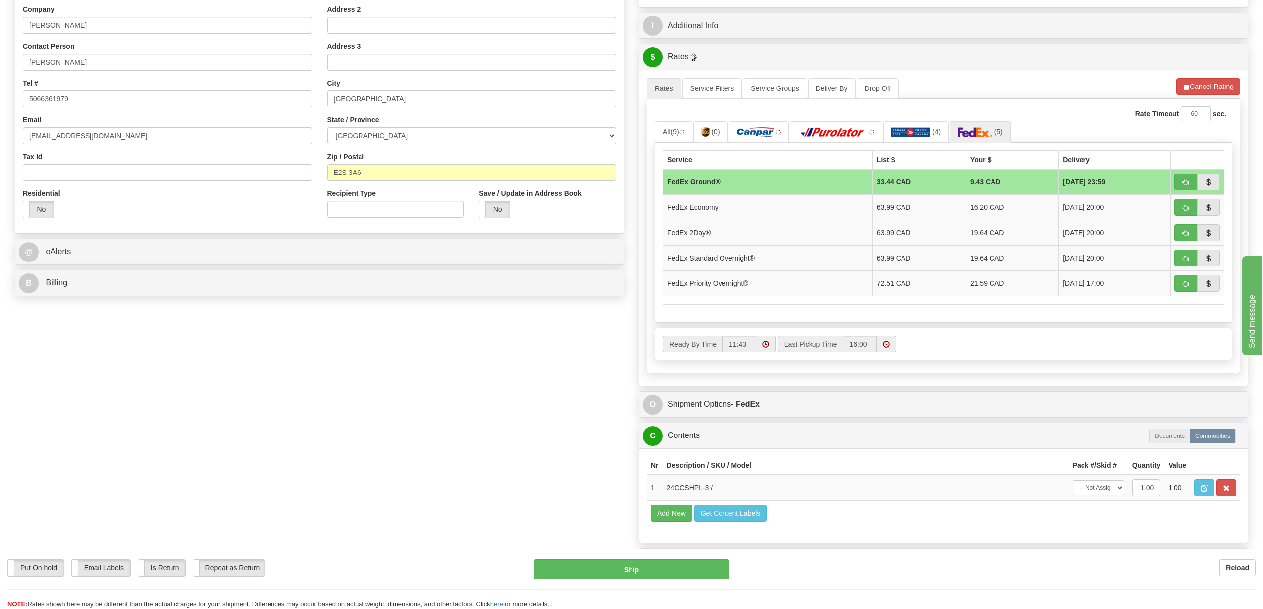
click at [973, 184] on td "9.43 CAD" at bounding box center [1011, 182] width 92 height 26
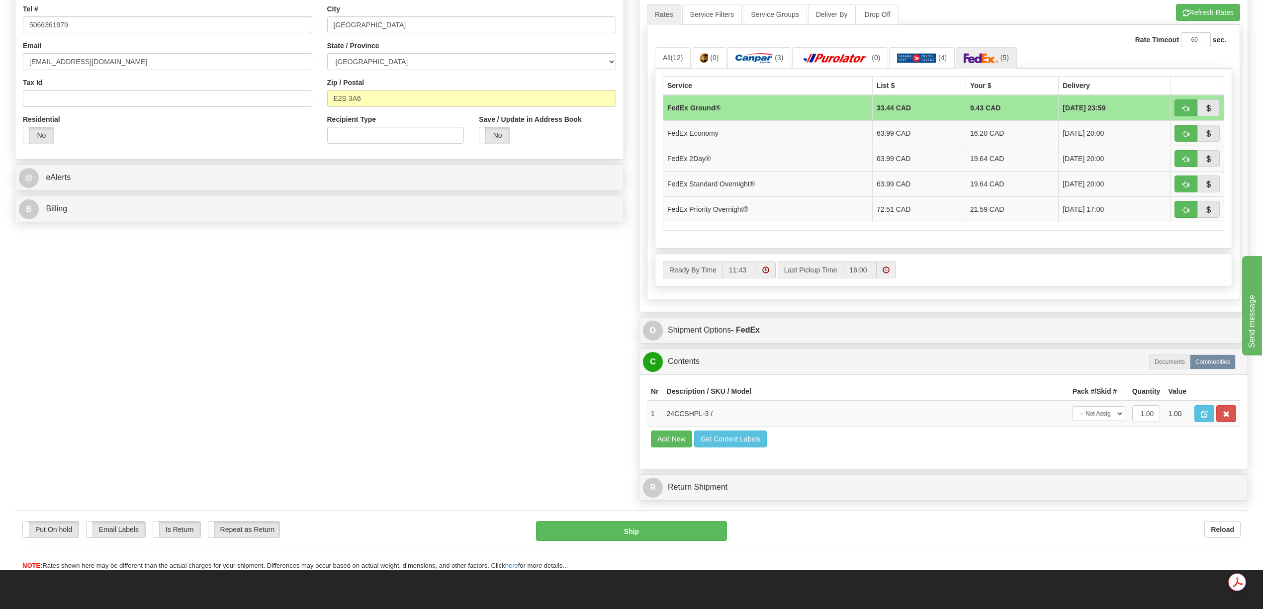
scroll to position [331, 0]
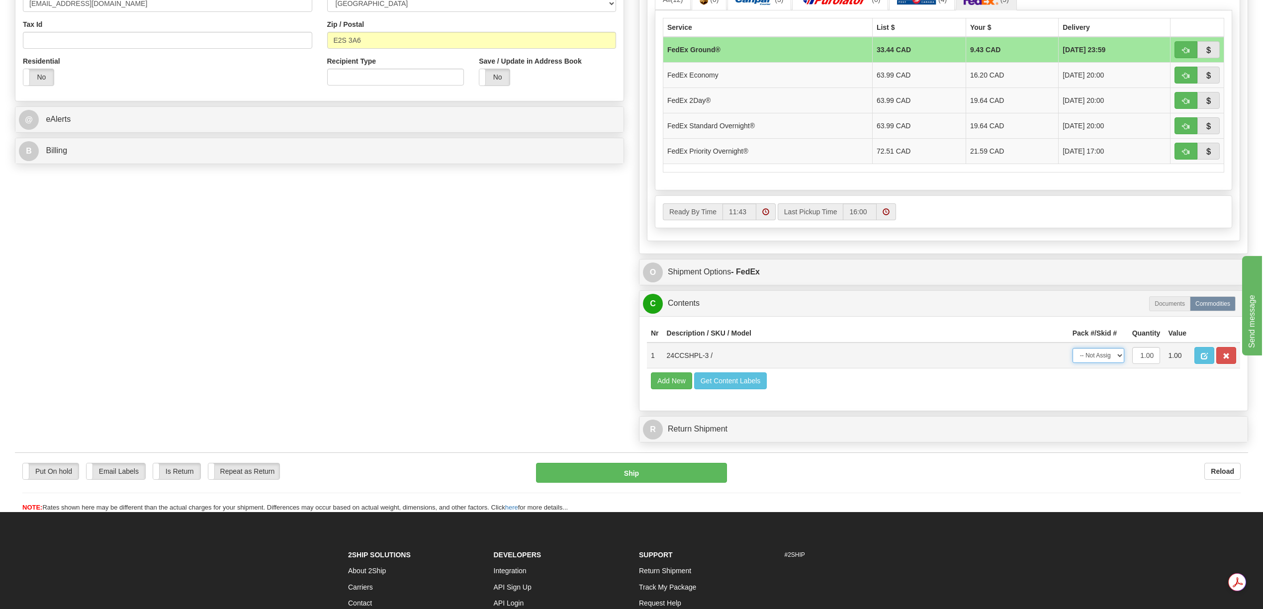
click at [1118, 363] on select "-- Not Assigned -- Package 1" at bounding box center [1098, 355] width 52 height 15
select select "0"
click at [1072, 363] on select "-- Not Assigned -- Package 1" at bounding box center [1098, 355] width 52 height 15
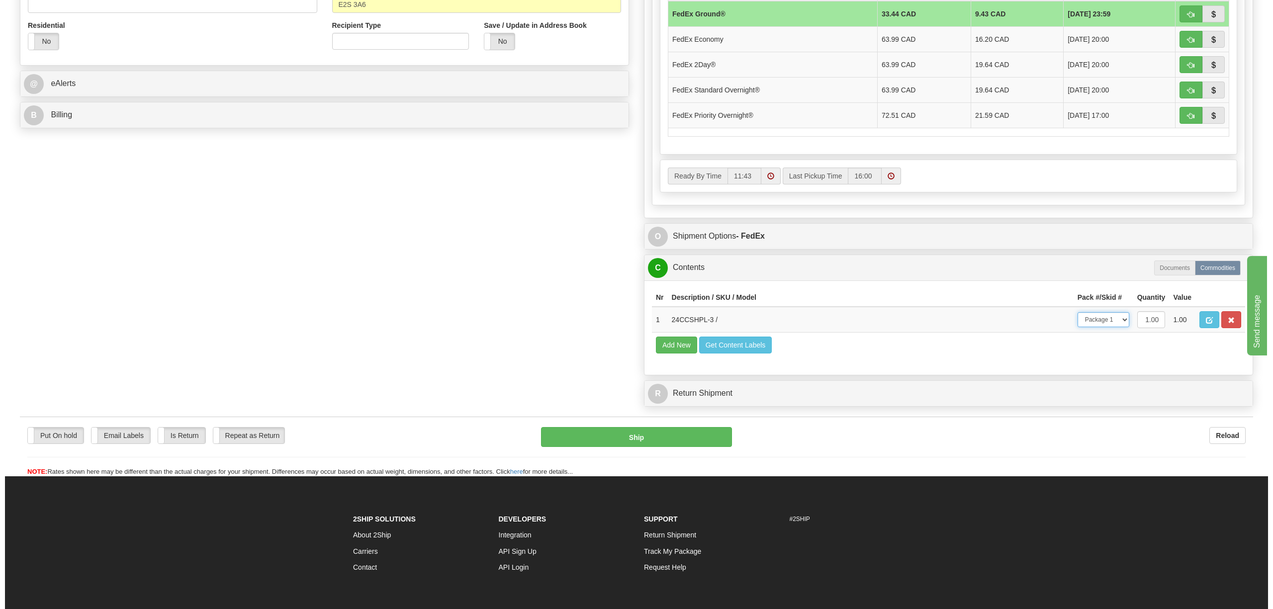
scroll to position [398, 0]
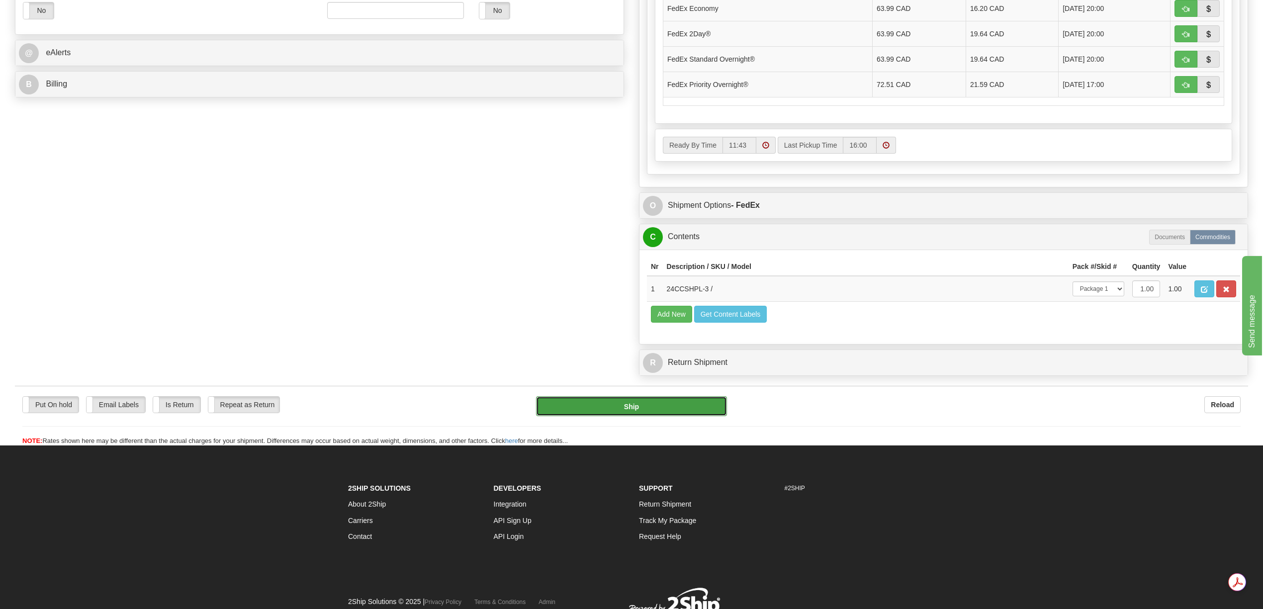
click at [647, 416] on button "Ship" at bounding box center [631, 406] width 190 height 20
type input "92"
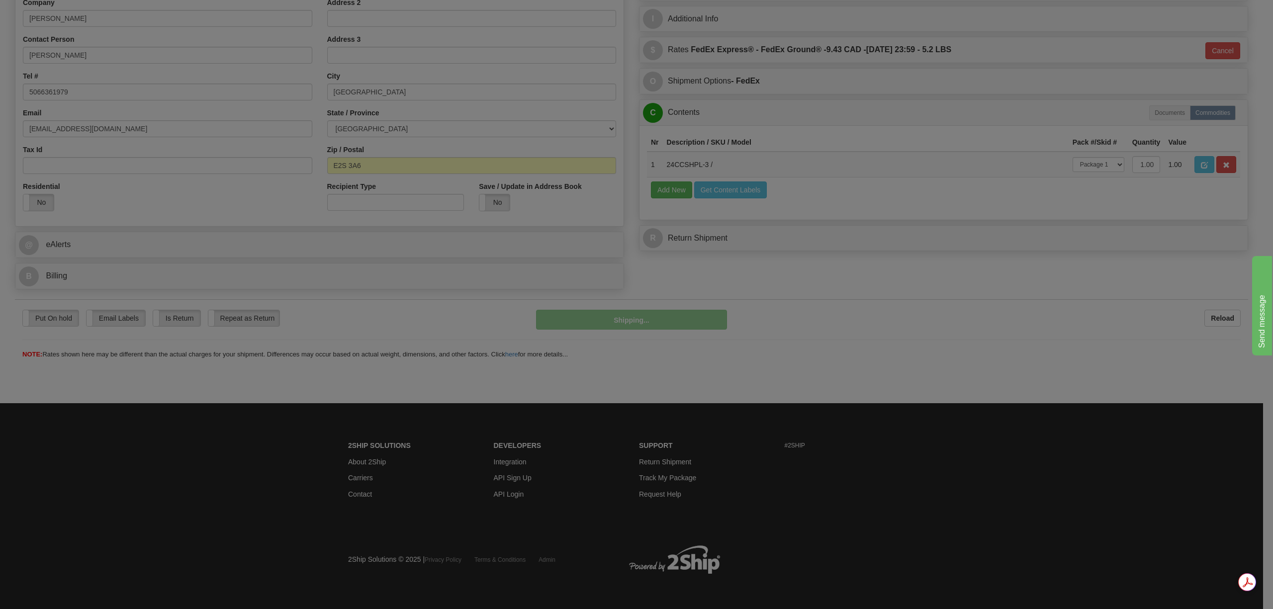
scroll to position [206, 0]
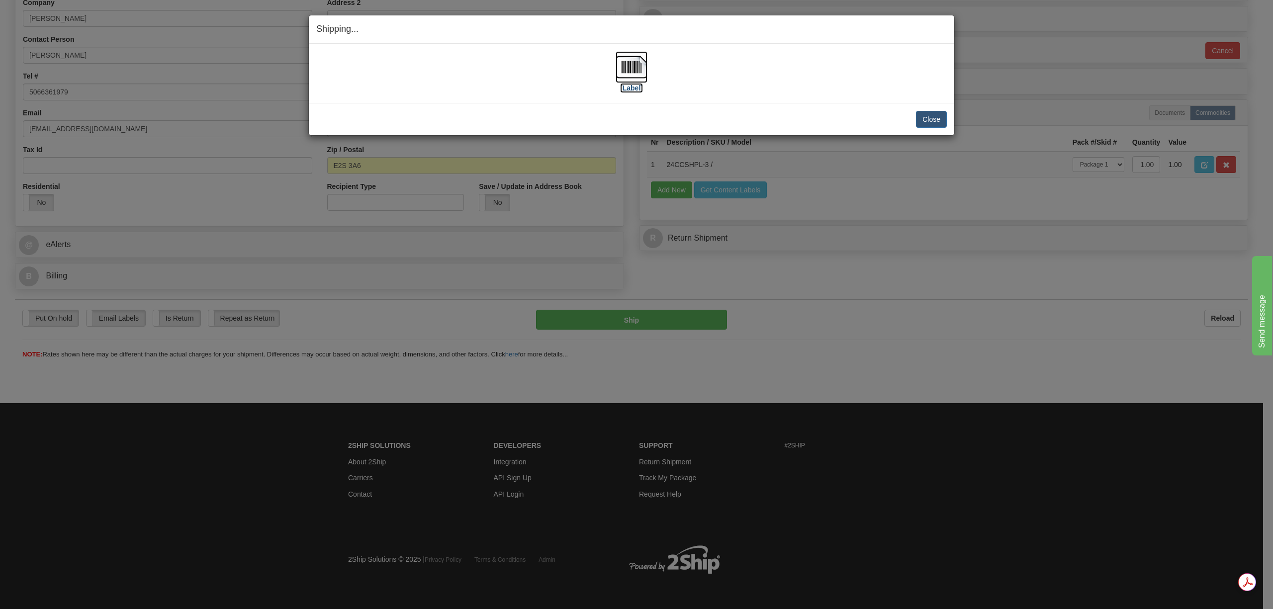
click at [635, 69] on img at bounding box center [631, 67] width 32 height 32
click at [927, 124] on button "Close" at bounding box center [931, 119] width 31 height 17
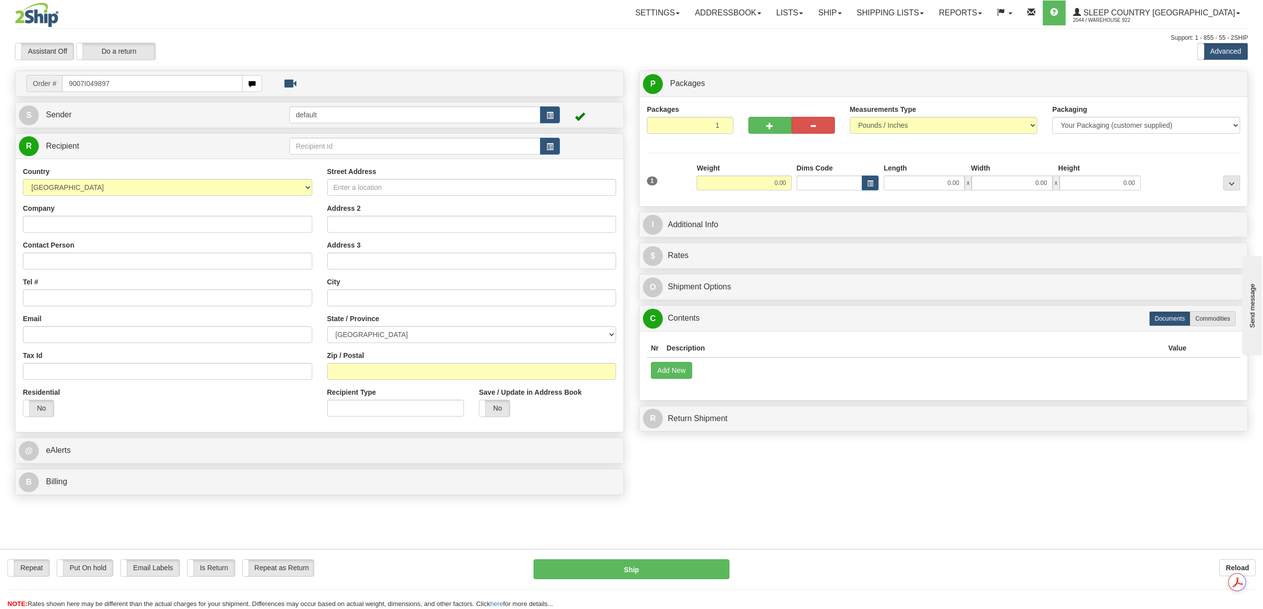
type input "9007I049897"
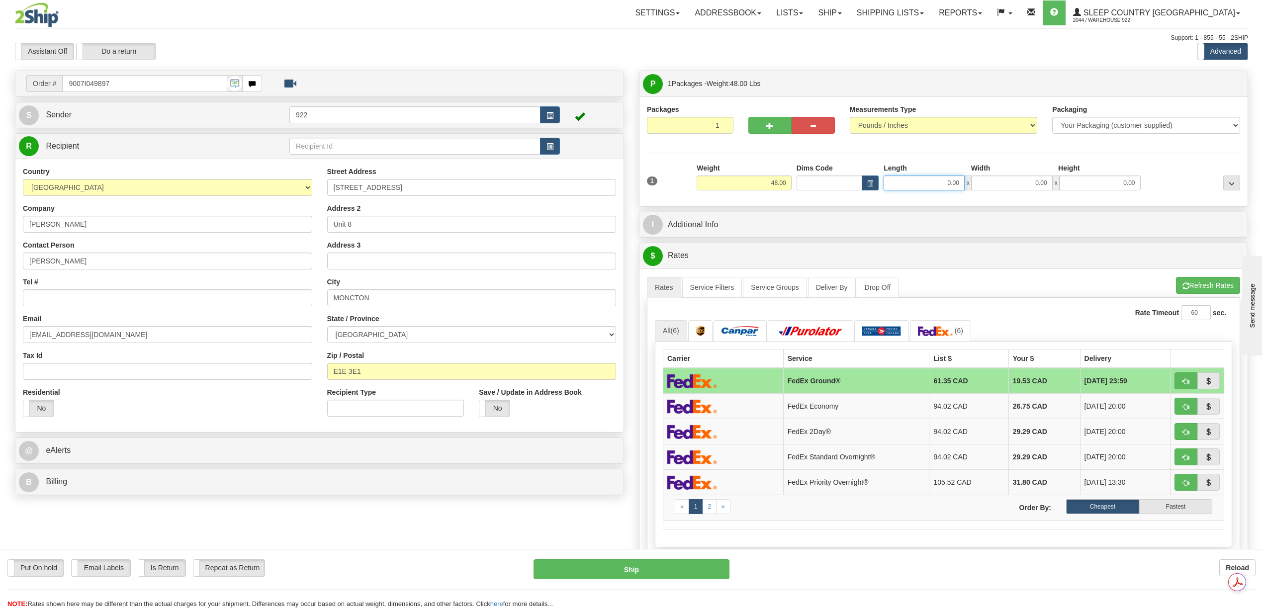
click at [939, 179] on input "0.00" at bounding box center [923, 182] width 81 height 15
type input "40.00"
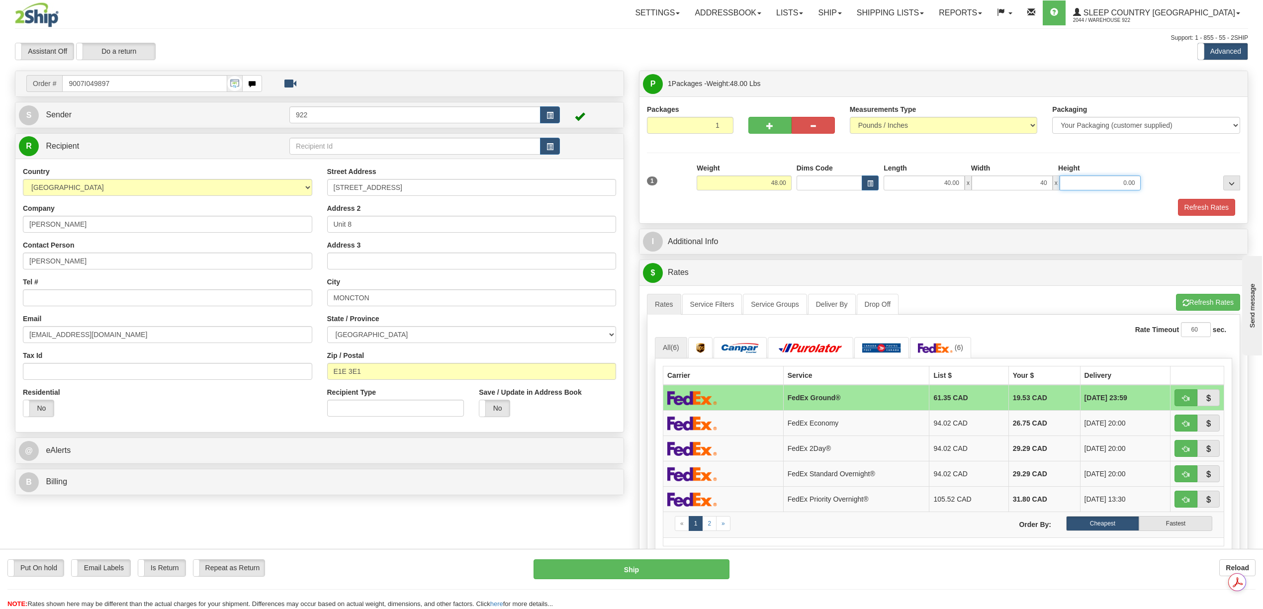
type input "40.00"
type input "42.00"
drag, startPoint x: 1187, startPoint y: 205, endPoint x: 1182, endPoint y: 221, distance: 16.7
click at [1188, 205] on button "Refresh Rates" at bounding box center [1206, 207] width 57 height 17
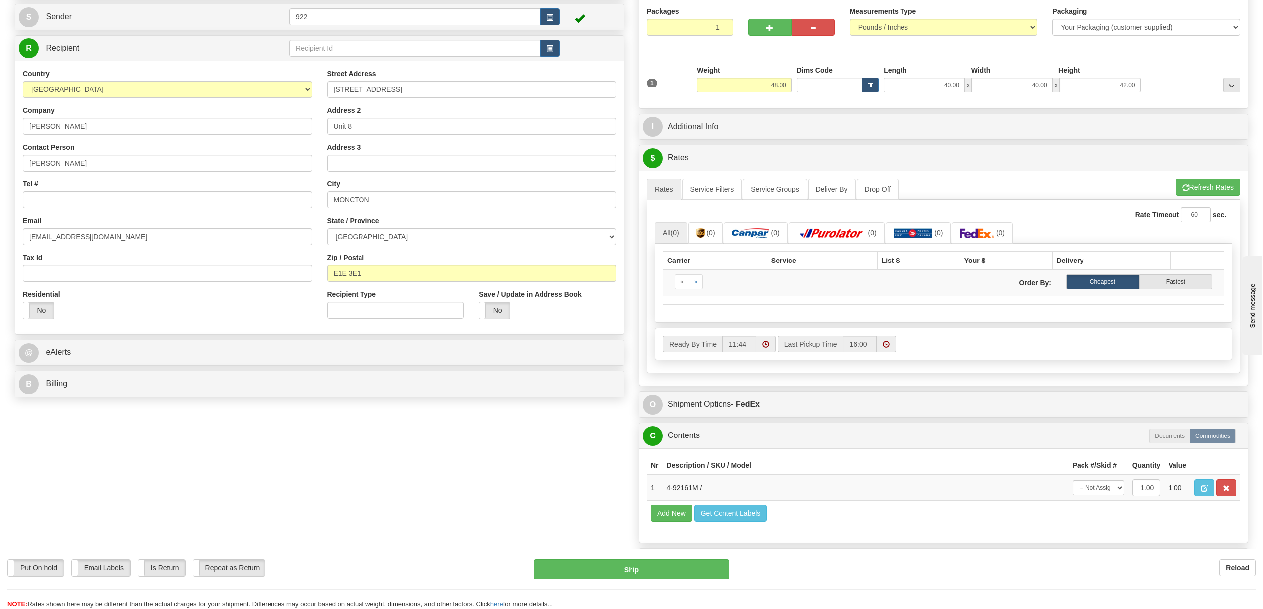
scroll to position [132, 0]
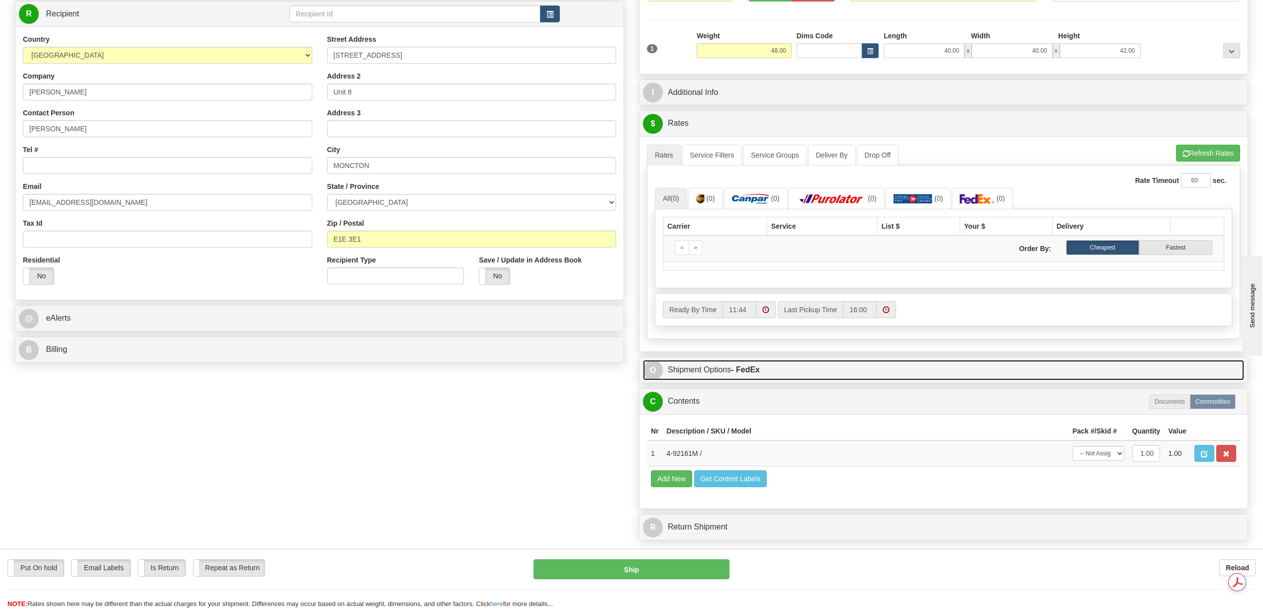
click at [713, 370] on link "O Shipment Options - FedEx" at bounding box center [943, 370] width 601 height 20
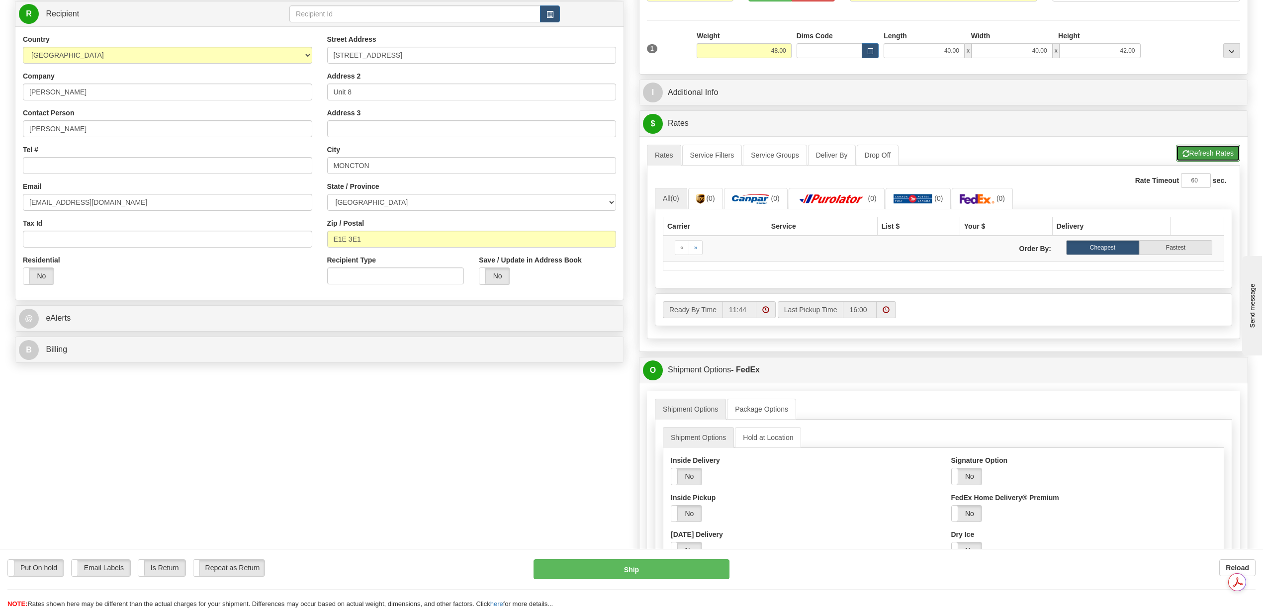
click at [1202, 161] on button "Refresh Rates" at bounding box center [1208, 153] width 64 height 17
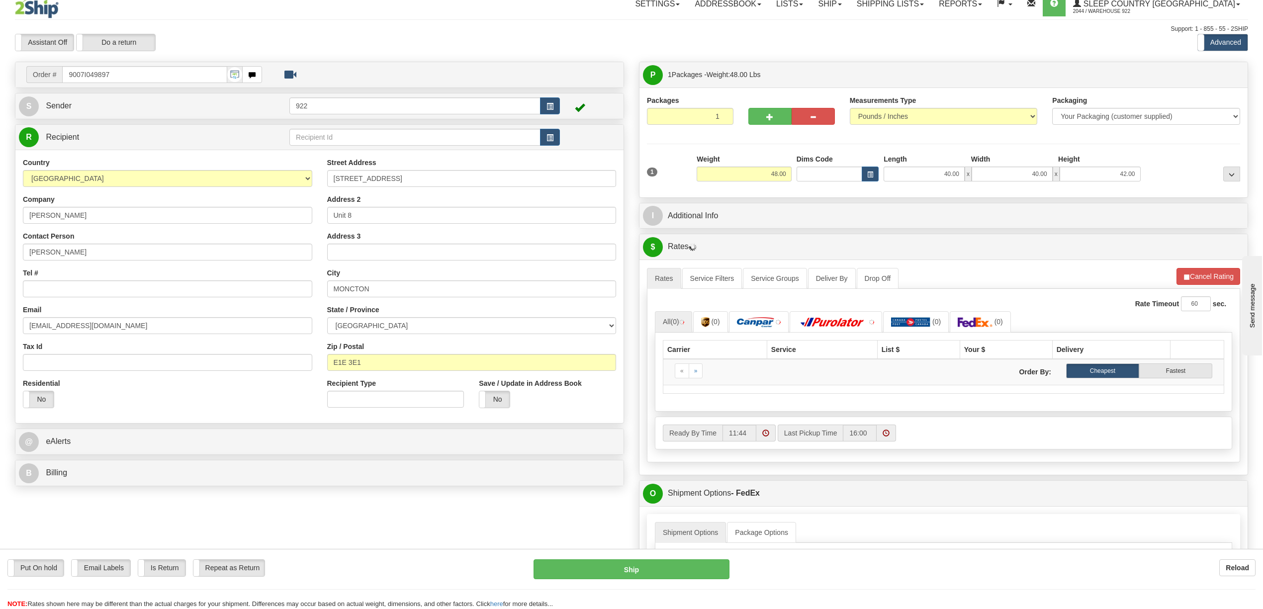
scroll to position [0, 0]
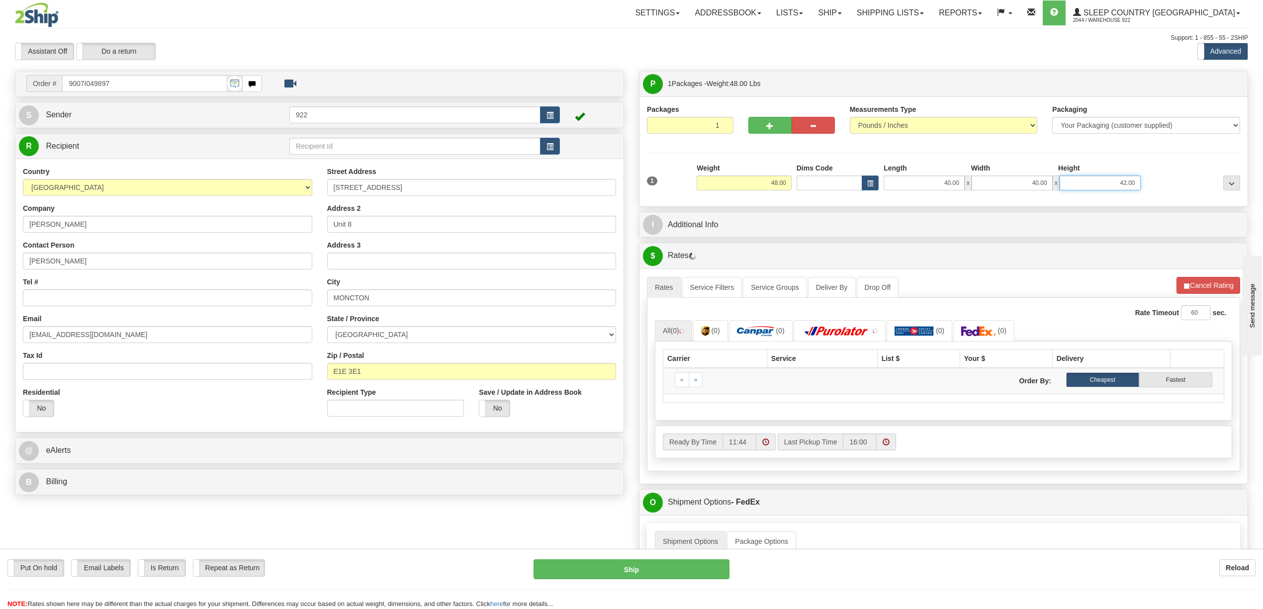
click at [1125, 183] on input "42.00" at bounding box center [1099, 182] width 81 height 15
drag, startPoint x: 922, startPoint y: 181, endPoint x: 981, endPoint y: 195, distance: 60.8
click at [963, 186] on input "40.00" at bounding box center [923, 182] width 81 height 15
type input "20.00"
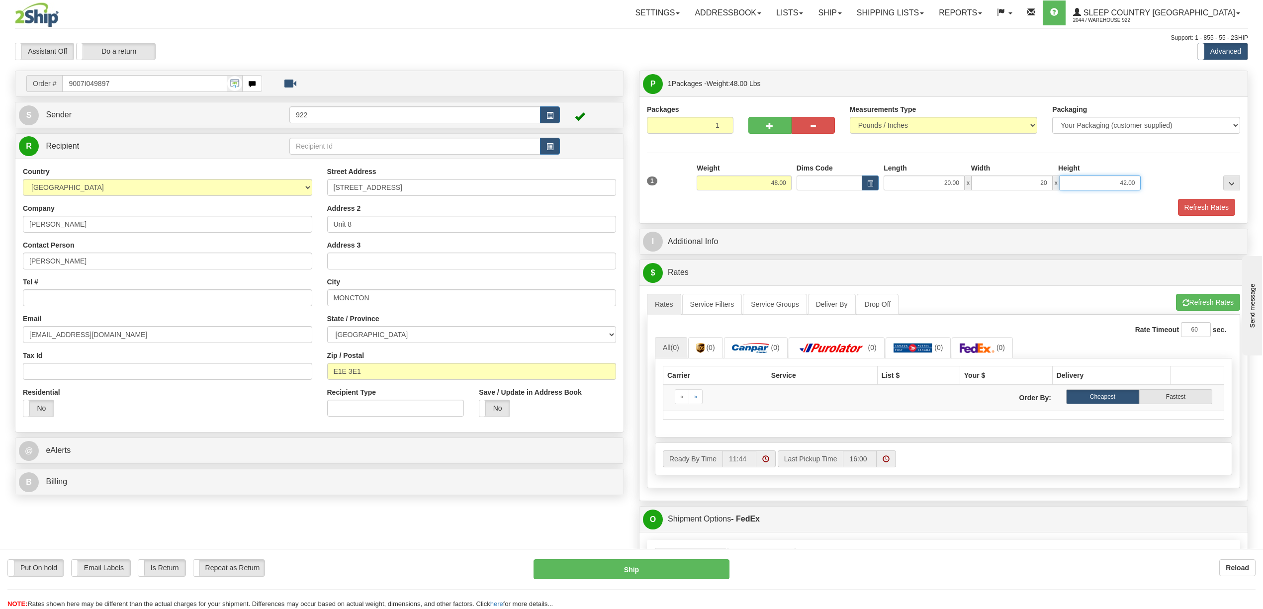
type input "20.00"
type input "40.00"
click at [1193, 209] on button "Refresh Rates" at bounding box center [1206, 207] width 57 height 17
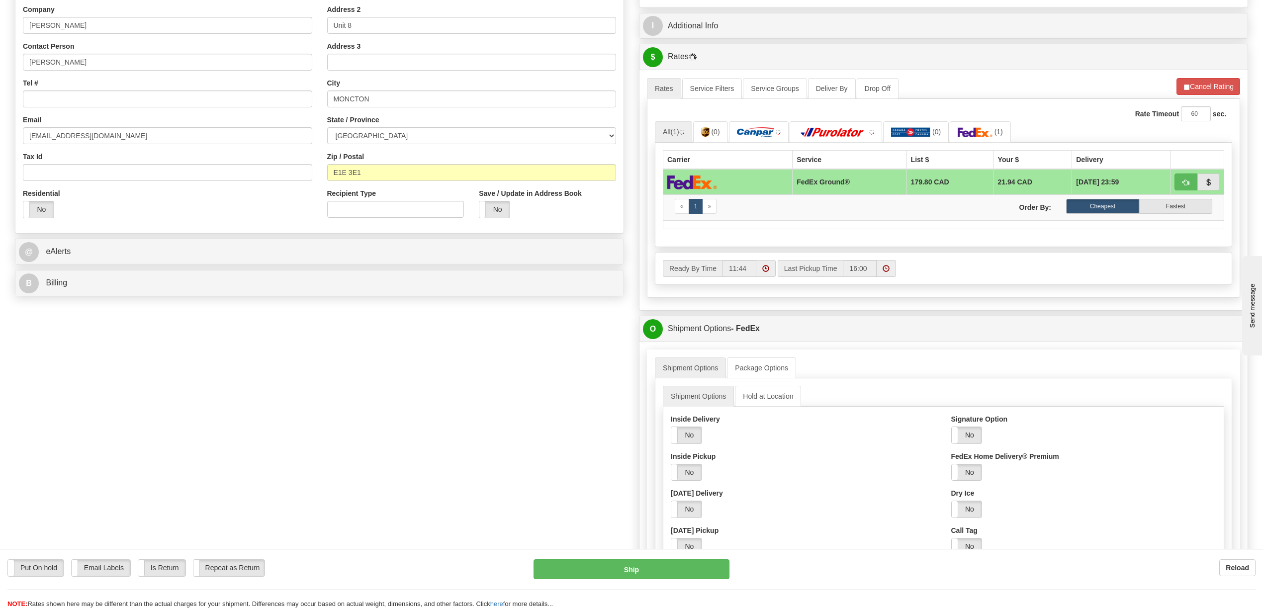
scroll to position [265, 0]
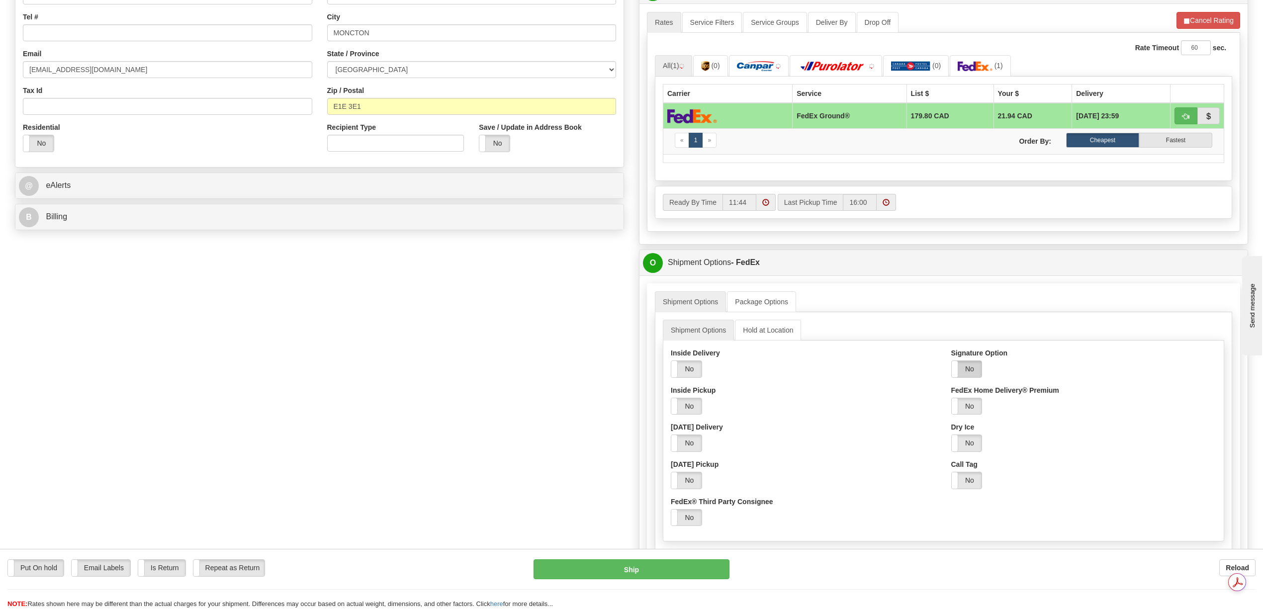
click at [967, 377] on label "No" at bounding box center [966, 369] width 30 height 16
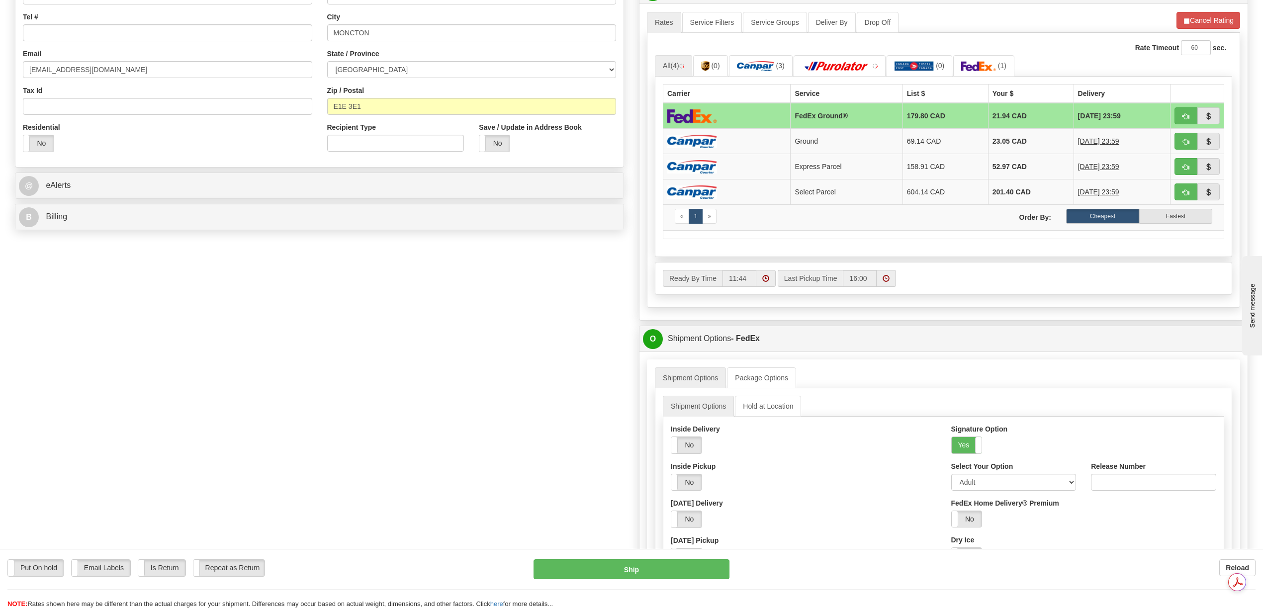
click at [1067, 414] on ul "Shipment Options Hold at Location" at bounding box center [943, 406] width 561 height 21
click at [1067, 490] on select "Adult Direct Indirect No Signature Required Service Default" at bounding box center [1013, 482] width 125 height 17
select select "2"
click at [951, 482] on select "Adult Direct Indirect No Signature Required Service Default" at bounding box center [1013, 482] width 125 height 17
click at [923, 118] on td "179.80 CAD" at bounding box center [945, 116] width 86 height 26
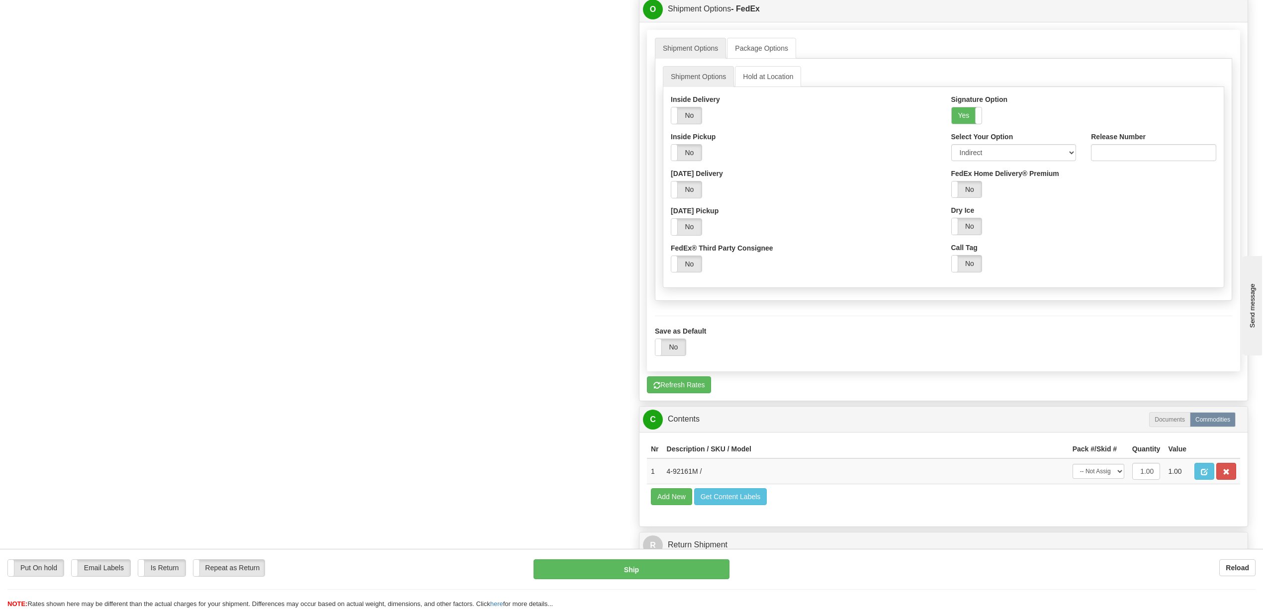
scroll to position [597, 0]
click at [1115, 477] on select "-- Not Assigned -- Package 1" at bounding box center [1098, 469] width 52 height 15
select select "0"
click at [1072, 477] on select "-- Not Assigned -- Package 1" at bounding box center [1098, 469] width 52 height 15
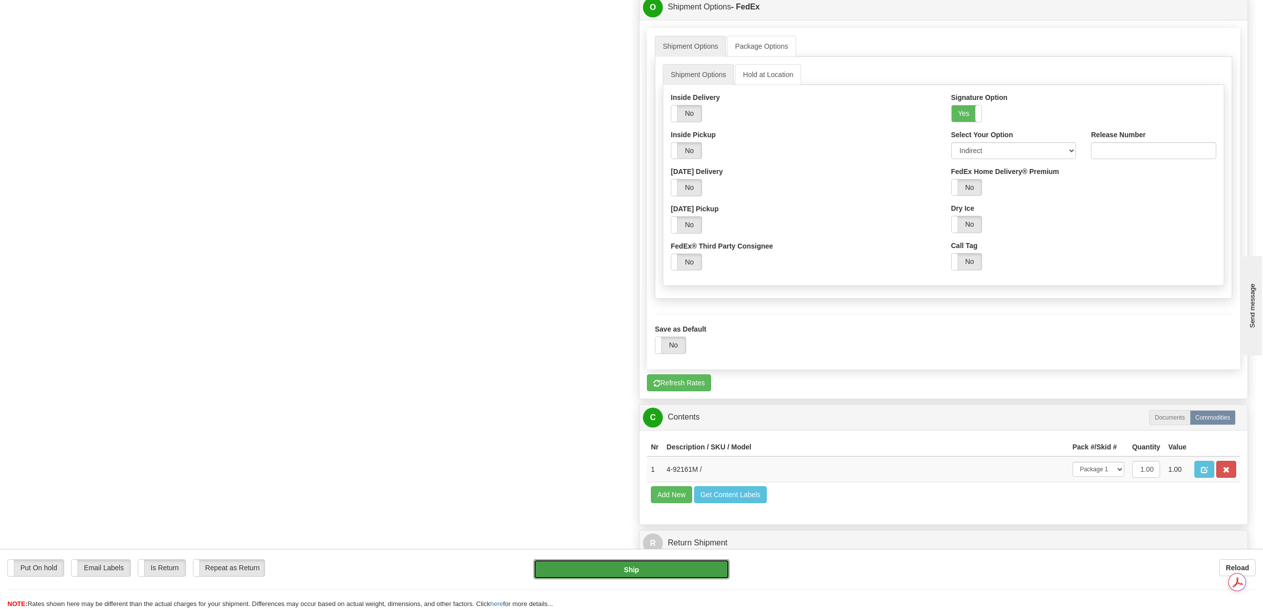
click at [679, 573] on button "Ship" at bounding box center [630, 569] width 195 height 20
type input "92"
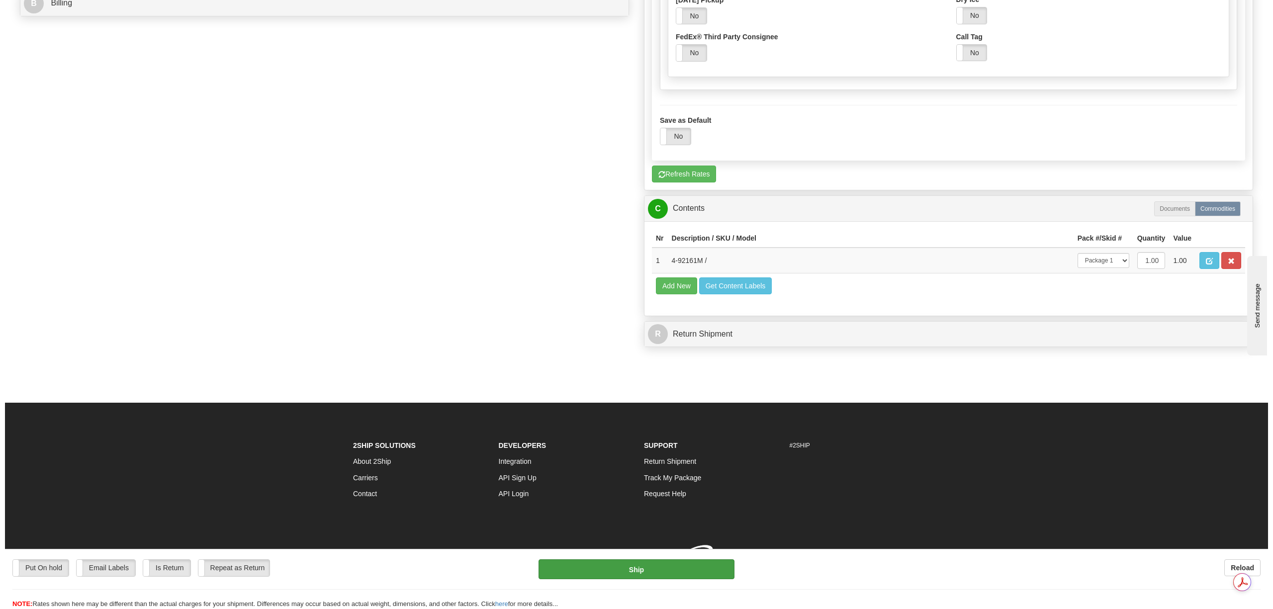
scroll to position [275, 0]
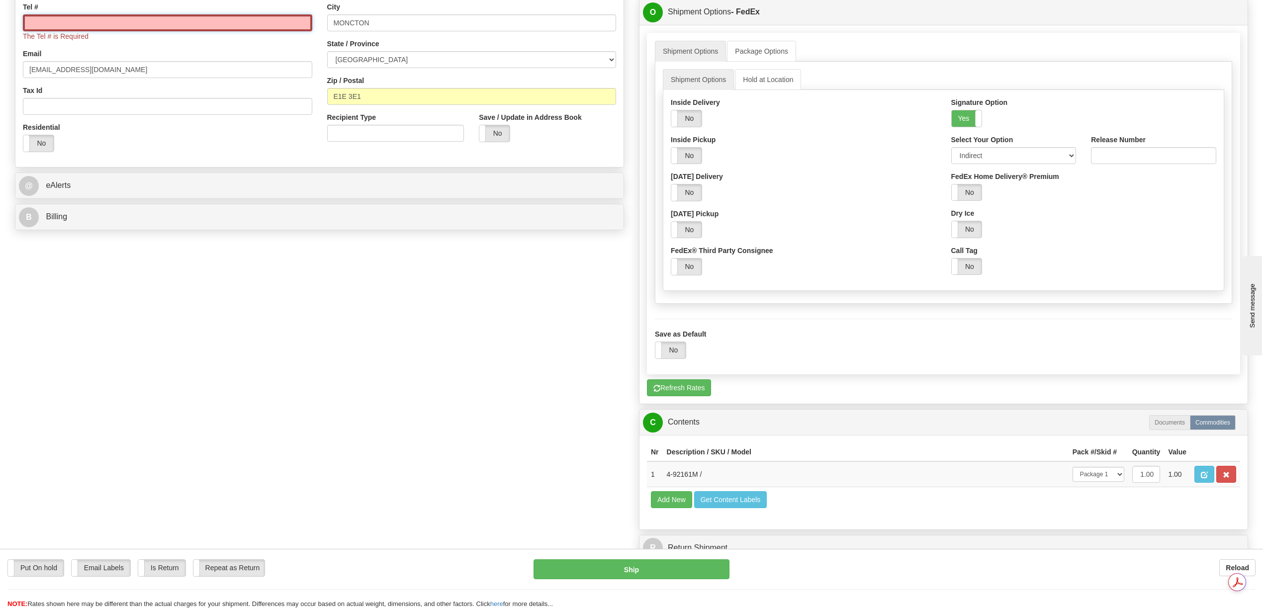
click at [90, 24] on input "Tel #" at bounding box center [167, 22] width 289 height 17
paste input "905 328-8355"
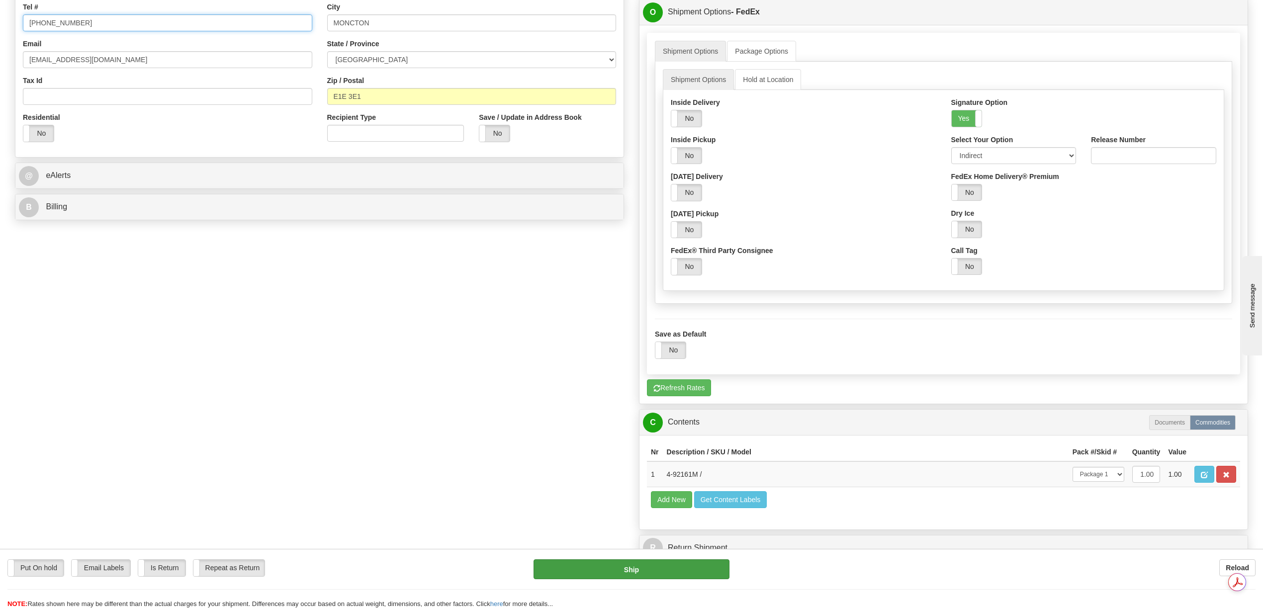
type input "905 328-8355"
click at [698, 571] on button "Ship" at bounding box center [630, 569] width 195 height 20
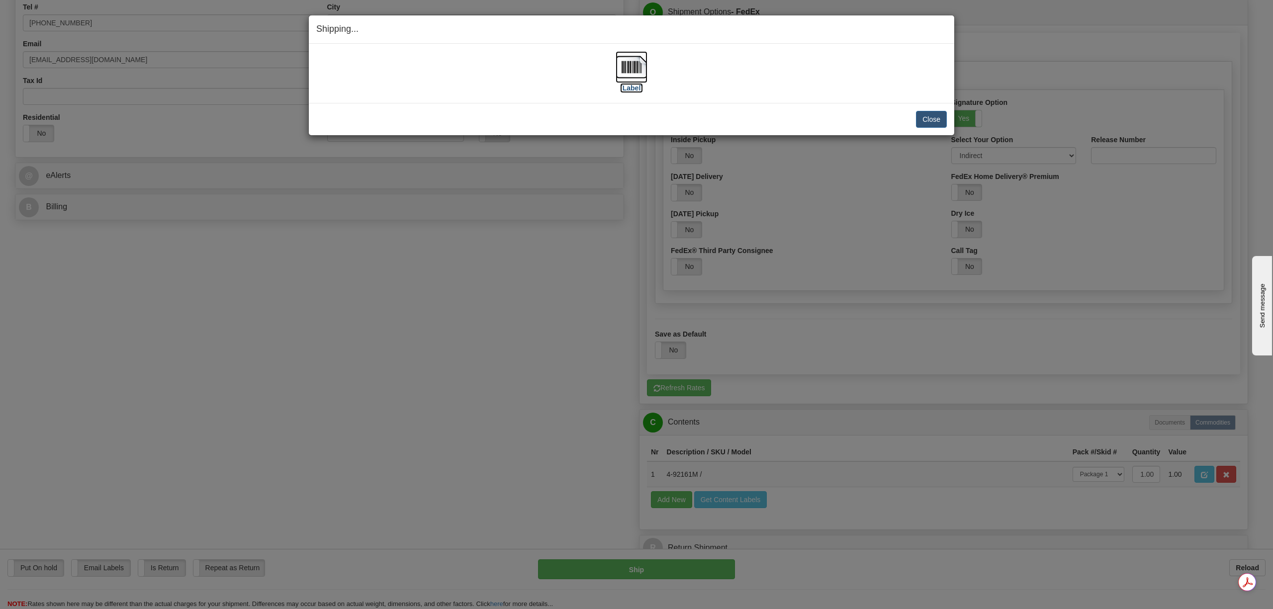
click at [634, 62] on img at bounding box center [631, 67] width 32 height 32
click at [919, 120] on button "Close" at bounding box center [931, 119] width 31 height 17
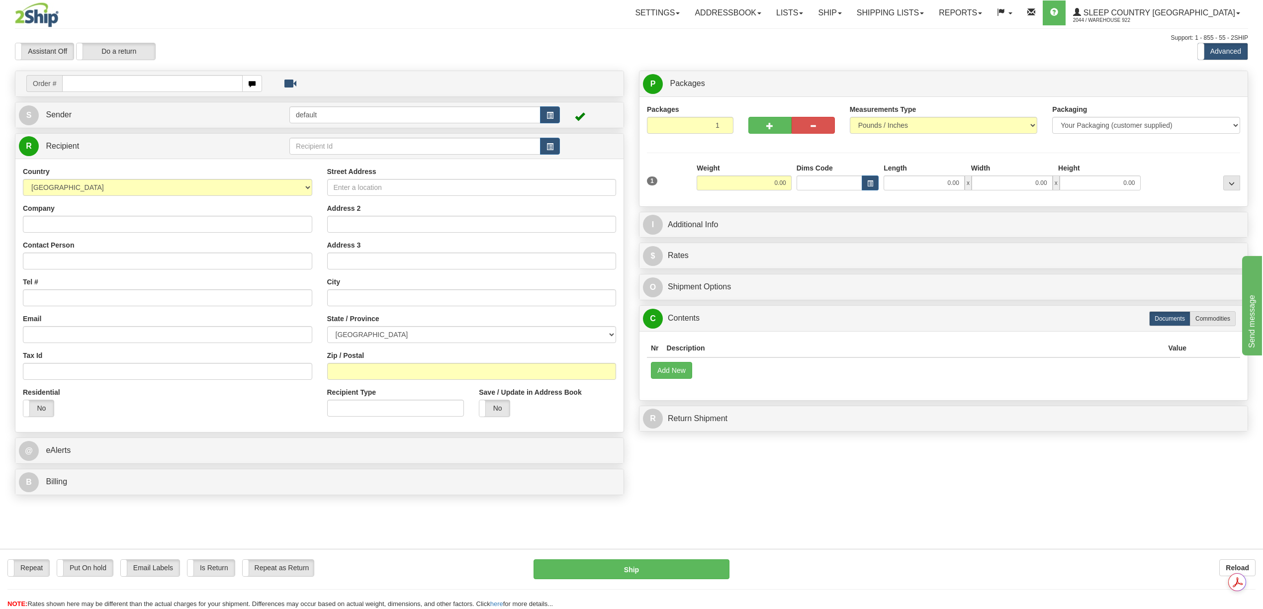
click at [935, 386] on div "Nr Description / SKU / Model Pack #/Skid # Quantity Value Add New Get Content L…" at bounding box center [943, 365] width 608 height 69
